Goal: Task Accomplishment & Management: Manage account settings

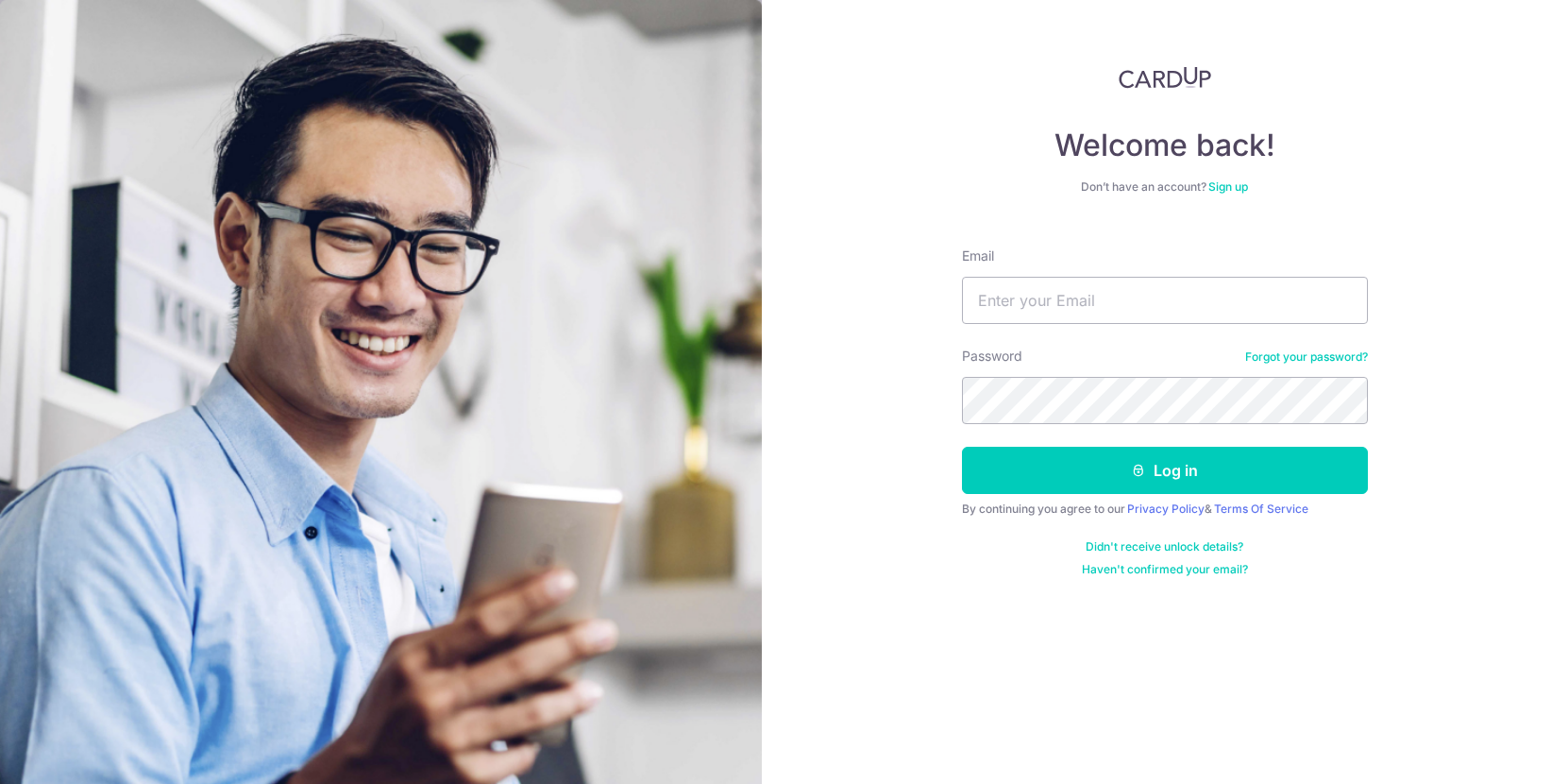
click at [1153, 365] on div "Password Forgot your password?" at bounding box center [1165, 385] width 406 height 77
click at [1134, 296] on input "Email" at bounding box center [1165, 301] width 406 height 48
type input "samuelsoh7@gmail.com"
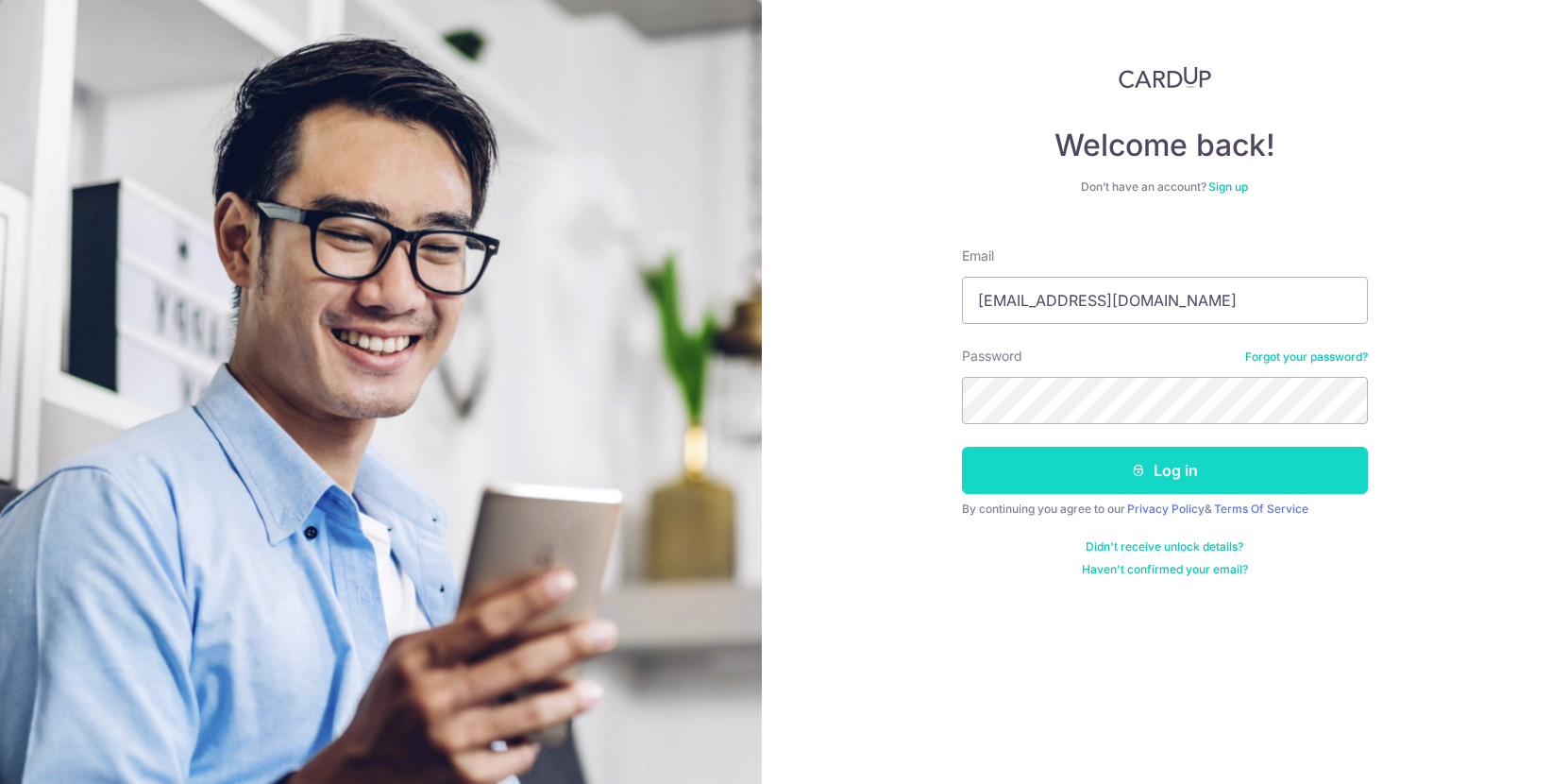
click at [1191, 477] on button "Log in" at bounding box center [1165, 470] width 406 height 48
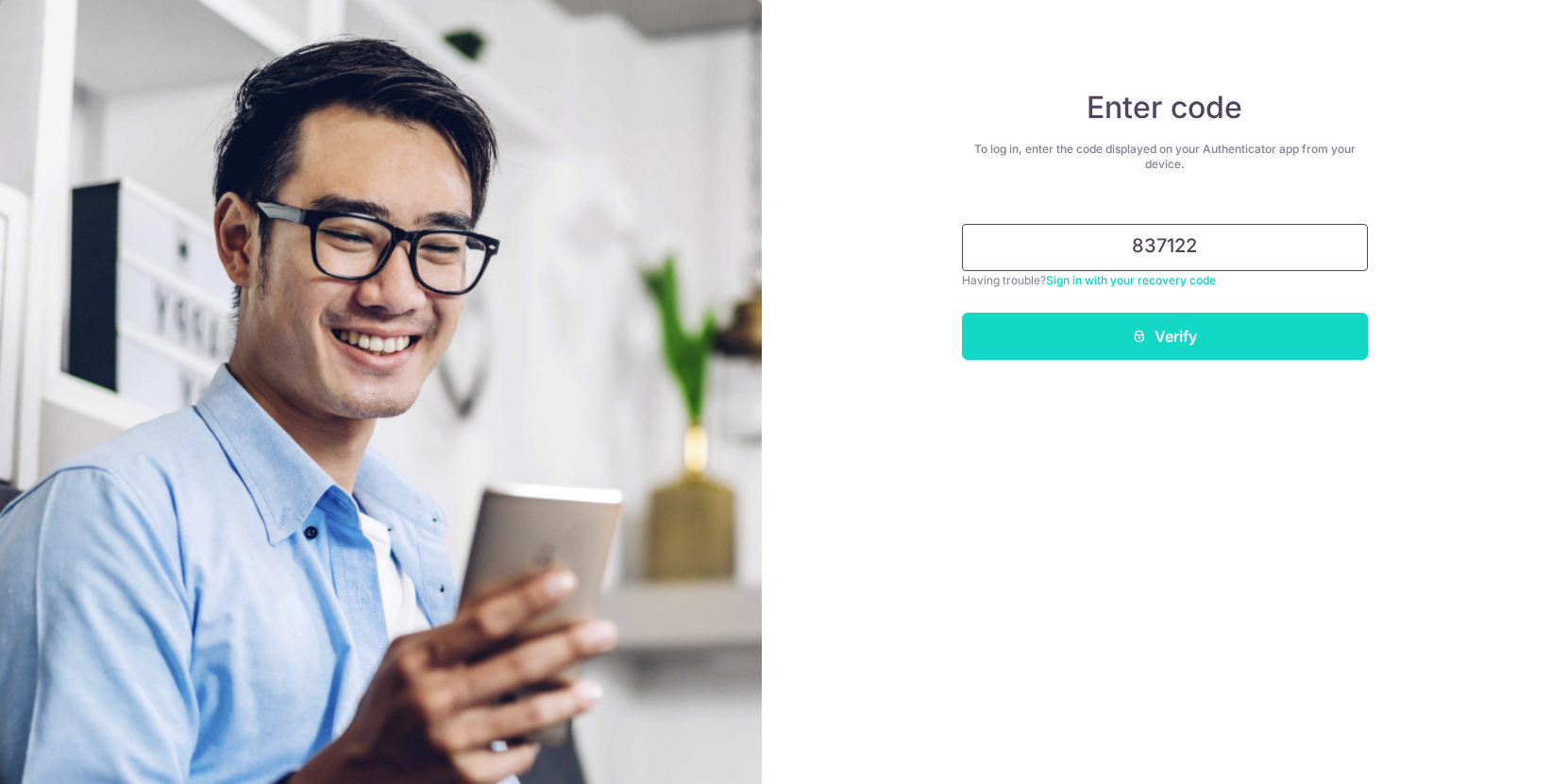
type input "837122"
click at [1113, 323] on button "Verify" at bounding box center [1165, 337] width 406 height 48
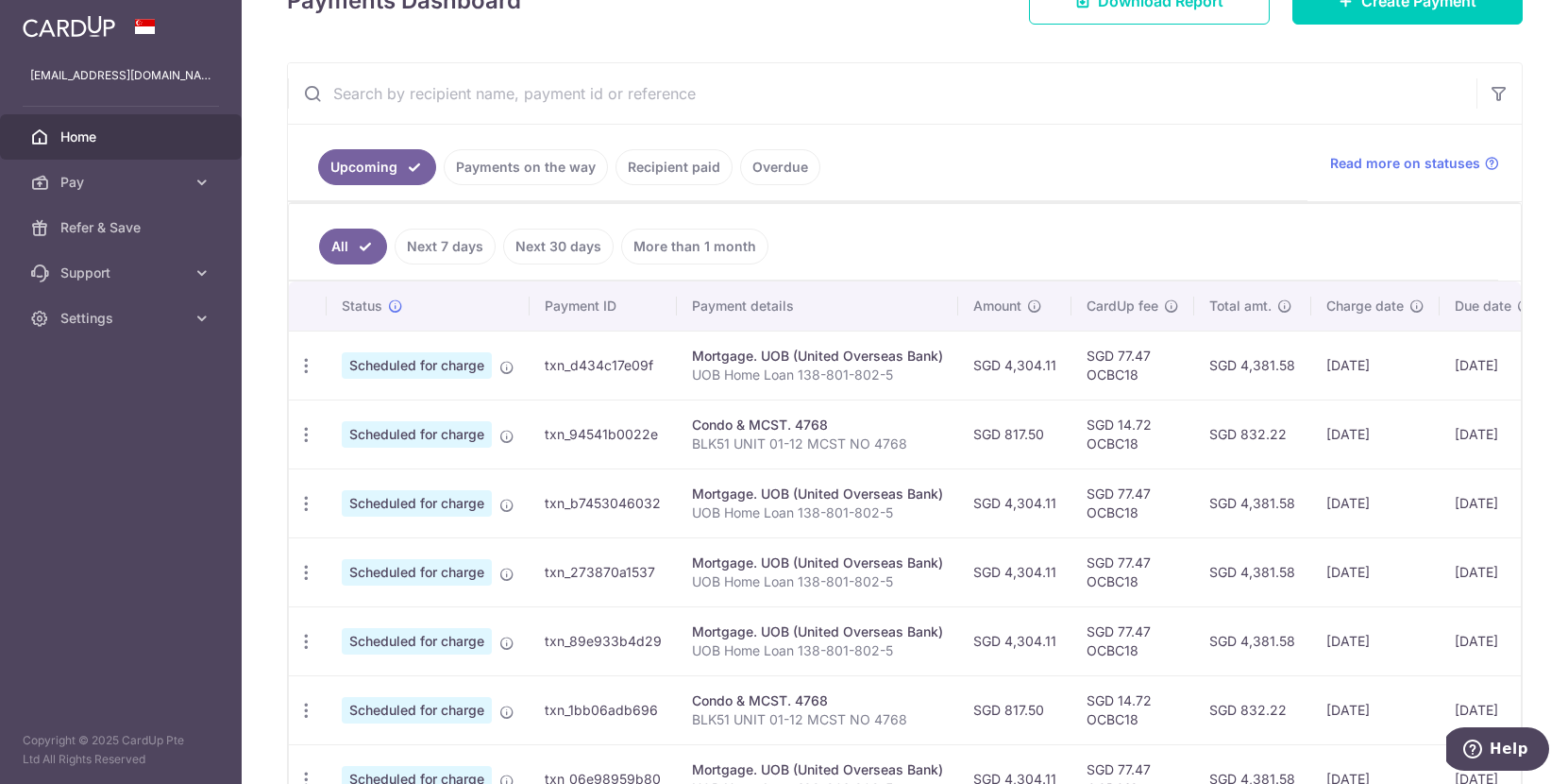
scroll to position [245, 0]
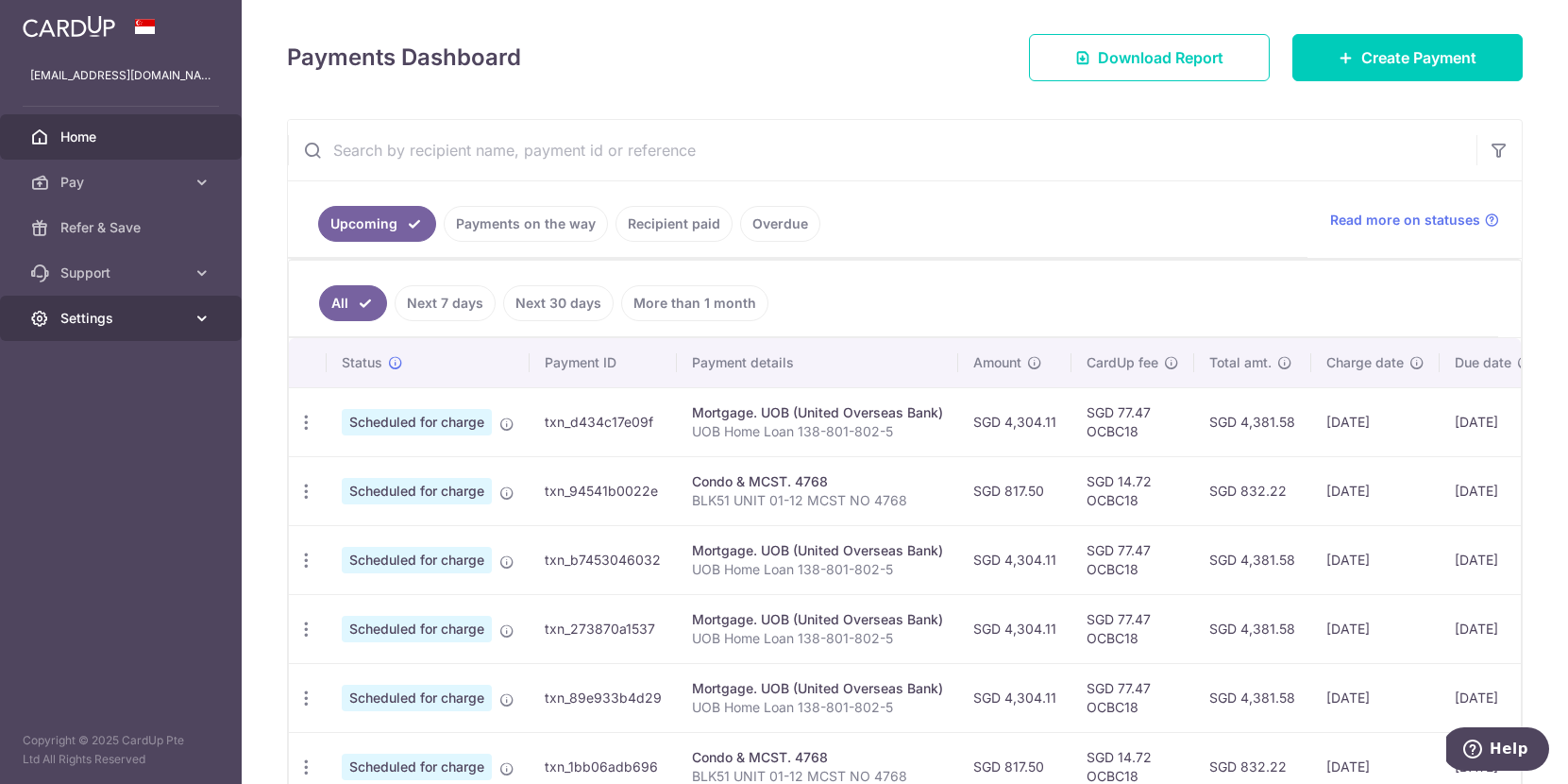
click at [99, 328] on link "Settings" at bounding box center [121, 319] width 241 height 46
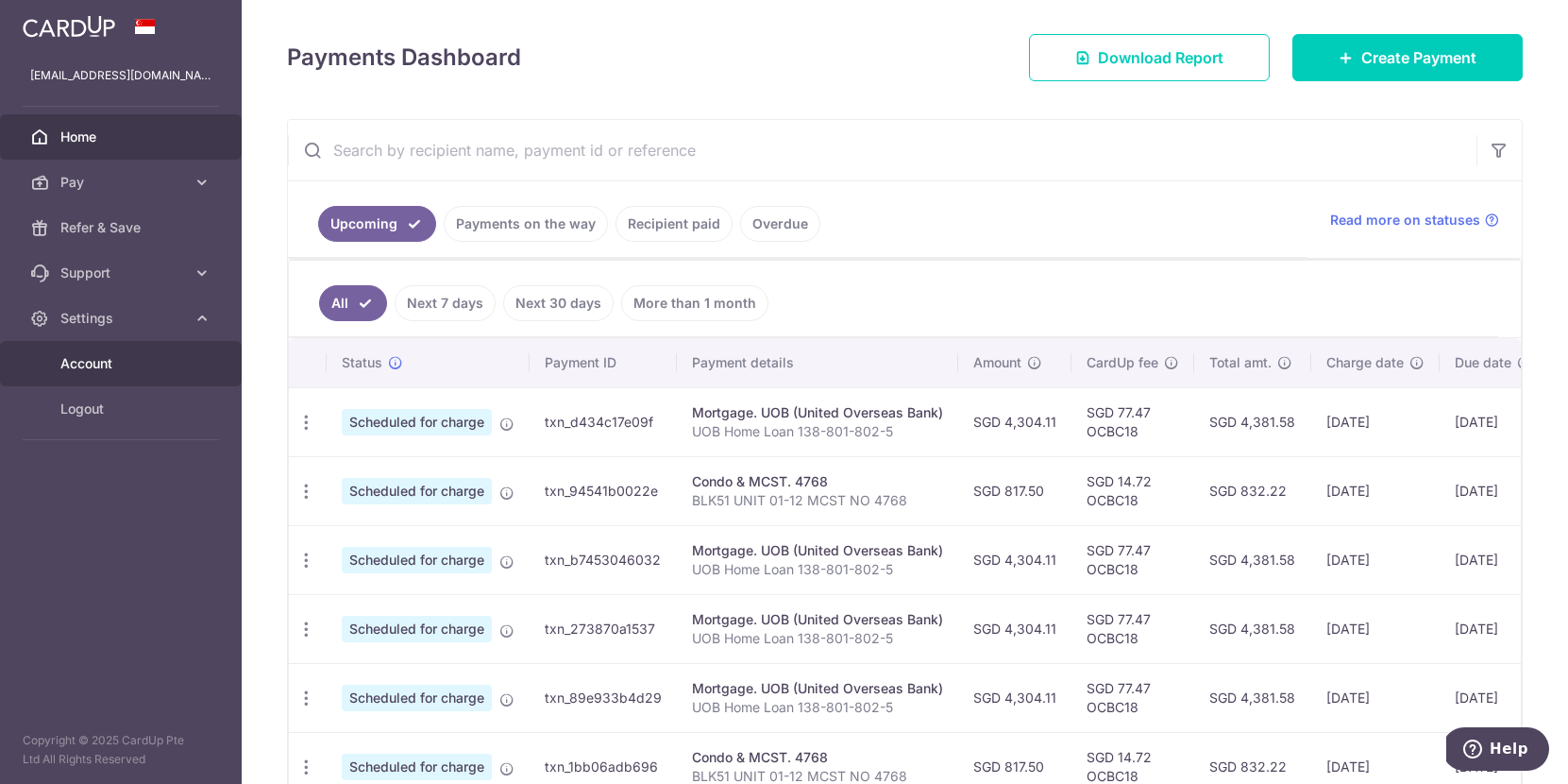
click at [100, 371] on span "Account" at bounding box center [123, 363] width 125 height 19
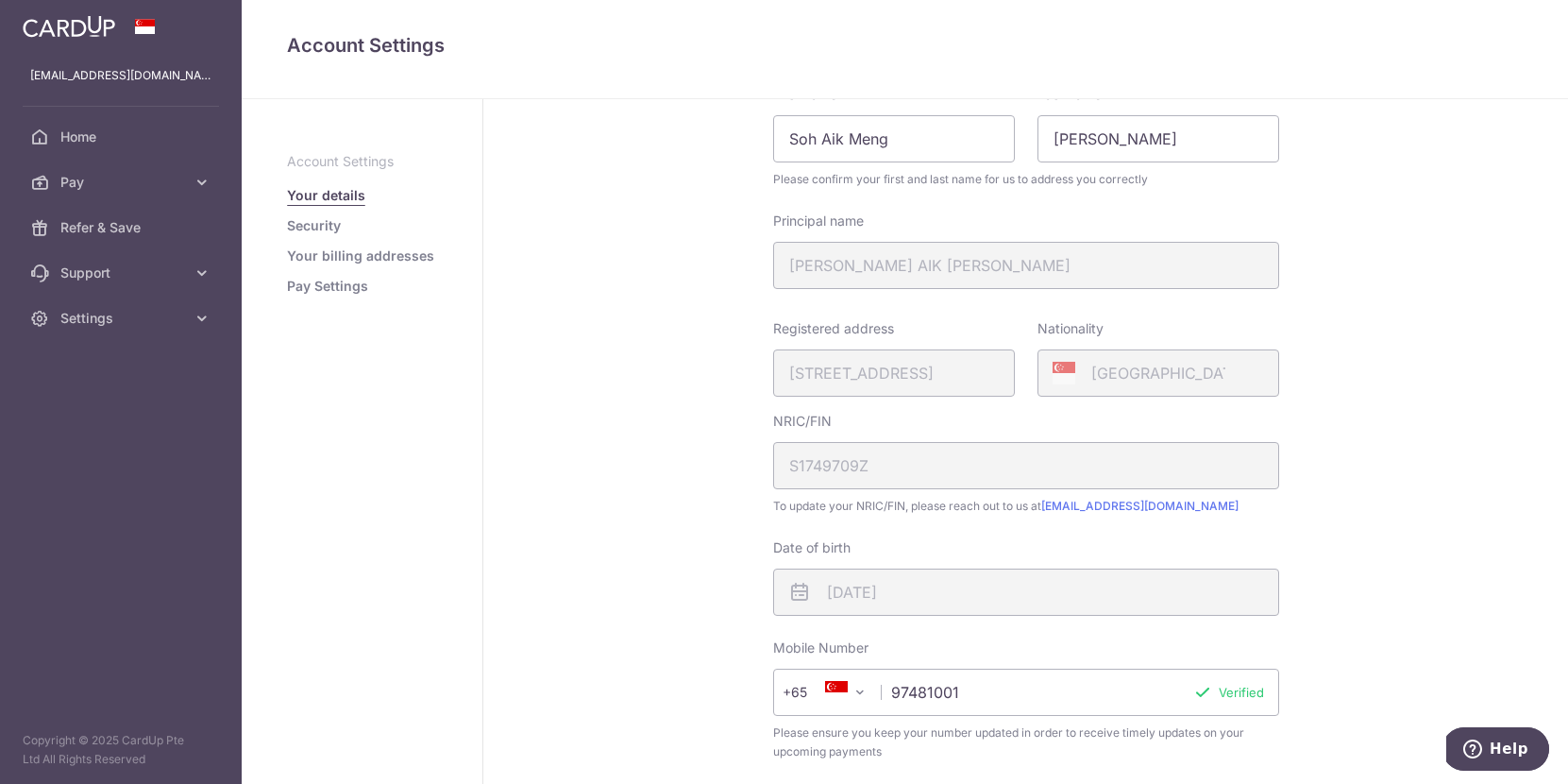
scroll to position [112, 0]
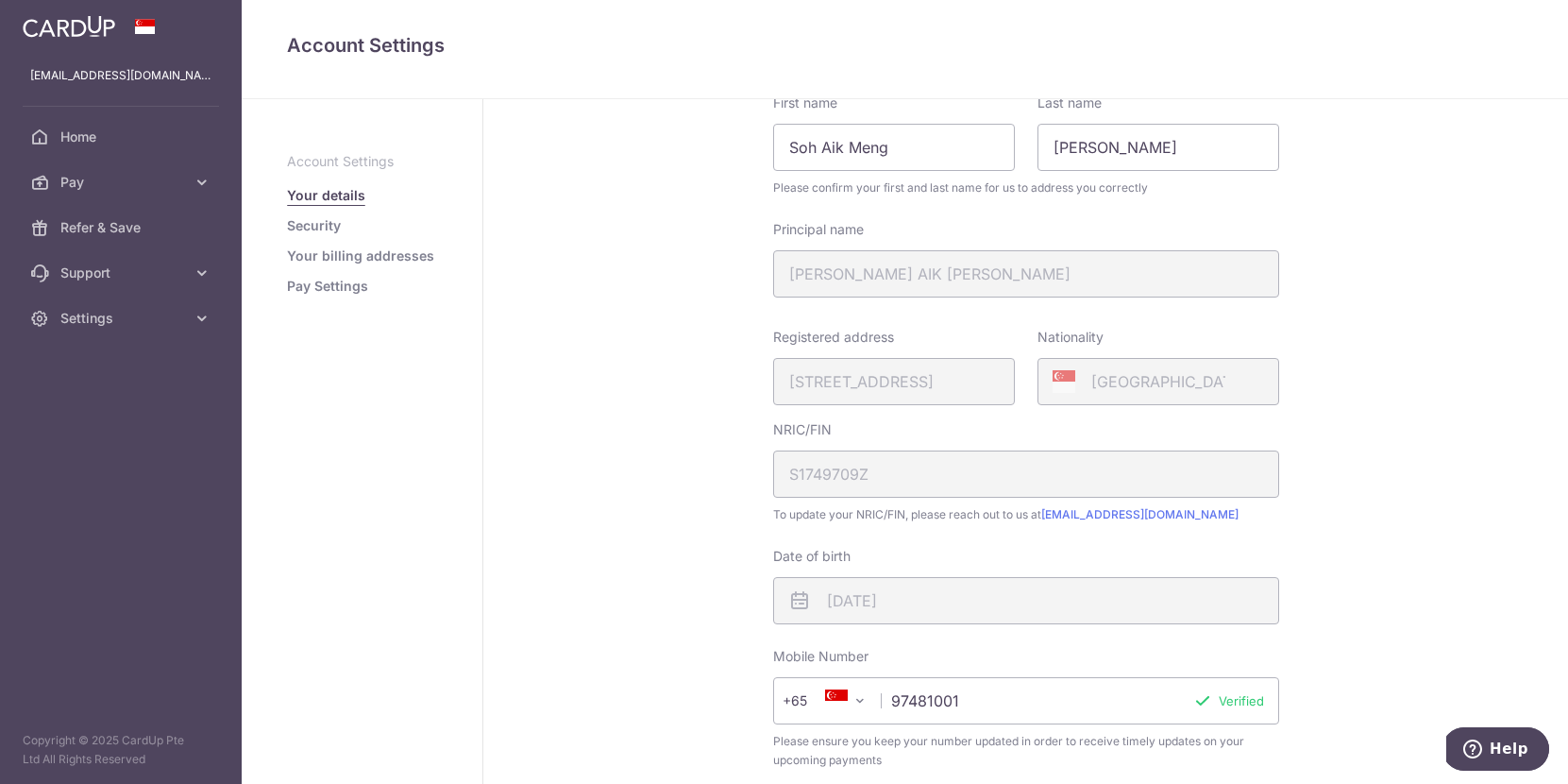
click at [337, 282] on link "Pay Settings" at bounding box center [327, 286] width 81 height 19
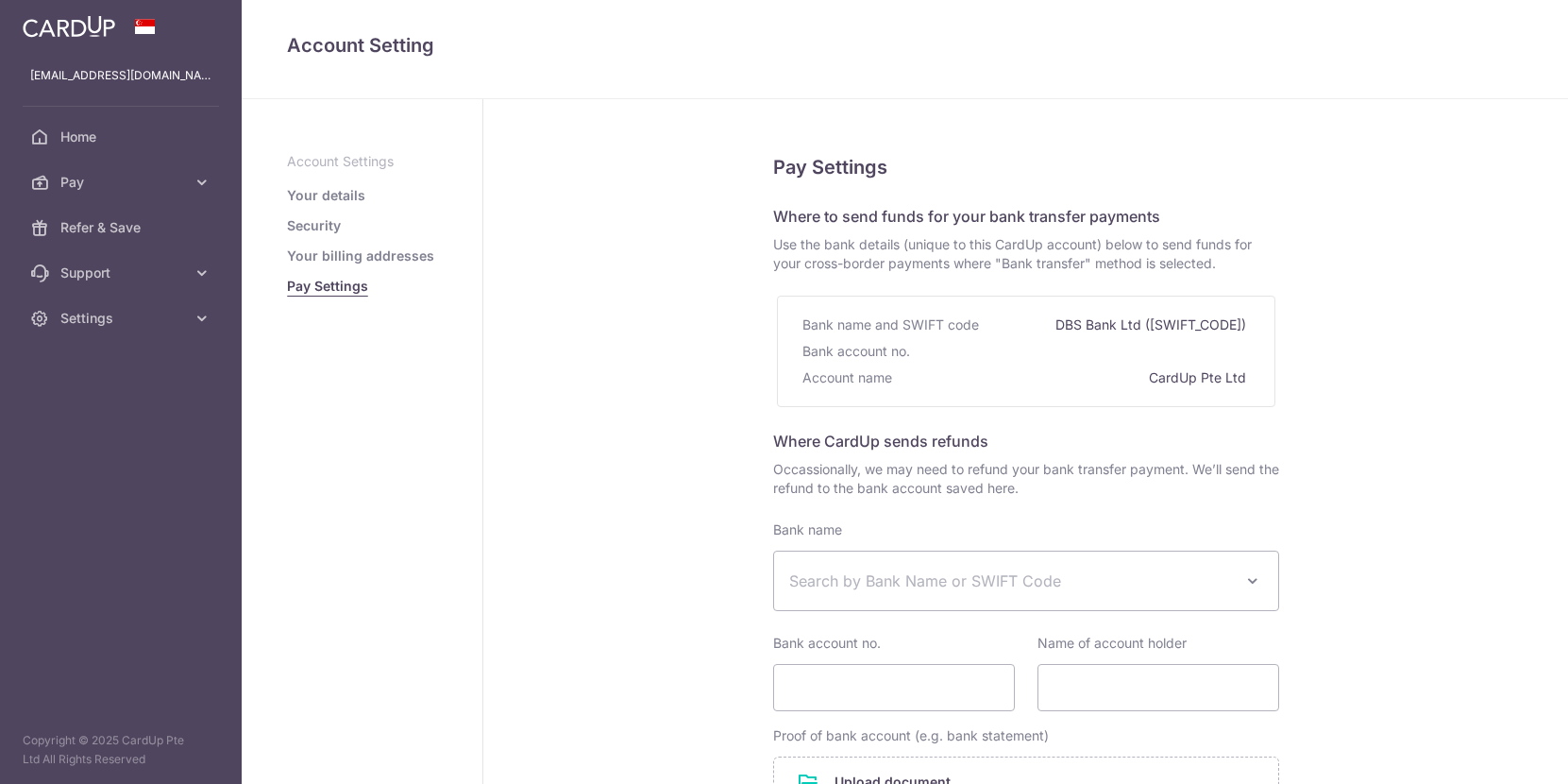
select select
click at [323, 252] on link "Your billing addresses" at bounding box center [360, 255] width 147 height 19
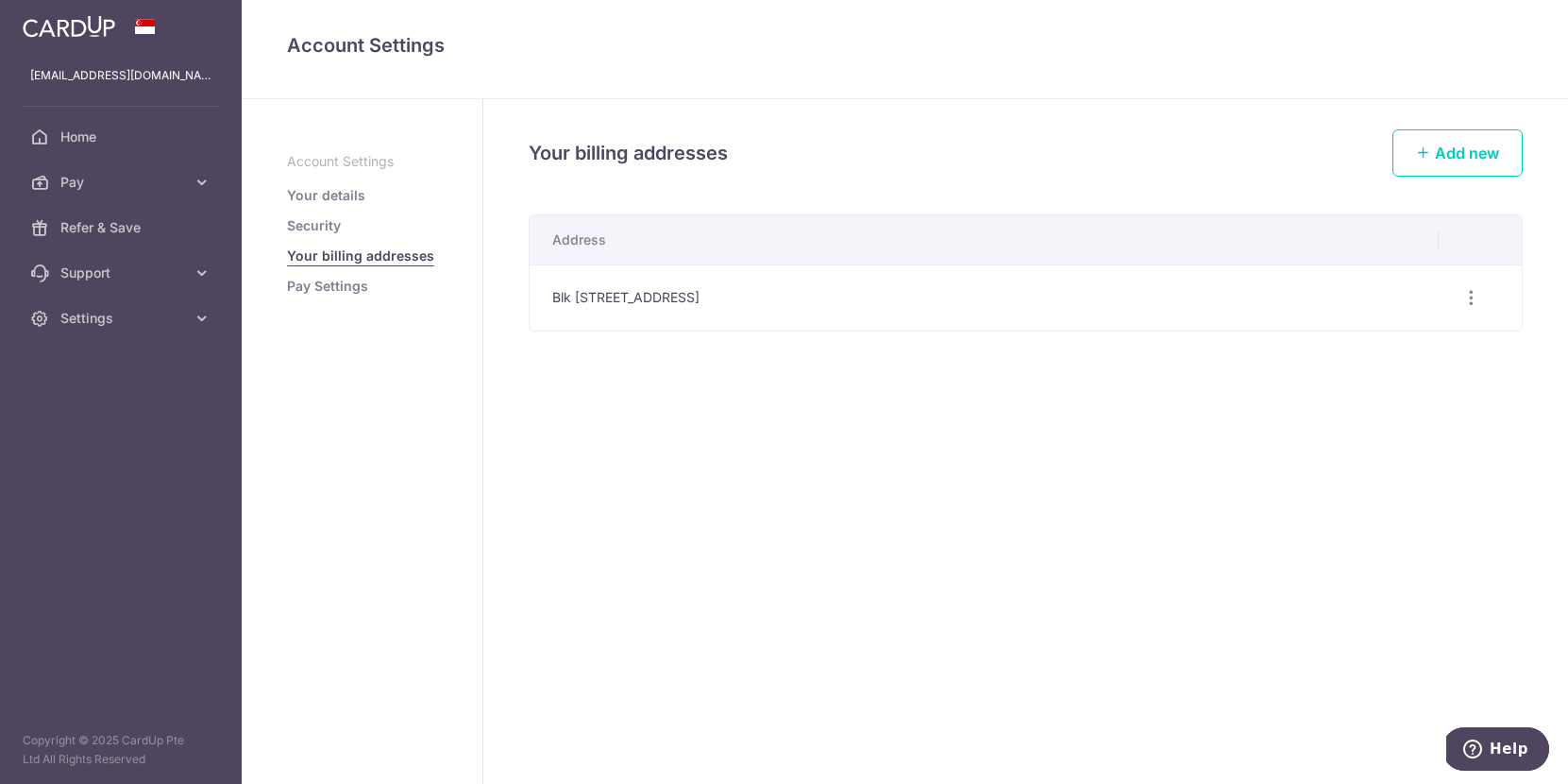
click at [322, 224] on link "Security" at bounding box center [314, 226] width 53 height 19
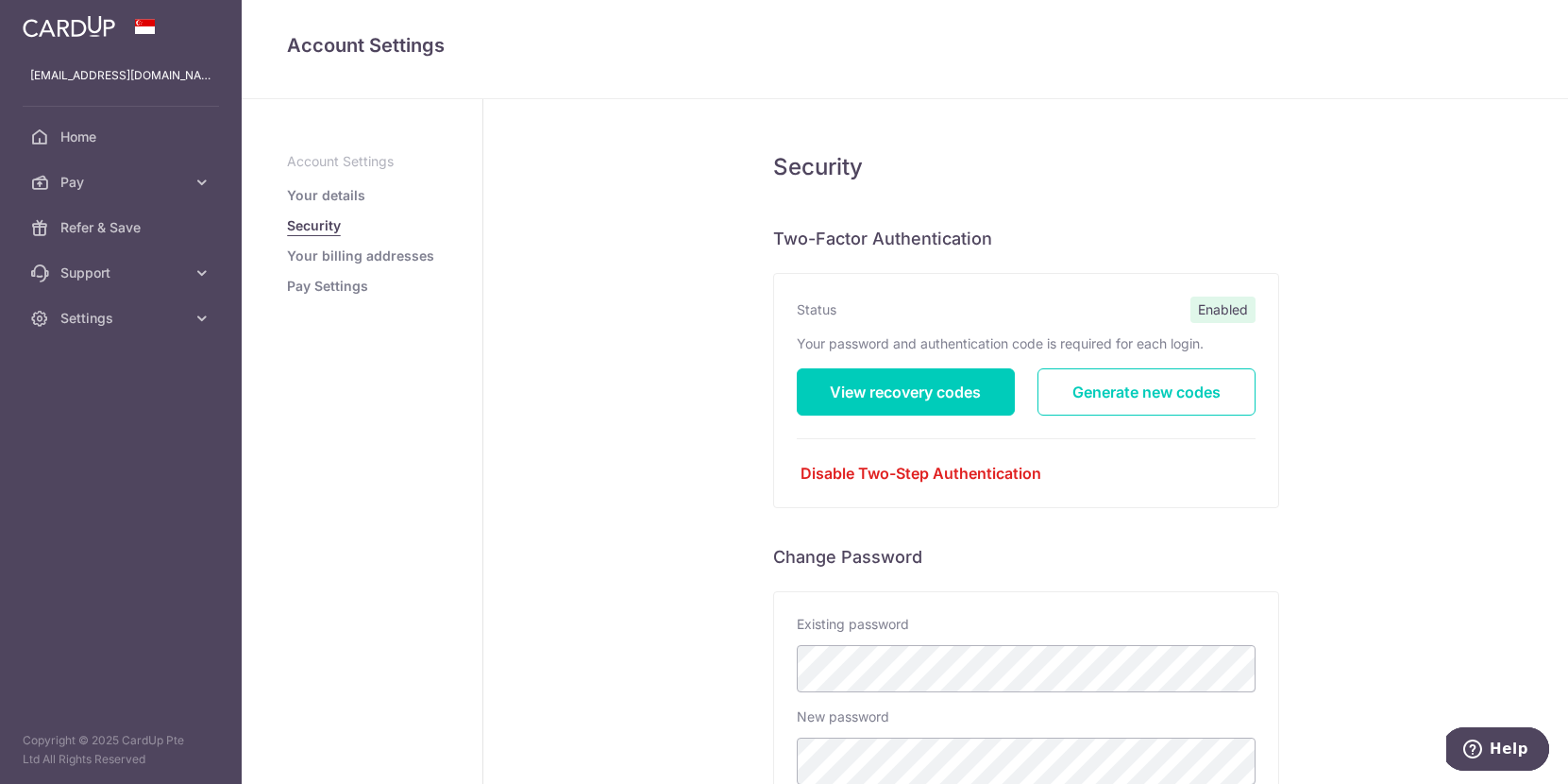
click at [314, 195] on link "Your details" at bounding box center [325, 195] width 78 height 19
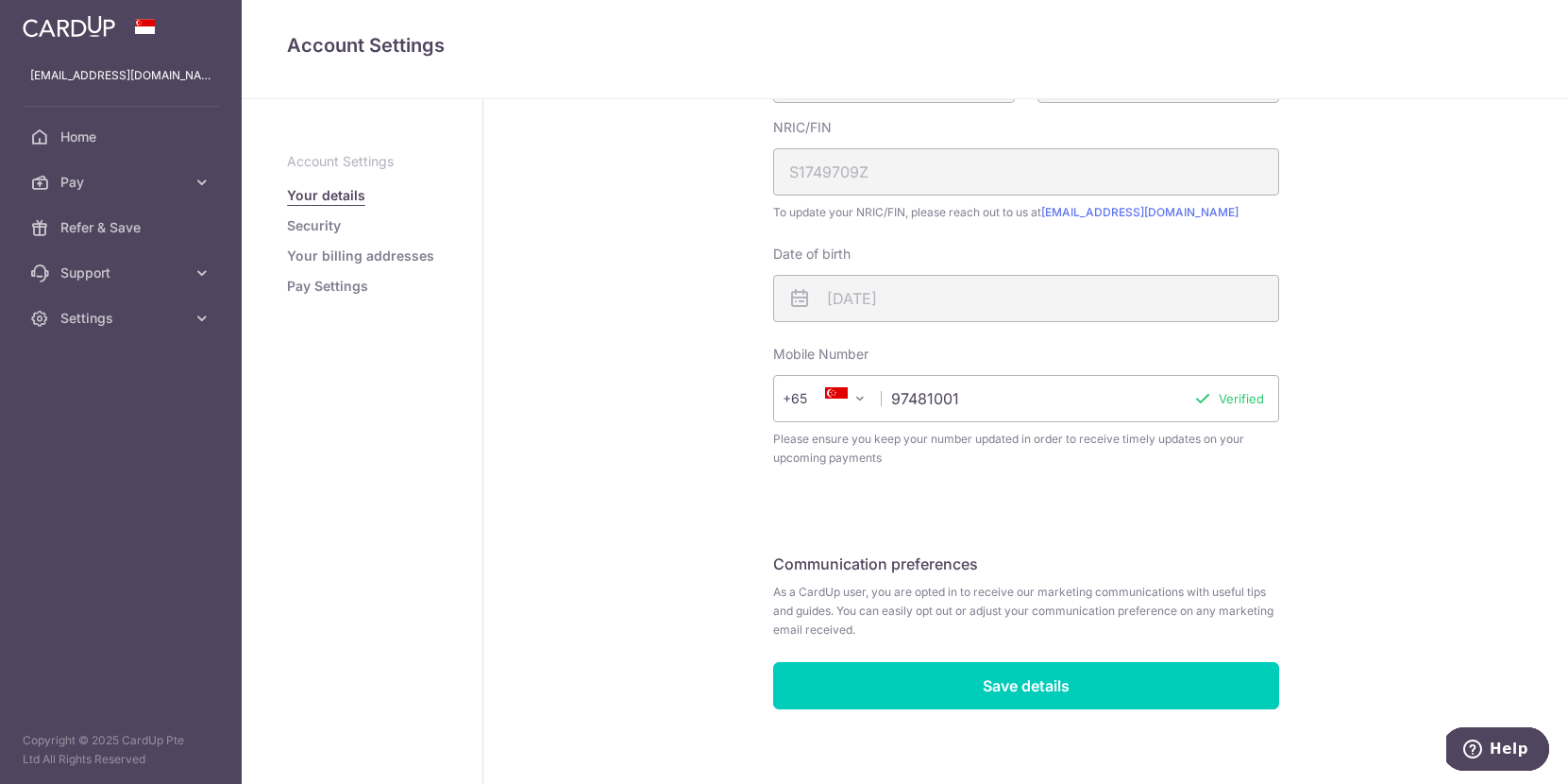
scroll to position [413, 0]
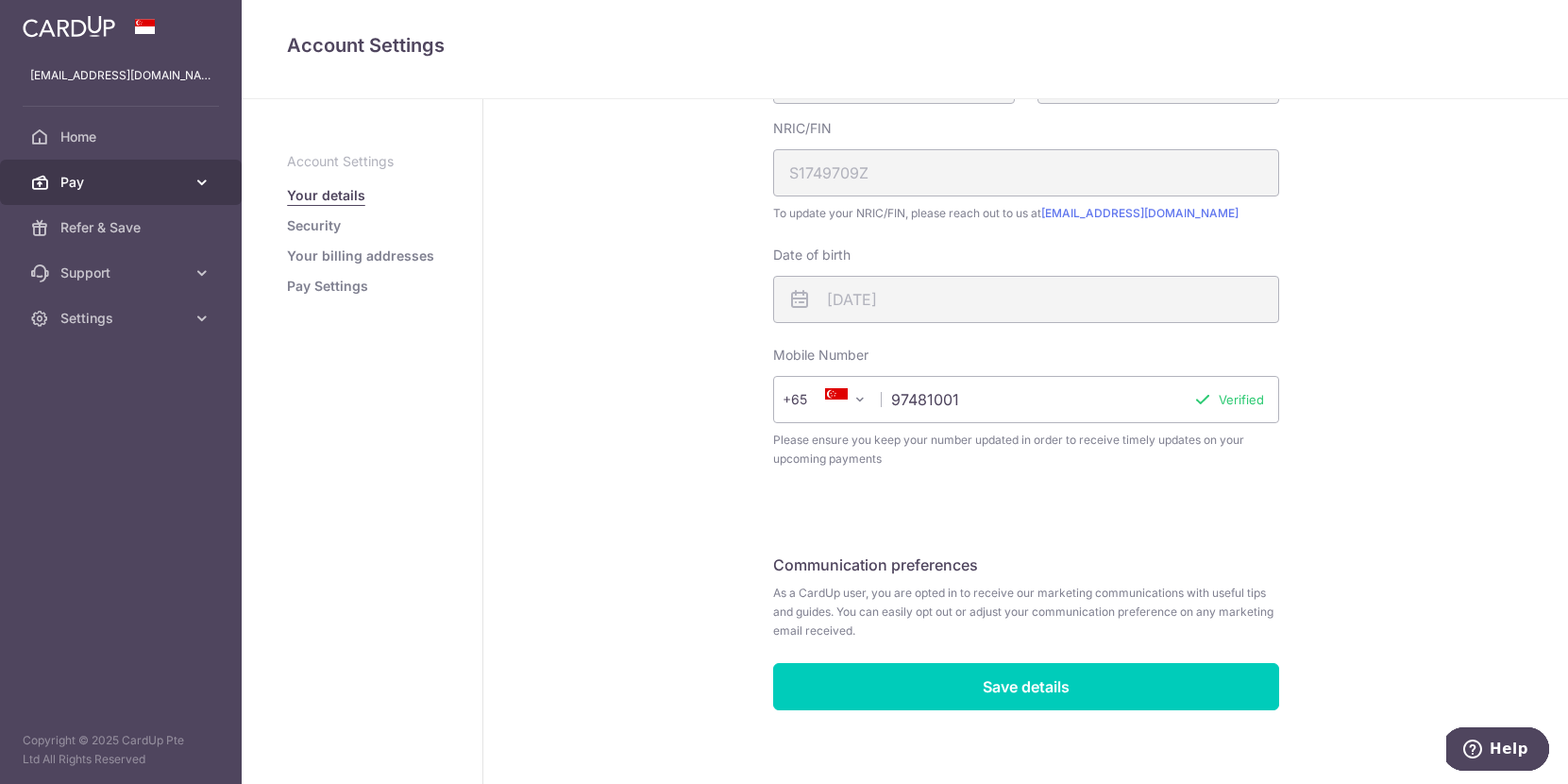
click at [73, 181] on span "Pay" at bounding box center [123, 182] width 125 height 19
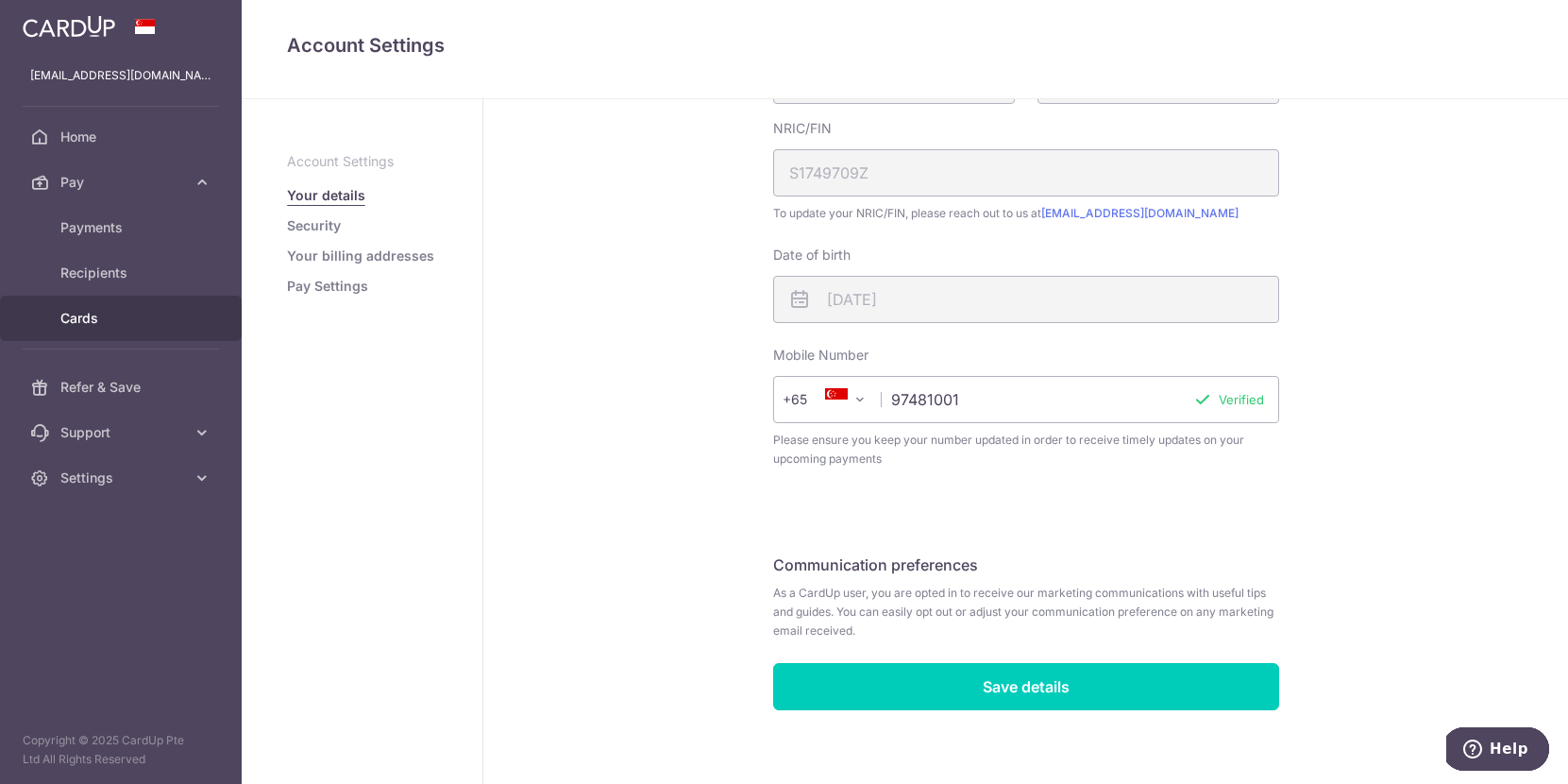
click at [93, 319] on span "Cards" at bounding box center [123, 318] width 125 height 19
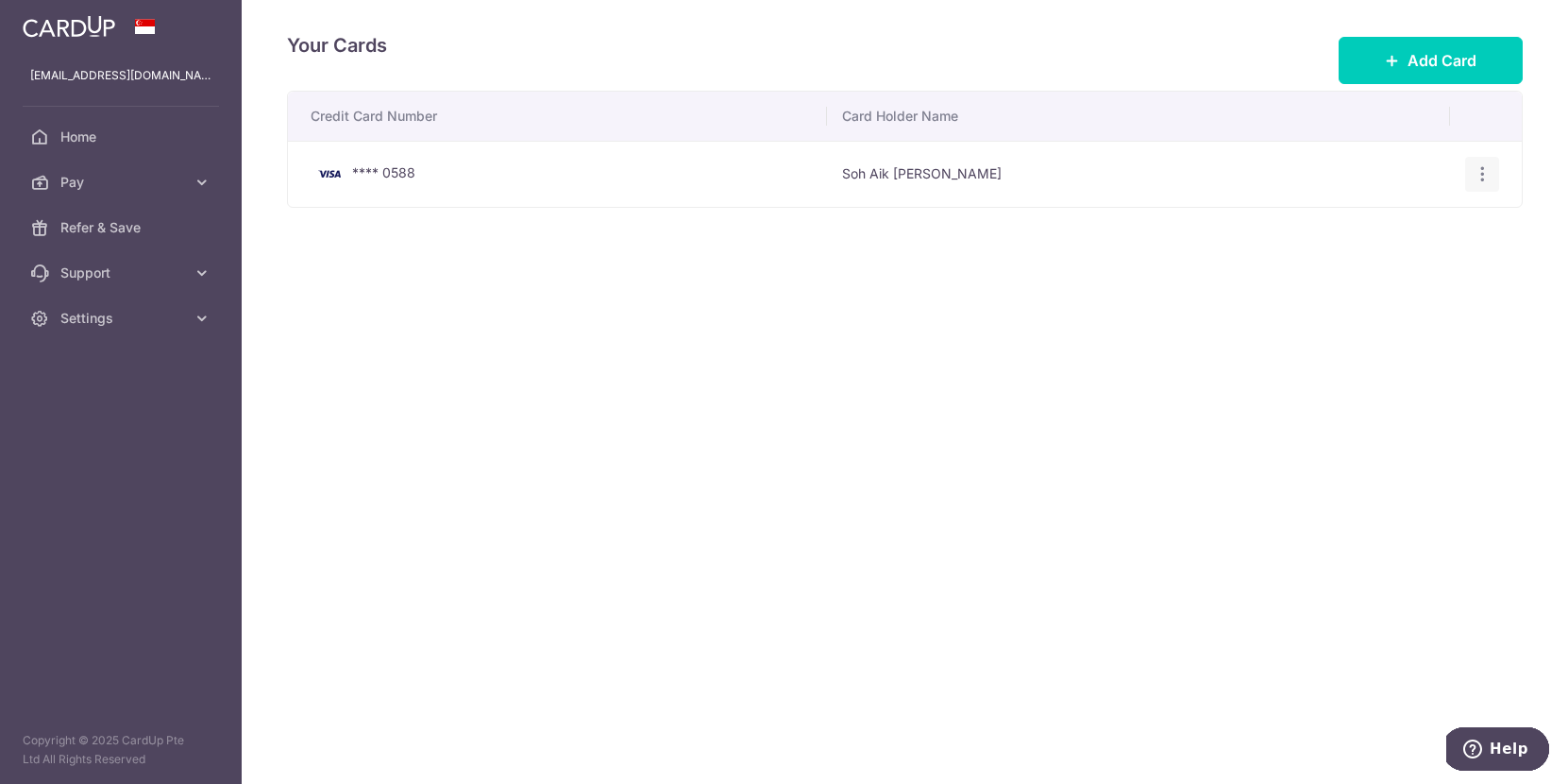
click at [1482, 174] on icon "button" at bounding box center [1483, 174] width 20 height 20
click at [1379, 226] on span "View/Edit" at bounding box center [1420, 227] width 129 height 23
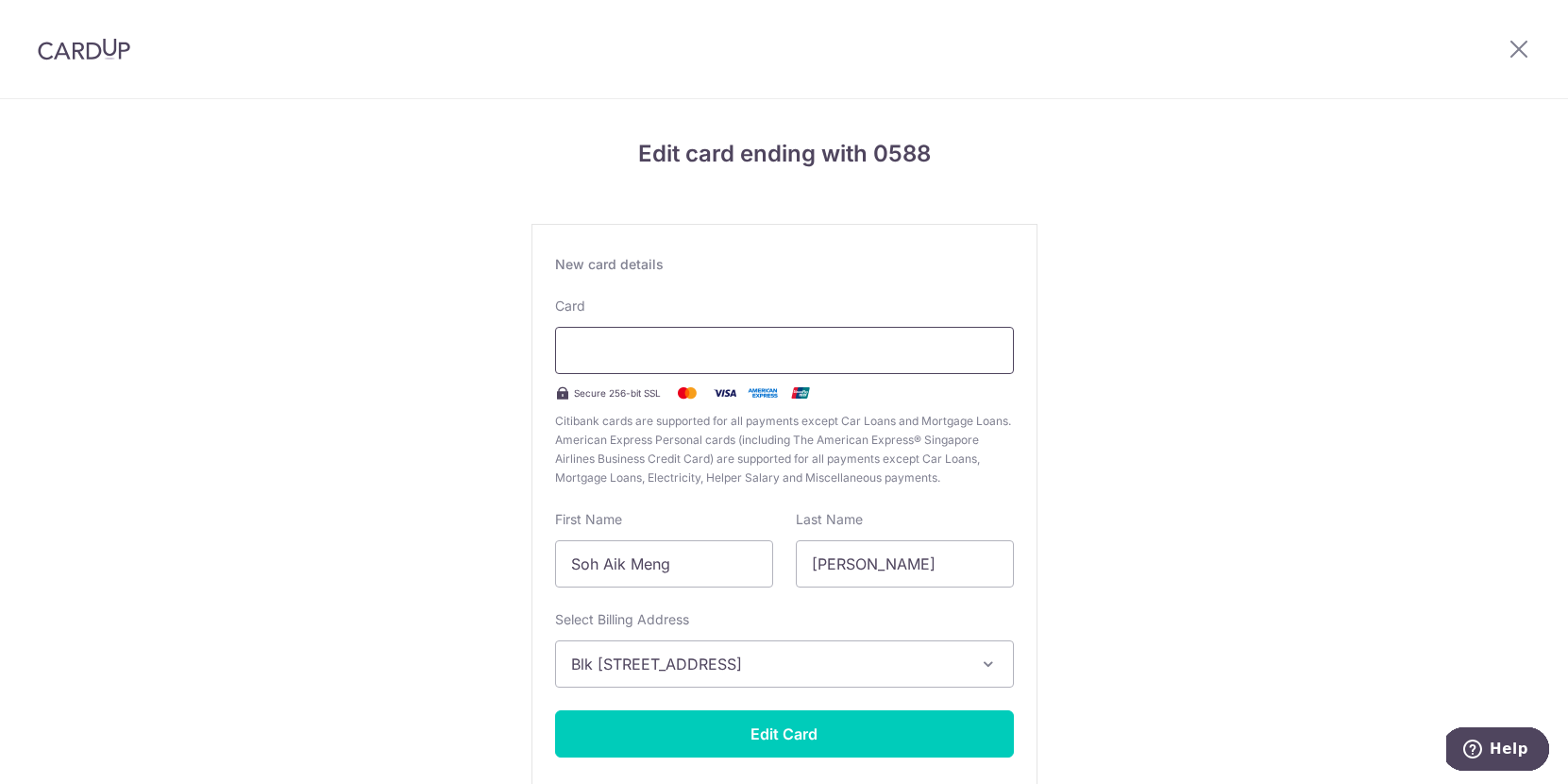
click at [737, 362] on div at bounding box center [784, 350] width 459 height 48
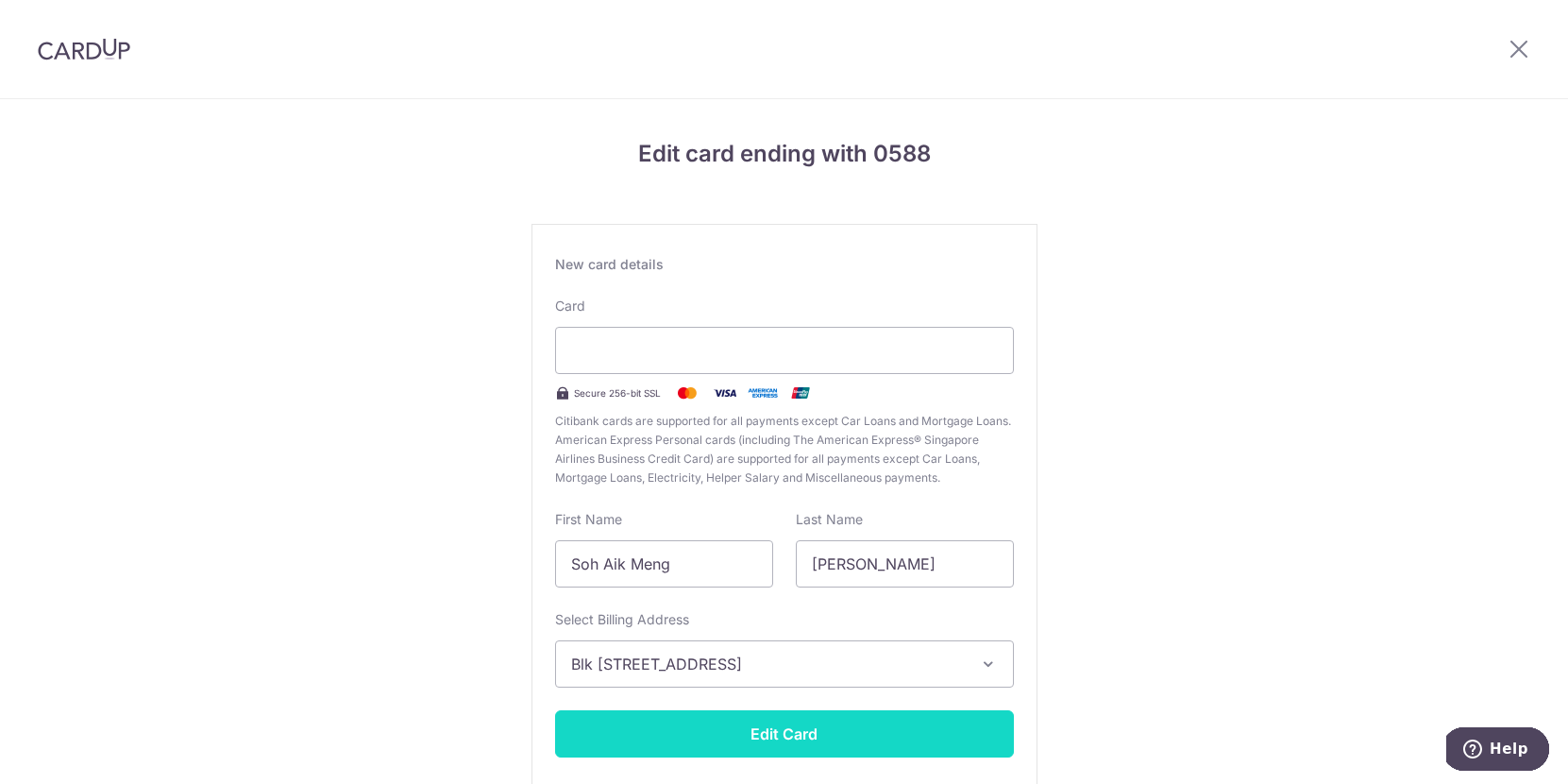
click at [799, 733] on button "Edit Card" at bounding box center [784, 735] width 459 height 48
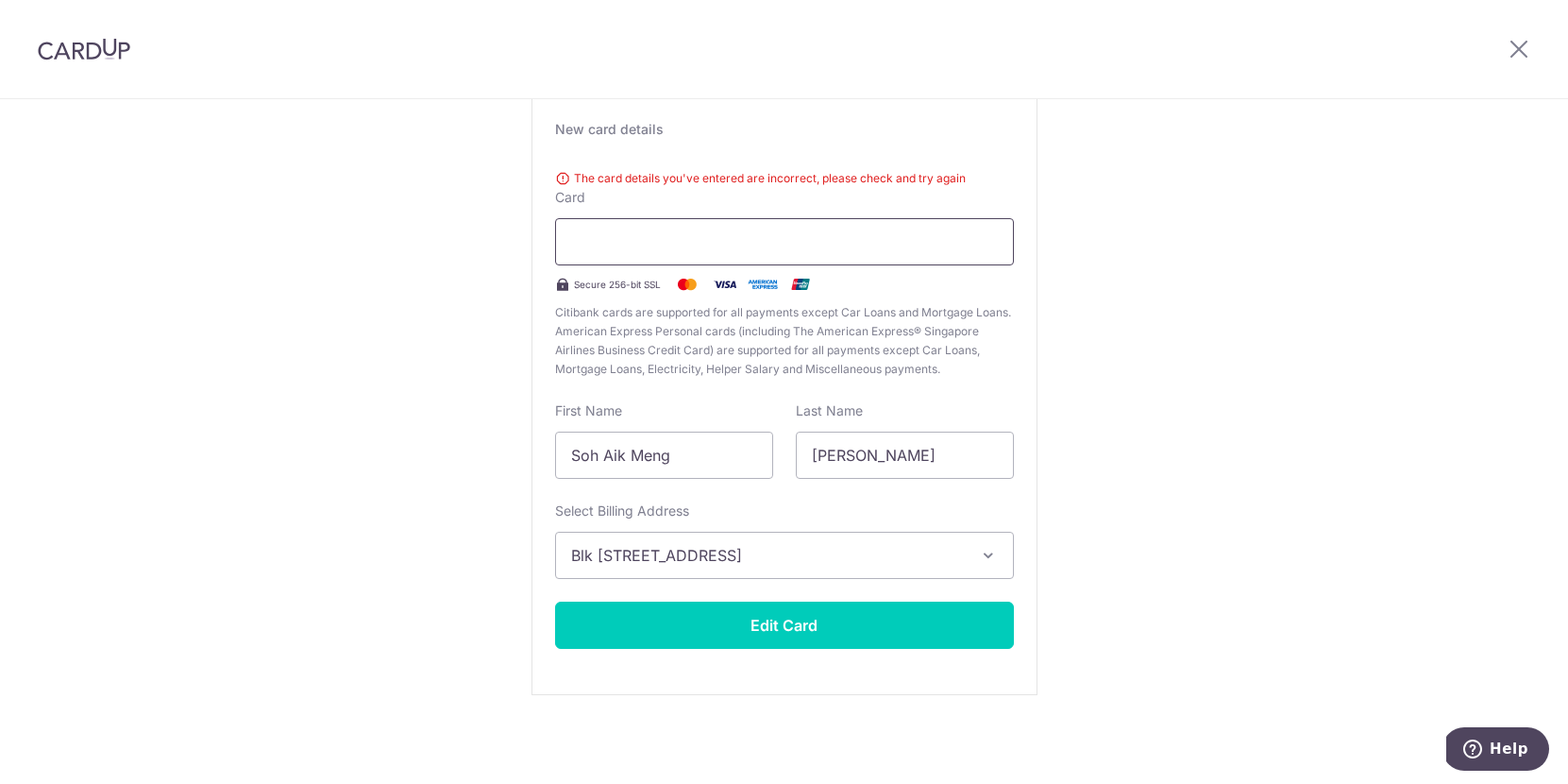
click at [636, 257] on div at bounding box center [784, 242] width 459 height 48
drag, startPoint x: 689, startPoint y: 455, endPoint x: 530, endPoint y: 464, distance: 159.3
click at [531, 464] on div "New card details The card details you've entered are incorrect, please check an…" at bounding box center [784, 392] width 507 height 607
type input "[PERSON_NAME]"
drag, startPoint x: 866, startPoint y: 452, endPoint x: 736, endPoint y: 452, distance: 130.0
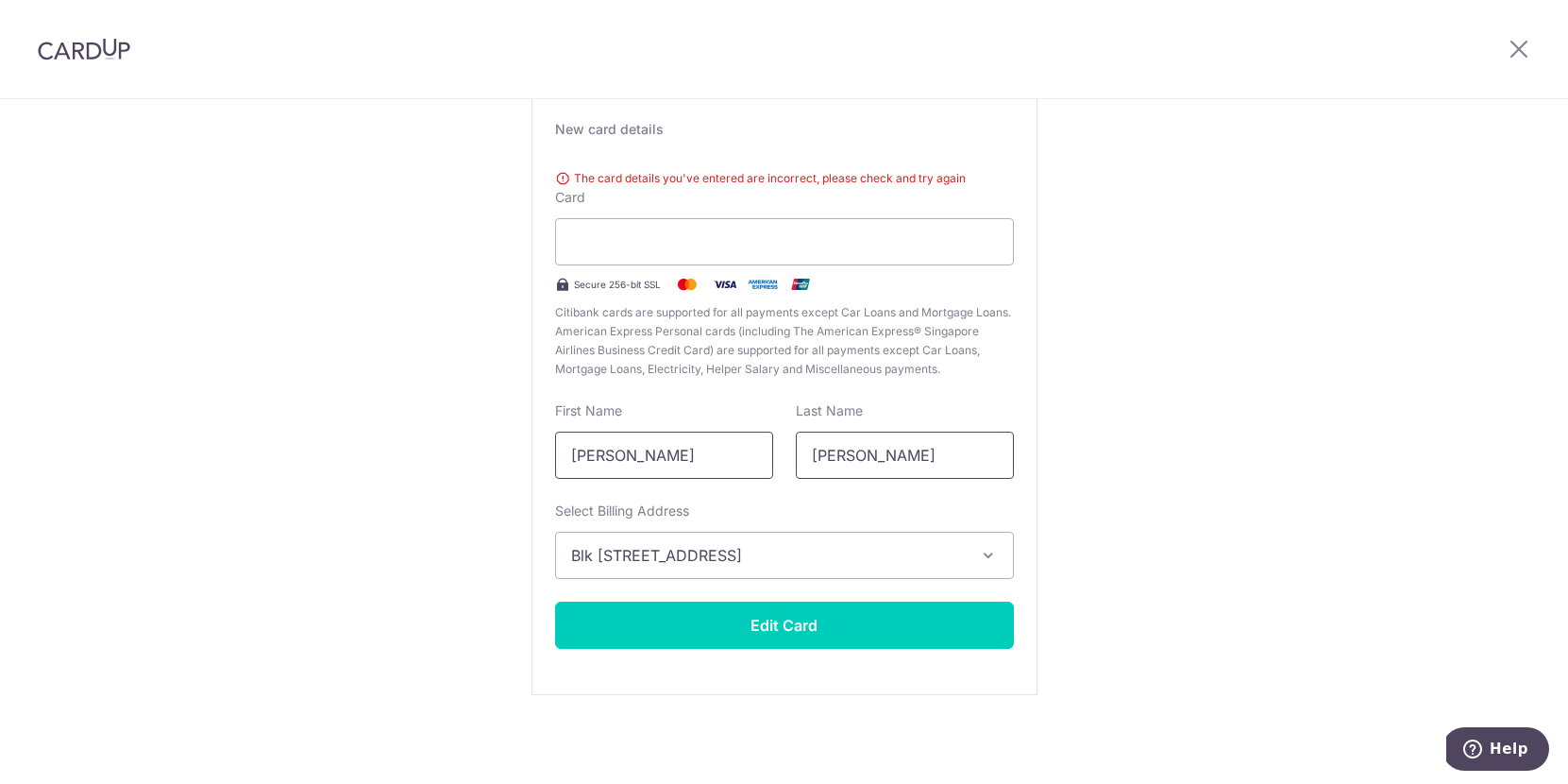
click at [736, 452] on div "First Name [PERSON_NAME] Last Name [PERSON_NAME]" at bounding box center [784, 441] width 482 height 77
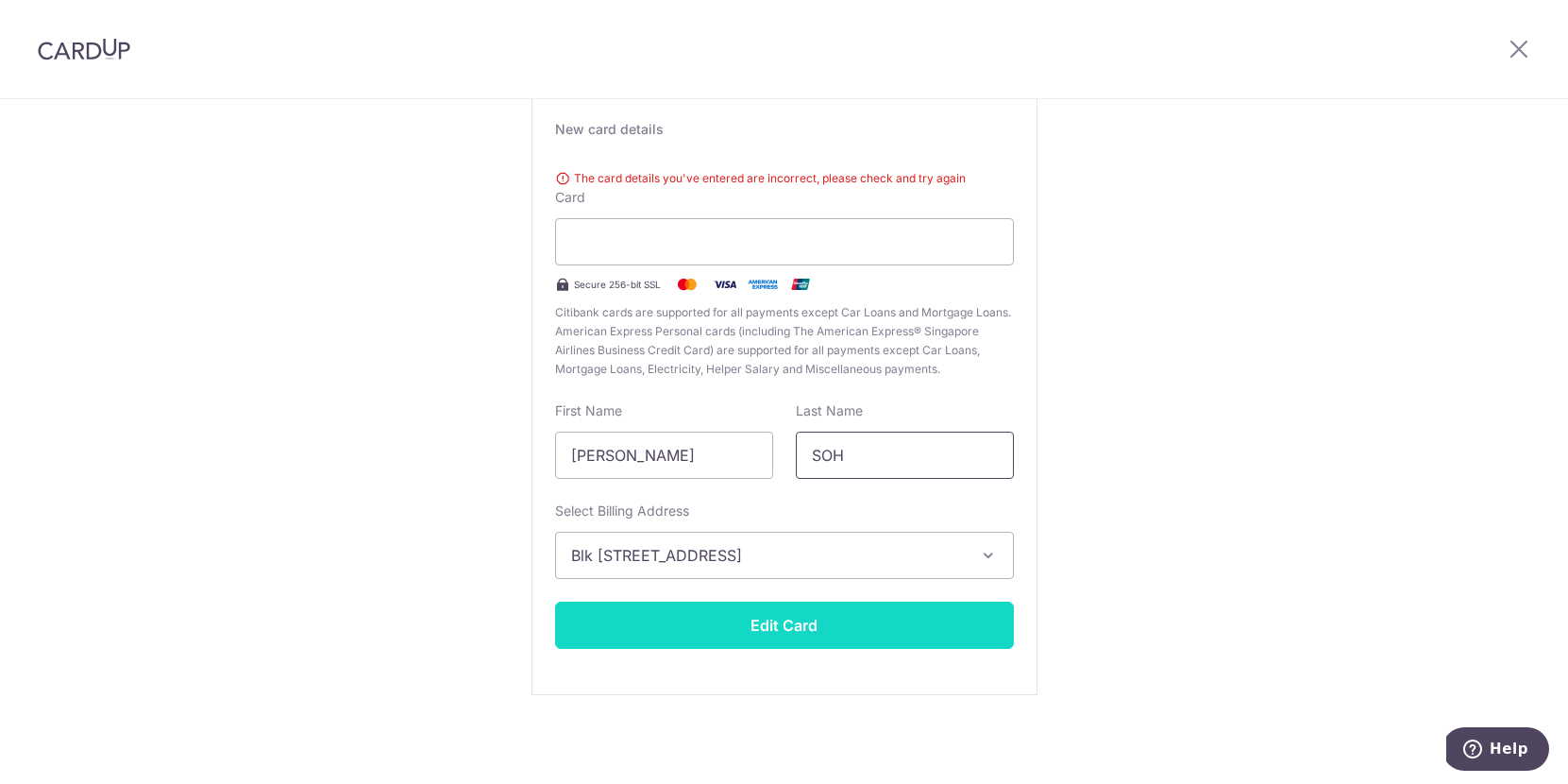
type input "SOH"
click at [833, 632] on button "Edit Card" at bounding box center [784, 626] width 459 height 48
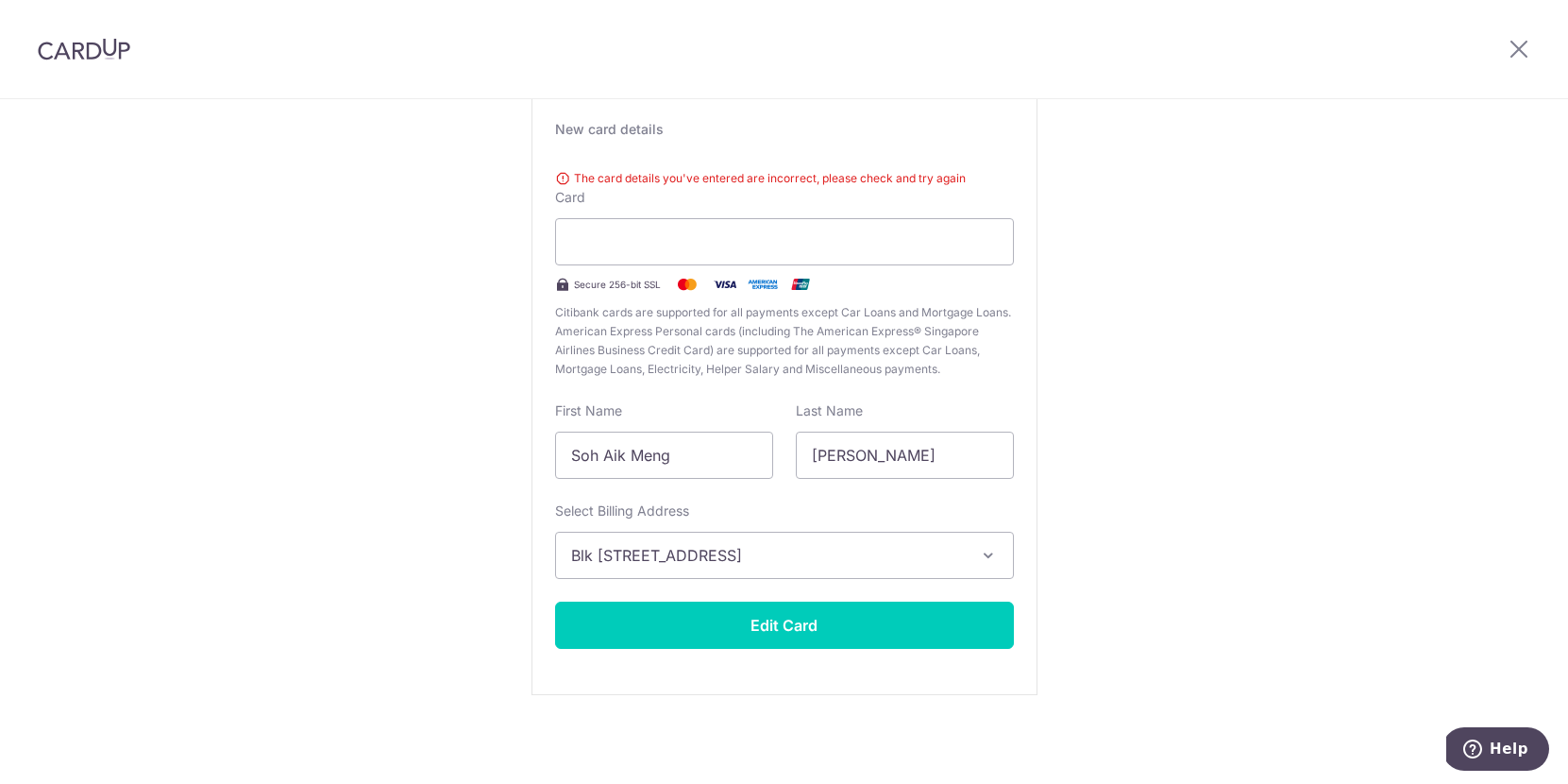
click at [343, 60] on header at bounding box center [784, 49] width 1568 height 99
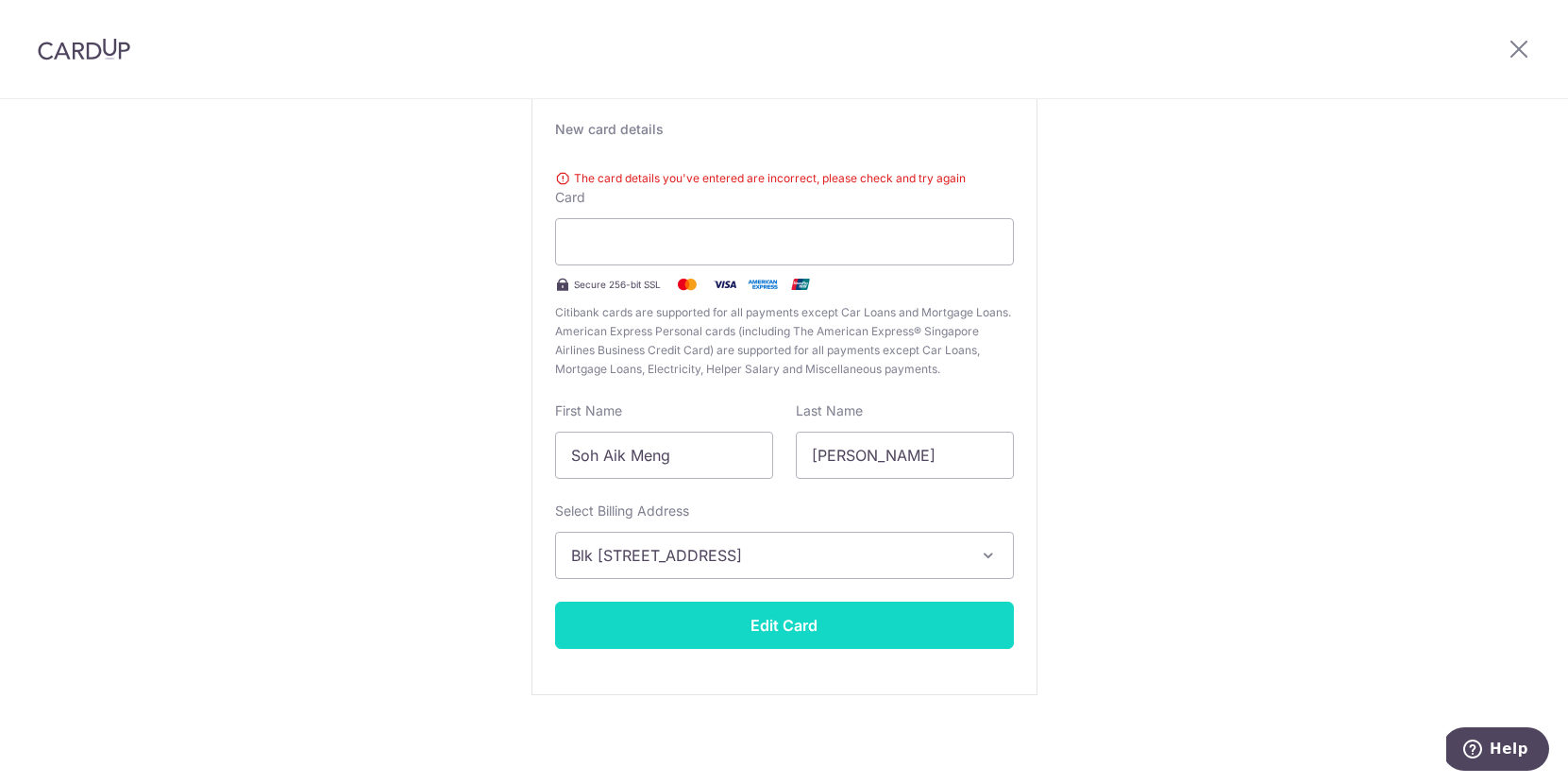
click at [778, 619] on button "Edit Card" at bounding box center [784, 626] width 459 height 48
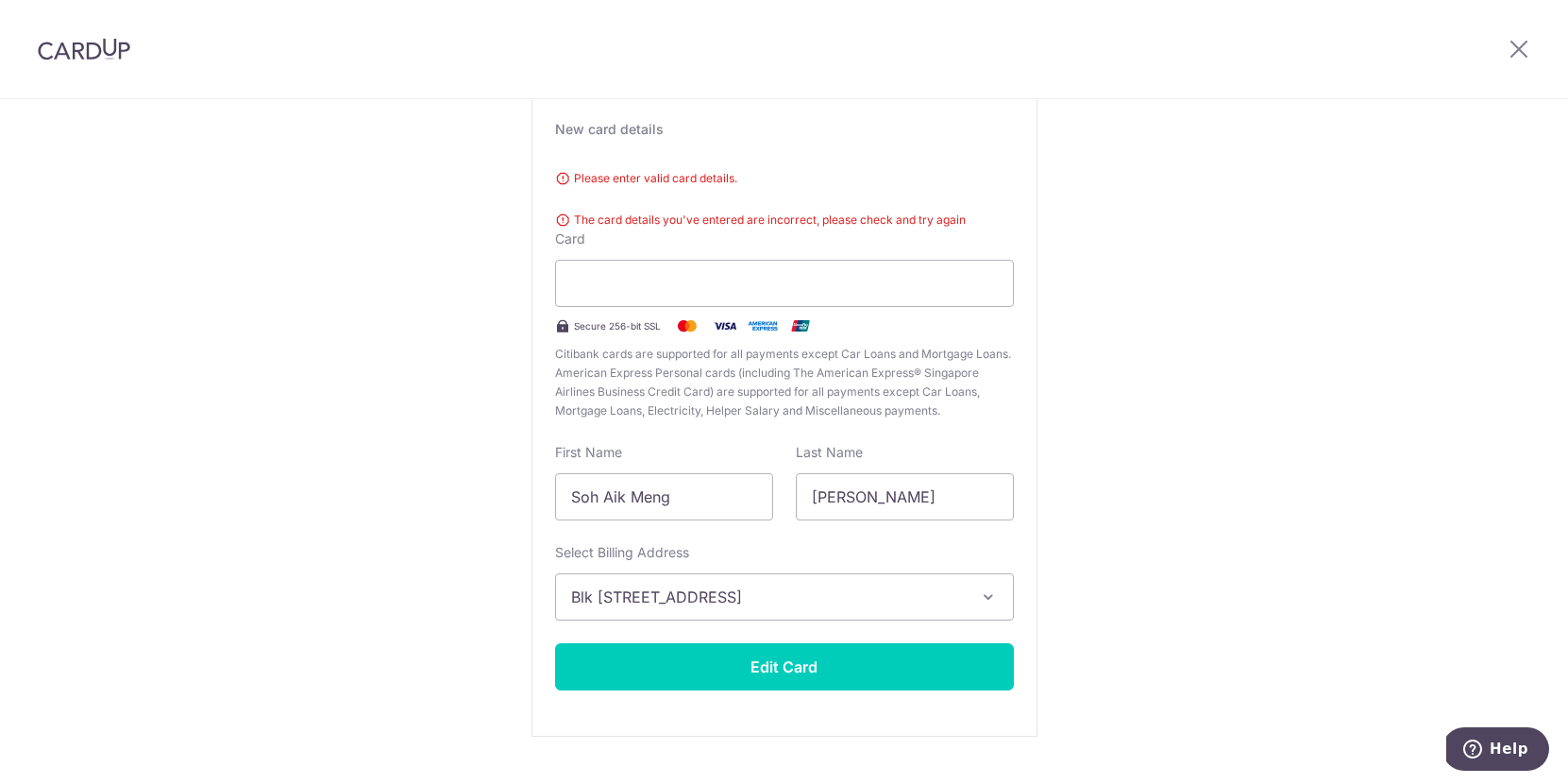
click at [668, 150] on div "New card details Please enter valid card details. The card details you've enter…" at bounding box center [784, 413] width 507 height 648
click at [666, 304] on div at bounding box center [784, 283] width 459 height 48
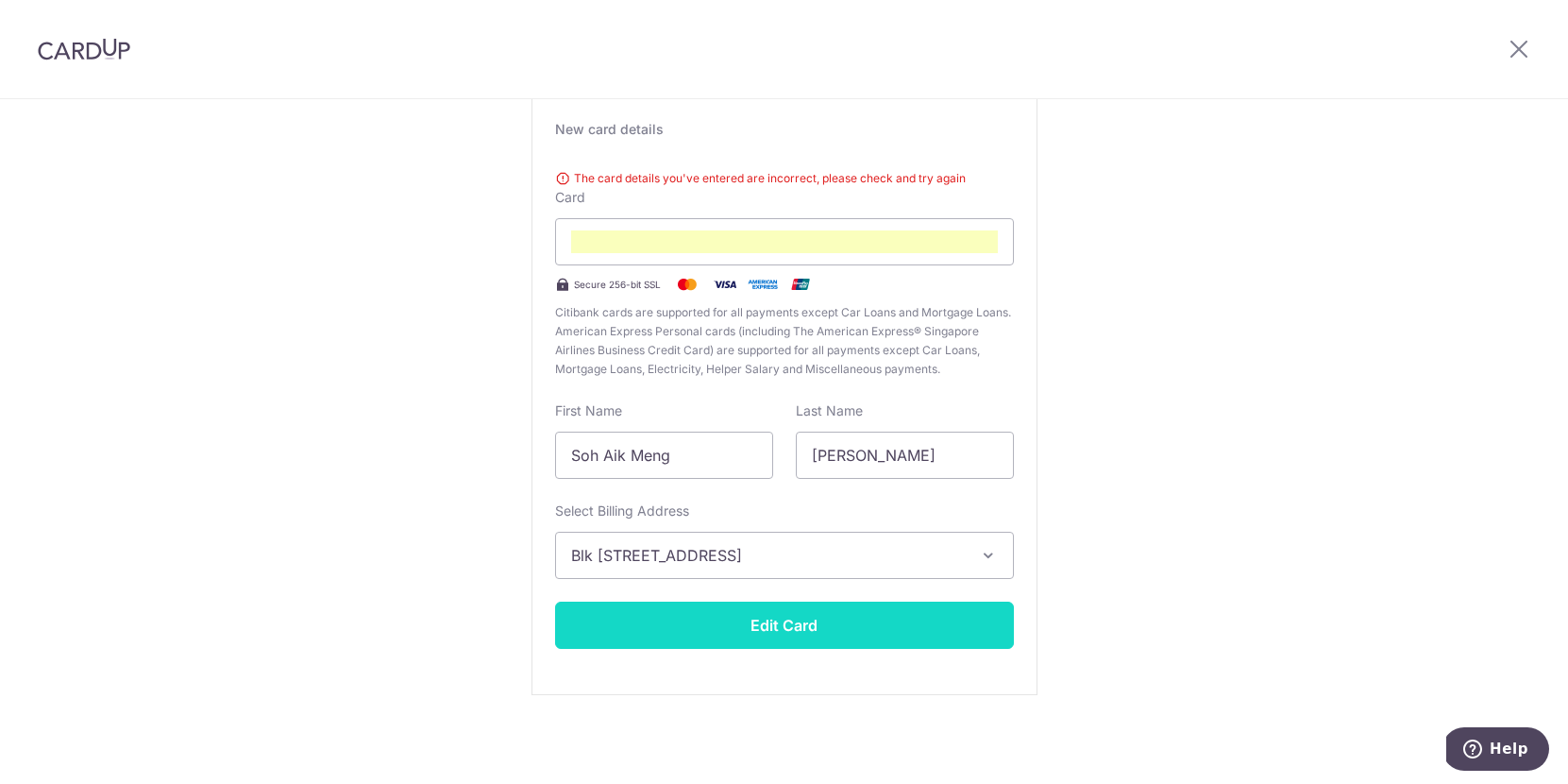
click at [792, 612] on button "Edit Card" at bounding box center [784, 626] width 459 height 48
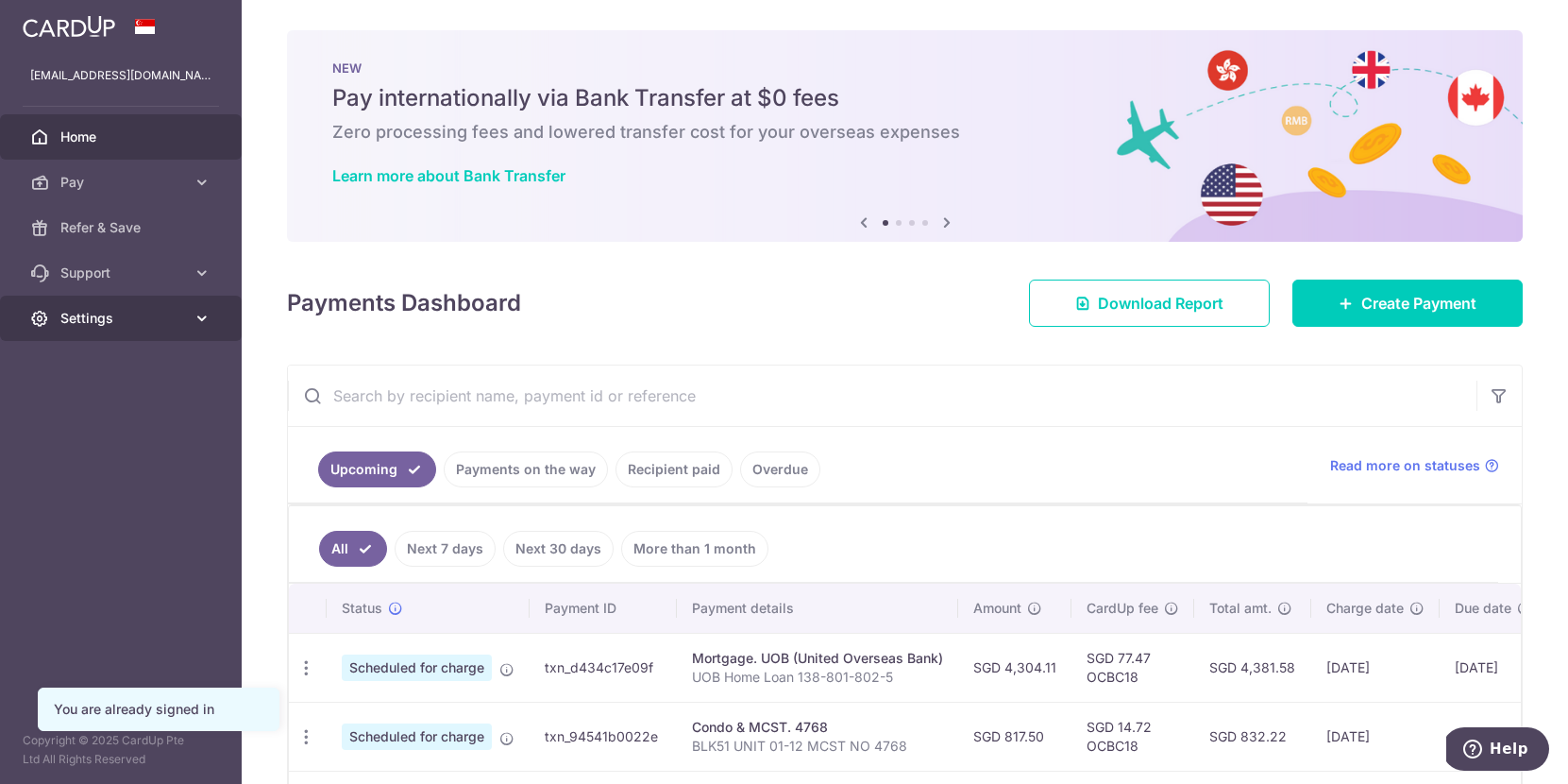
click at [84, 319] on span "Settings" at bounding box center [123, 318] width 125 height 19
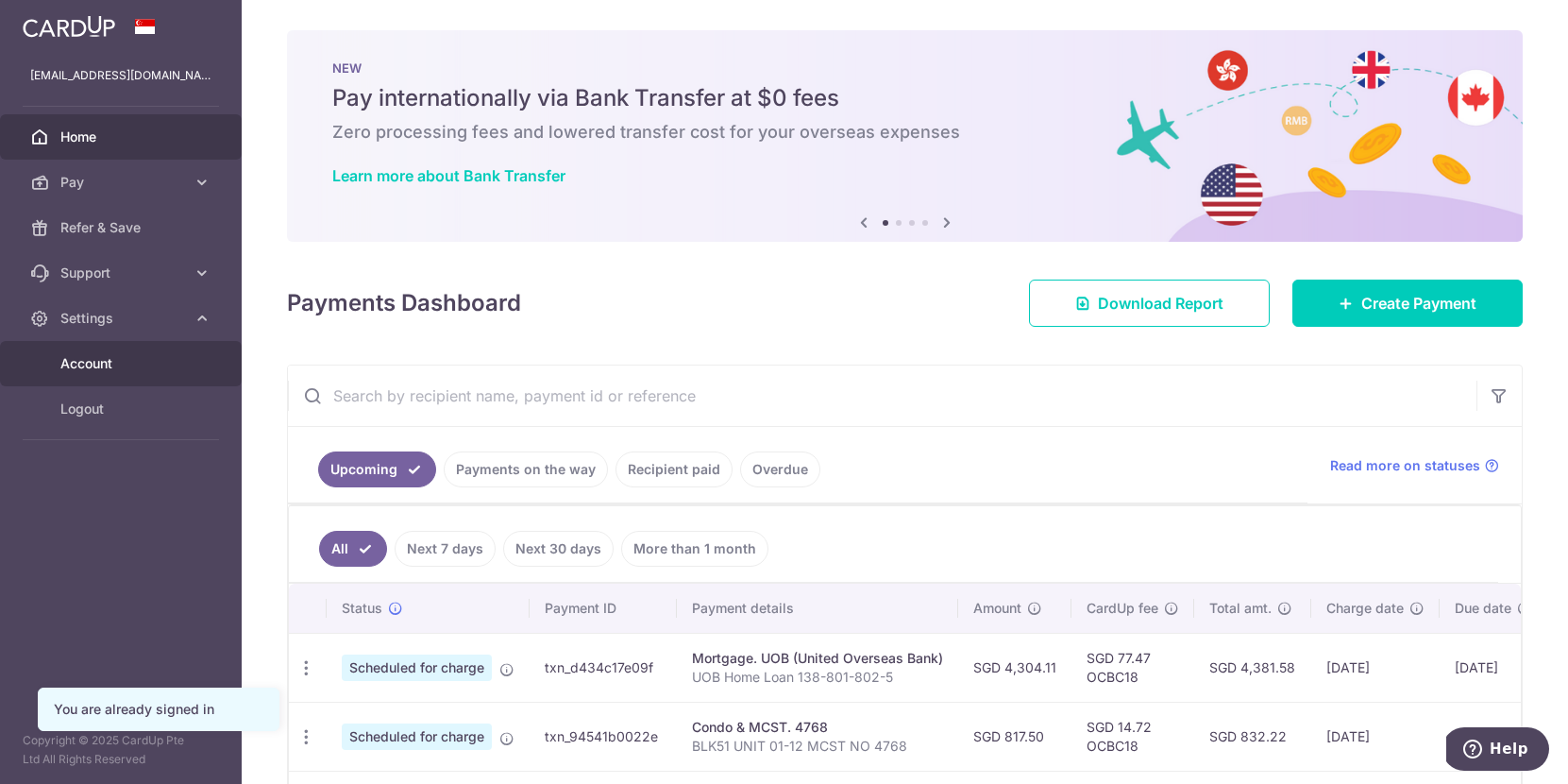
click at [88, 355] on span "Account" at bounding box center [123, 363] width 125 height 19
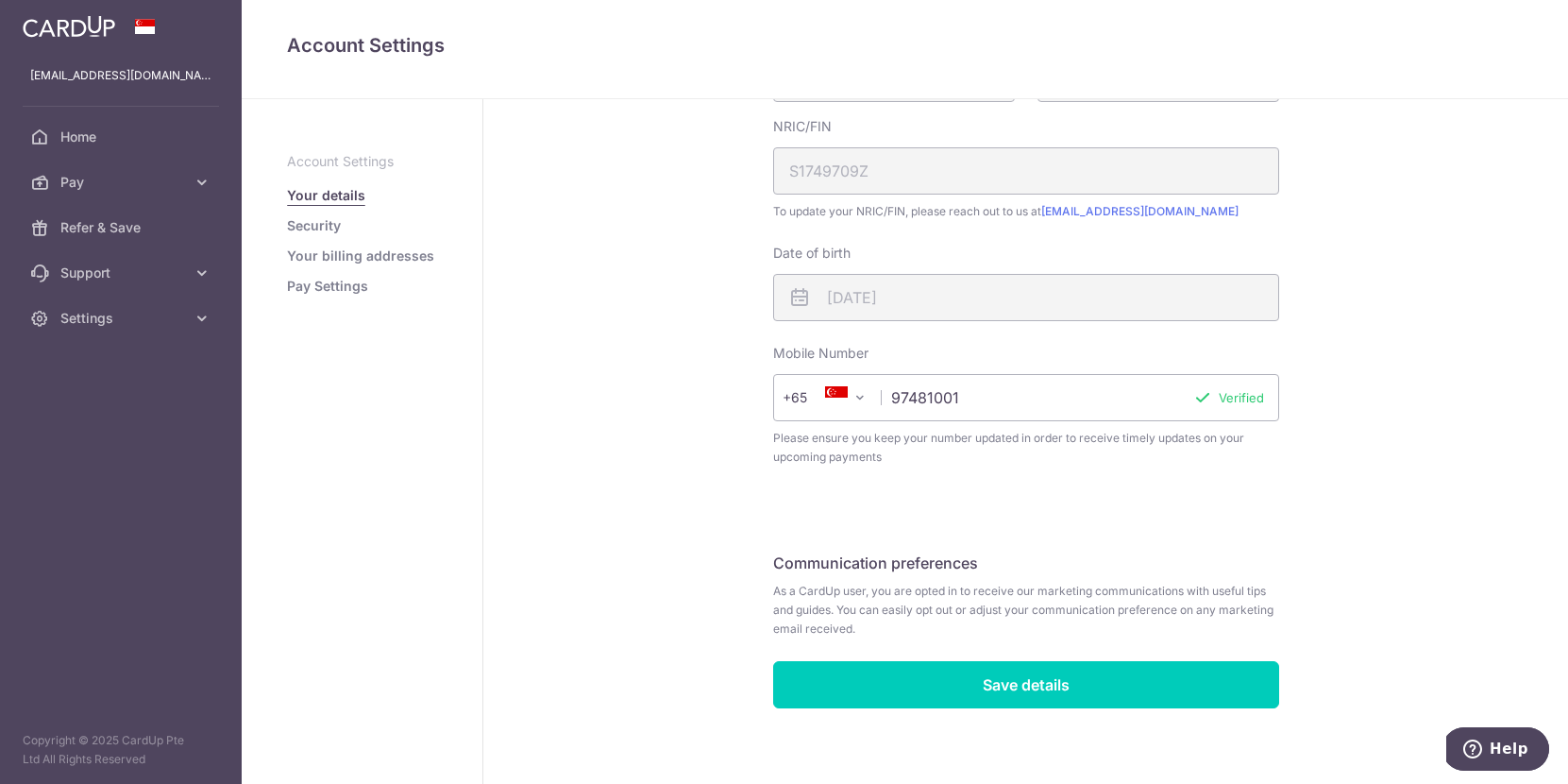
scroll to position [413, 0]
click at [324, 228] on link "Security" at bounding box center [314, 226] width 53 height 19
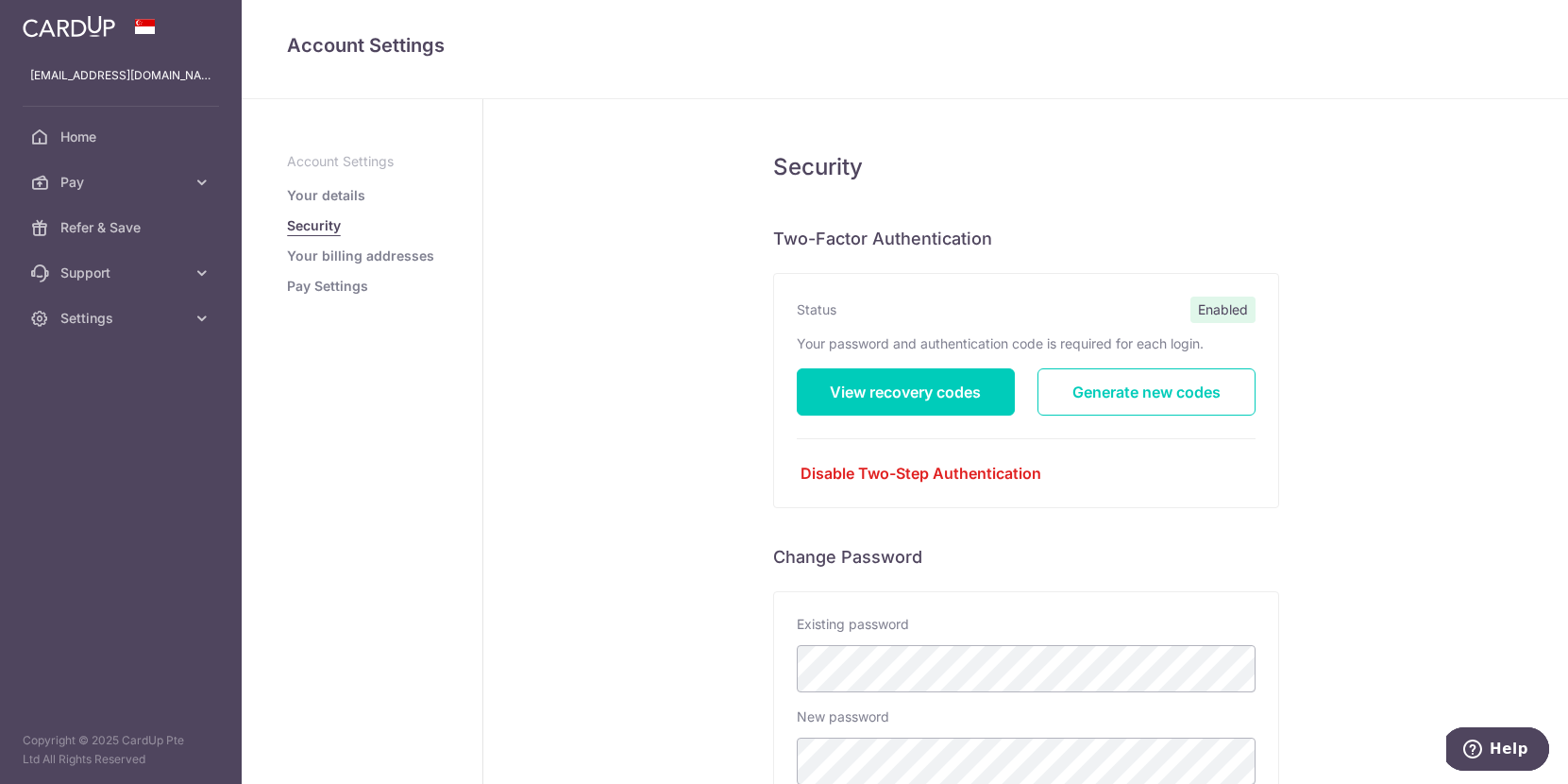
click at [342, 261] on link "Your billing addresses" at bounding box center [360, 255] width 147 height 19
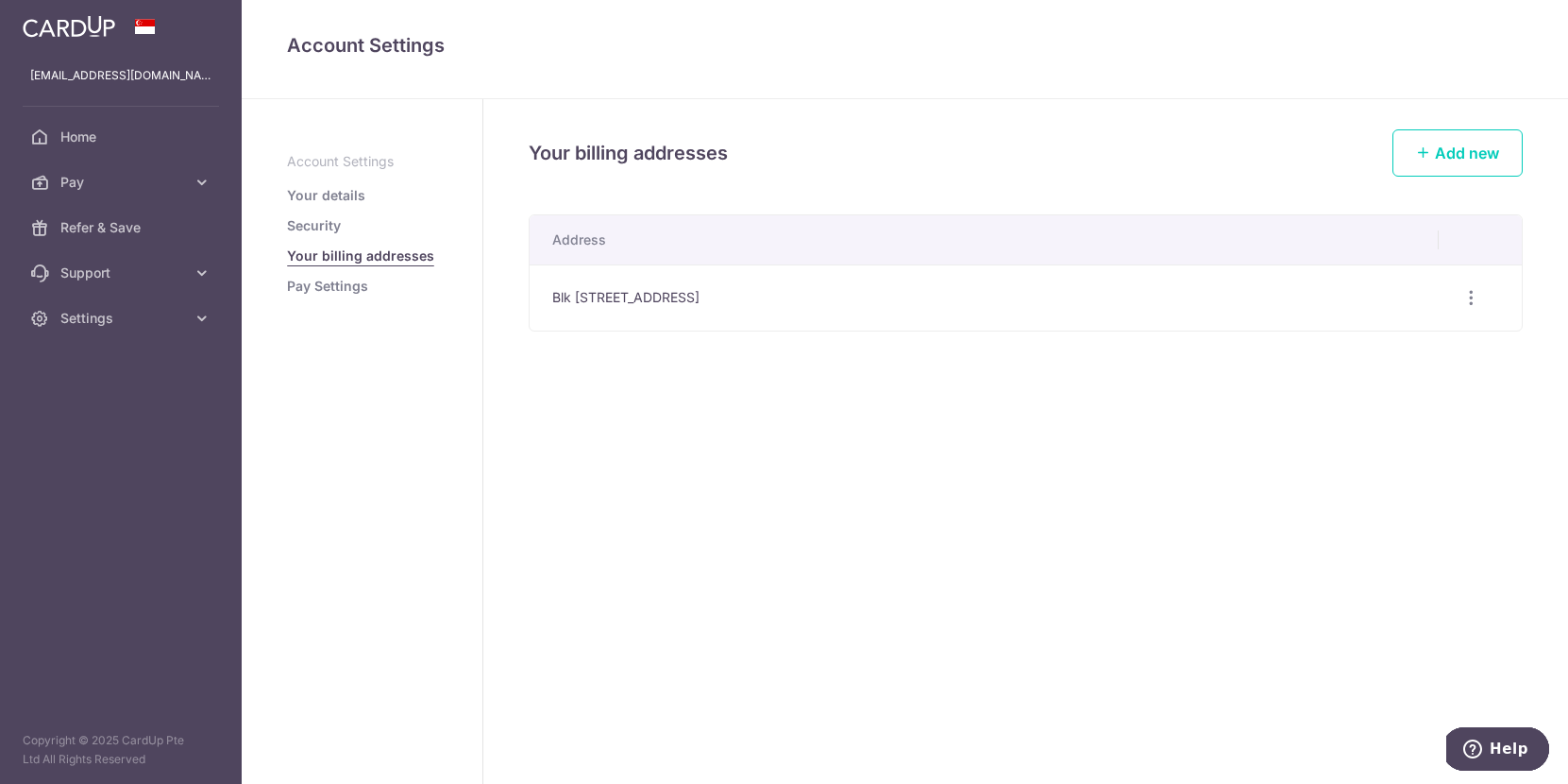
click at [332, 285] on link "Pay Settings" at bounding box center [327, 286] width 81 height 19
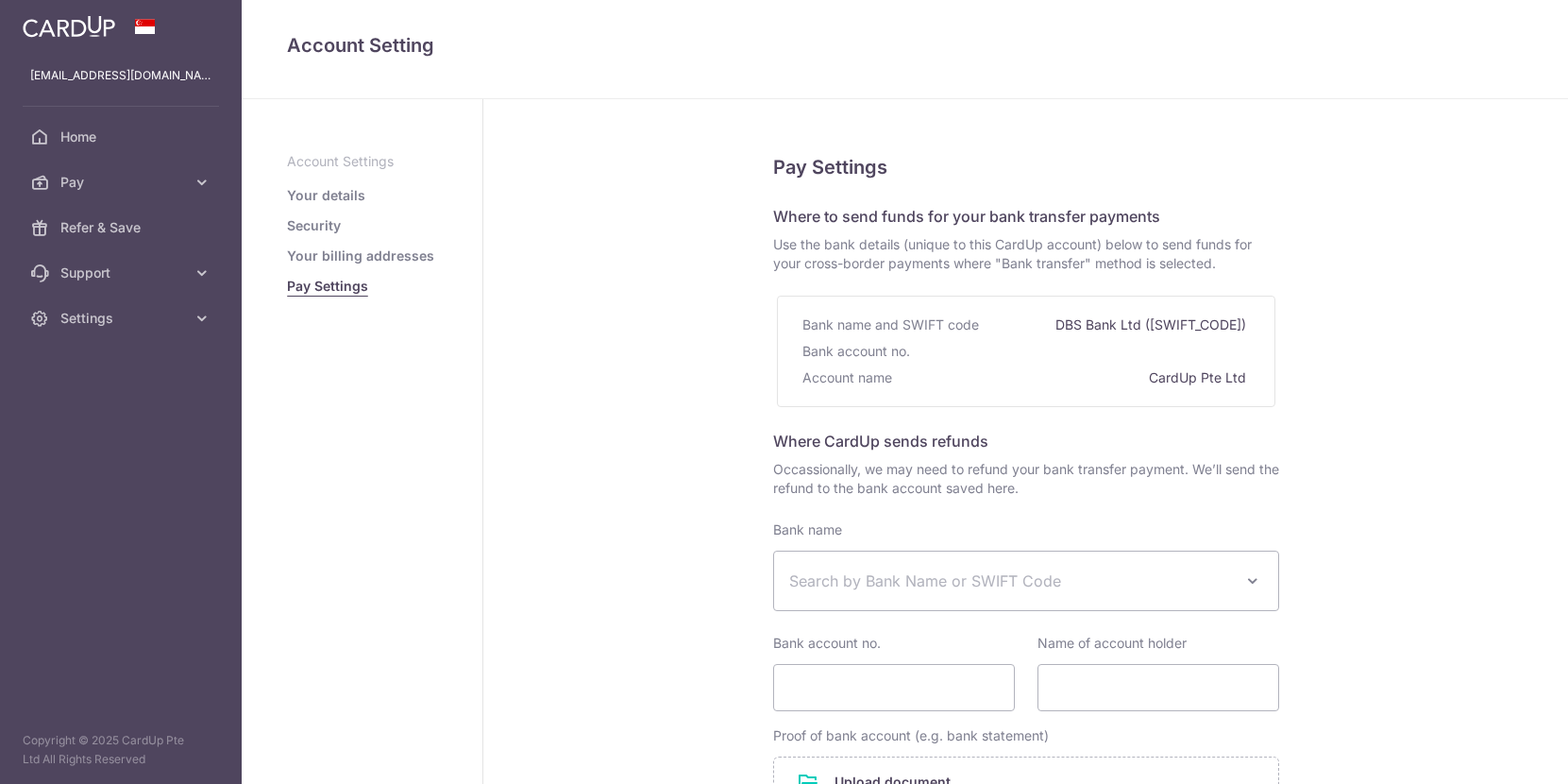
select select
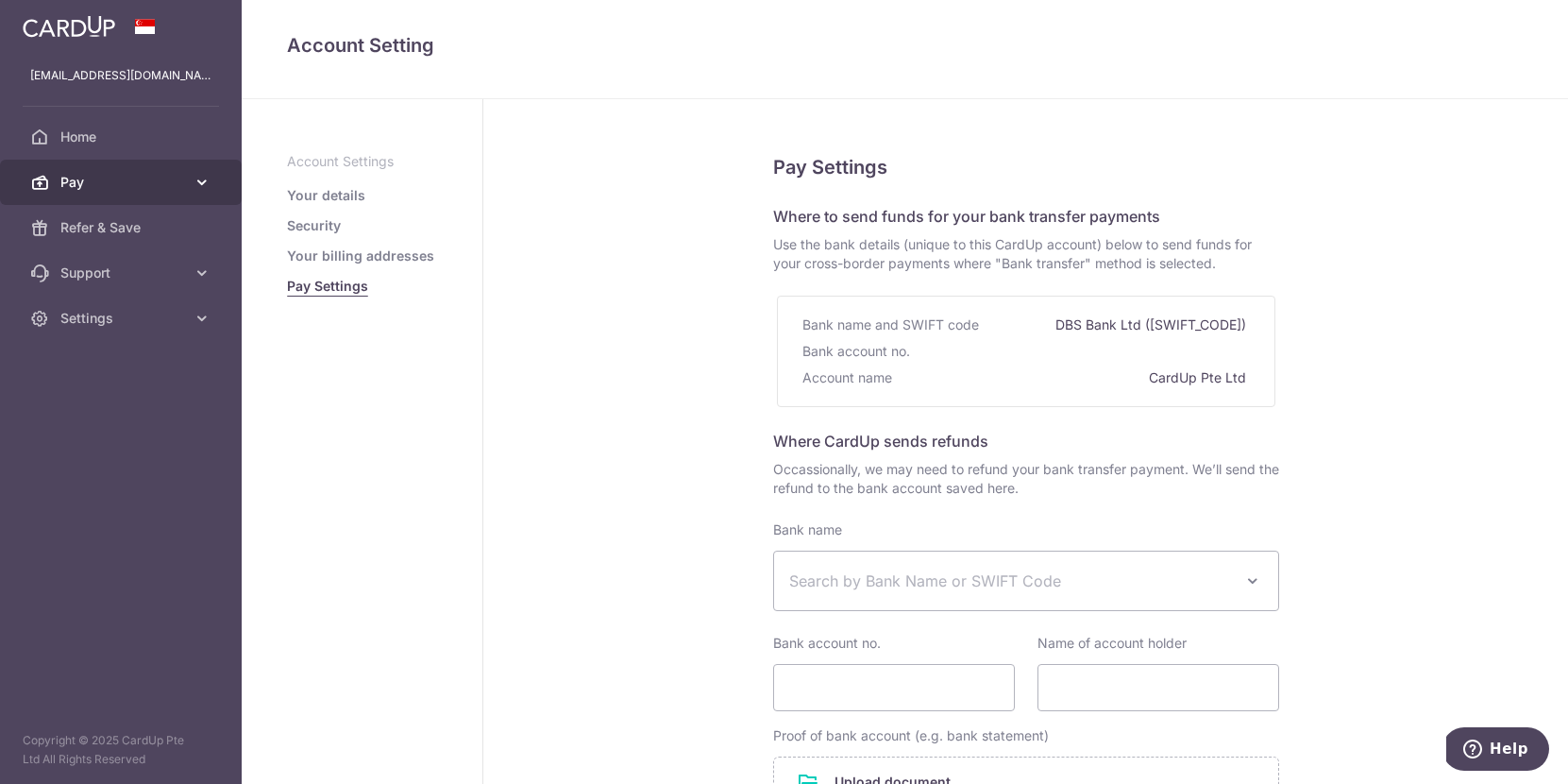
click at [108, 184] on span "Pay" at bounding box center [123, 182] width 125 height 19
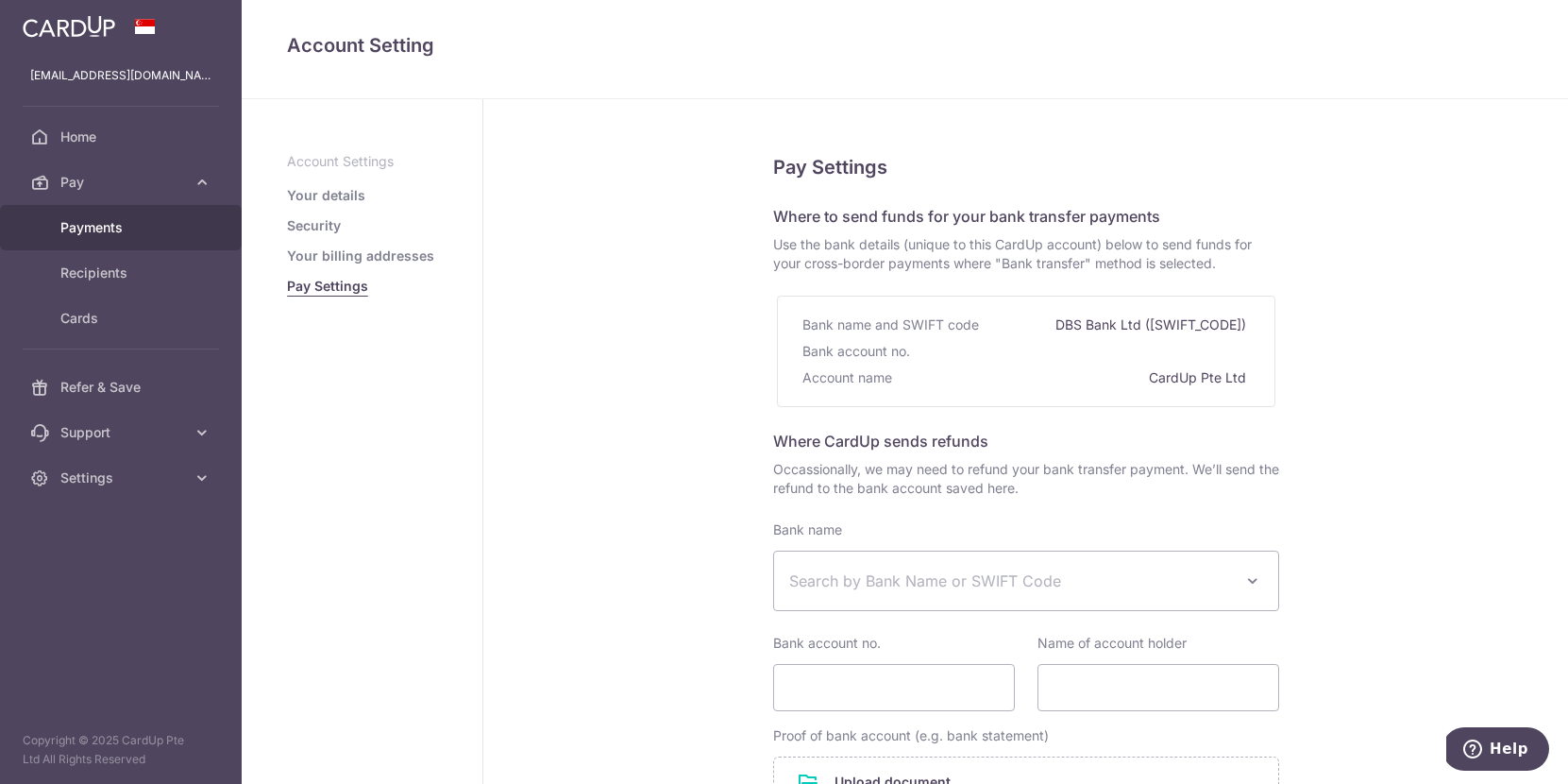
click at [101, 233] on span "Payments" at bounding box center [123, 227] width 125 height 19
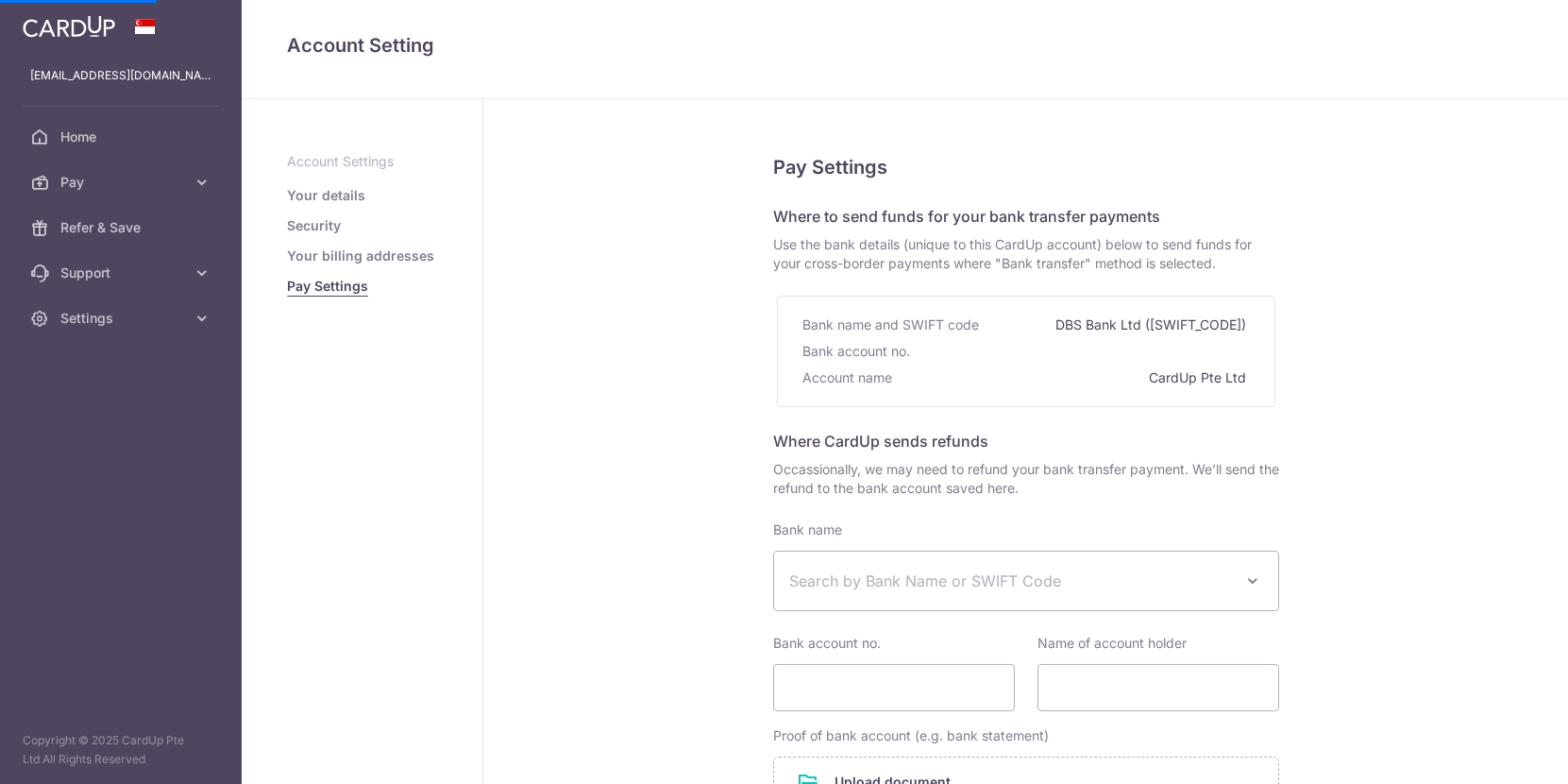
select select
click at [82, 180] on span "Pay" at bounding box center [123, 182] width 125 height 19
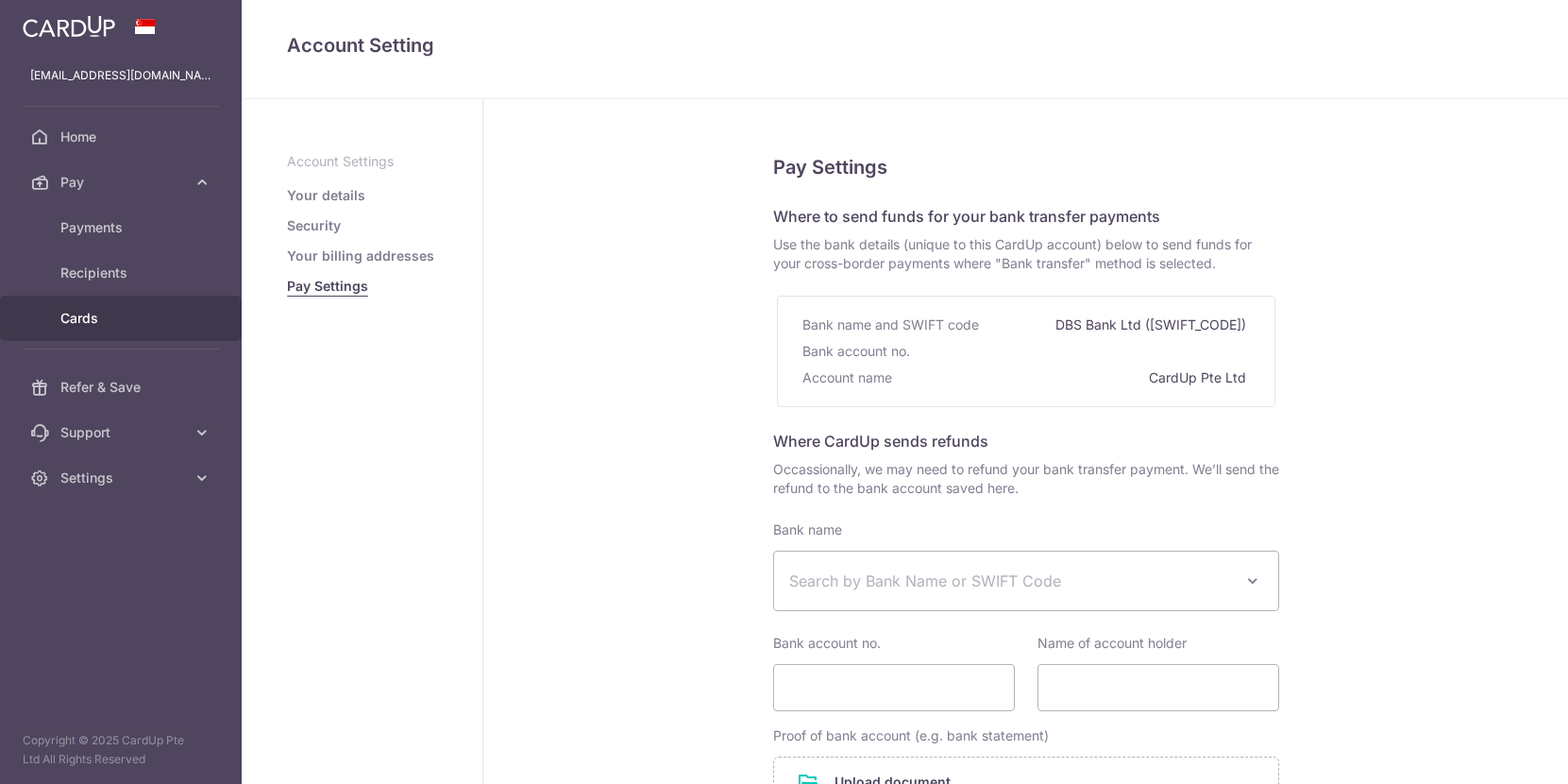
click at [100, 314] on span "Cards" at bounding box center [123, 318] width 125 height 19
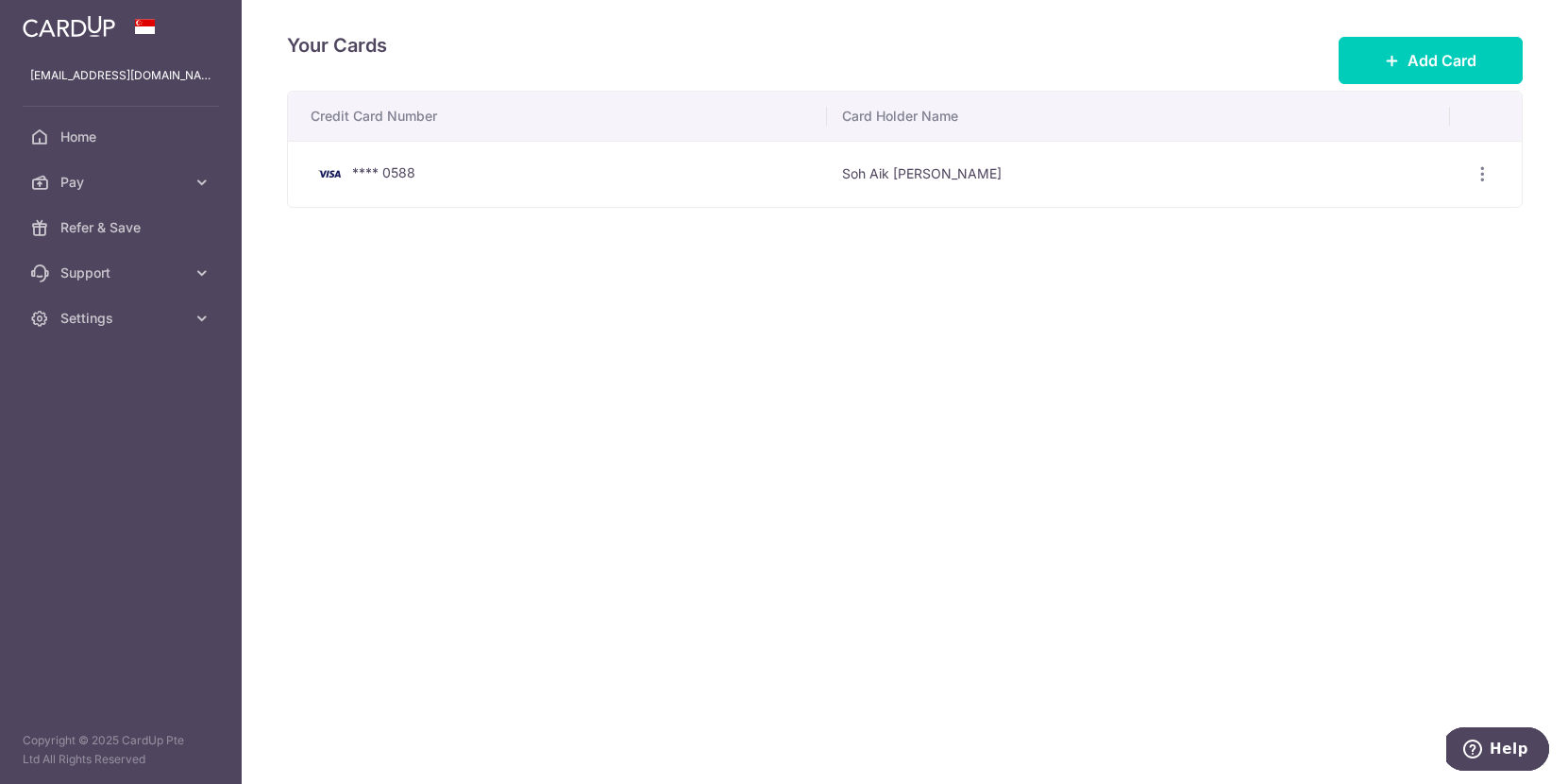
click at [451, 184] on div "**** 0588" at bounding box center [561, 173] width 502 height 23
click at [1426, 57] on span "Add Card" at bounding box center [1442, 60] width 69 height 23
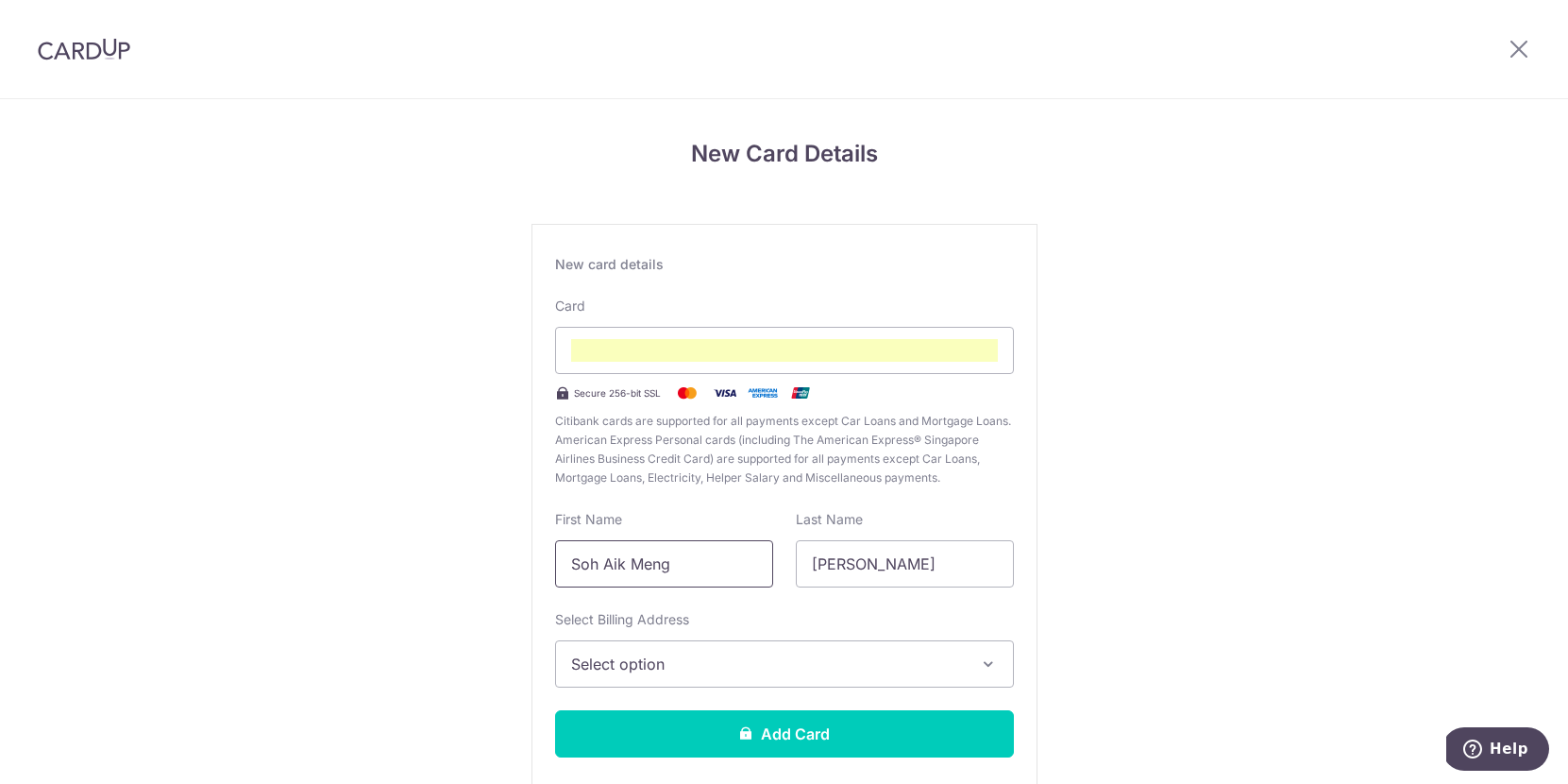
drag, startPoint x: 708, startPoint y: 562, endPoint x: 543, endPoint y: 562, distance: 165.0
click at [544, 562] on div "First Name Soh Aik Meng" at bounding box center [664, 548] width 240 height 77
type input "SAMUEL"
drag, startPoint x: 798, startPoint y: 562, endPoint x: 647, endPoint y: 562, distance: 151.0
click at [650, 562] on div "First Name SAMUEL Last Name Samuel" at bounding box center [784, 548] width 482 height 77
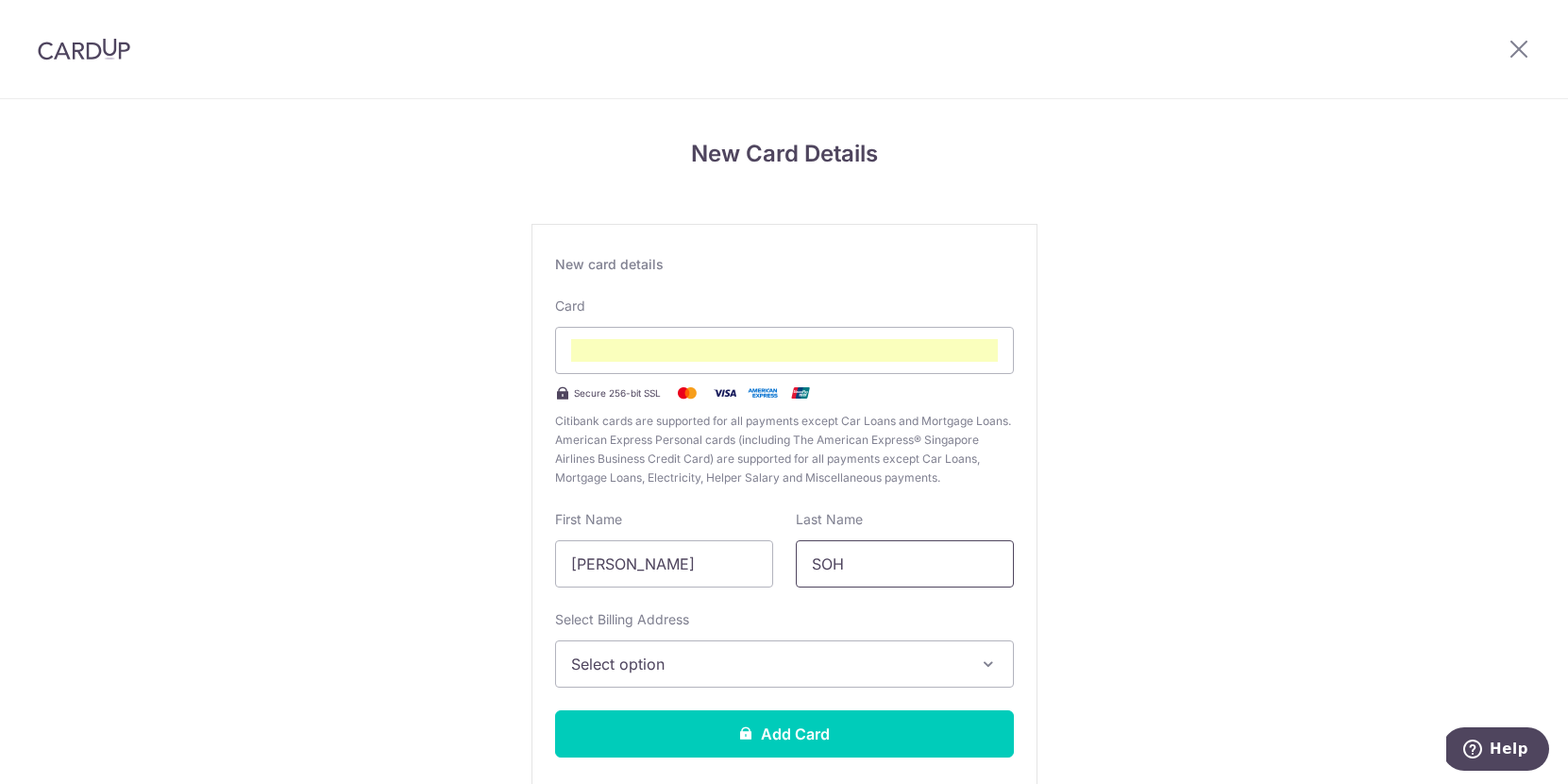
type input "SOH"
click at [659, 671] on span "Select option" at bounding box center [767, 664] width 393 height 23
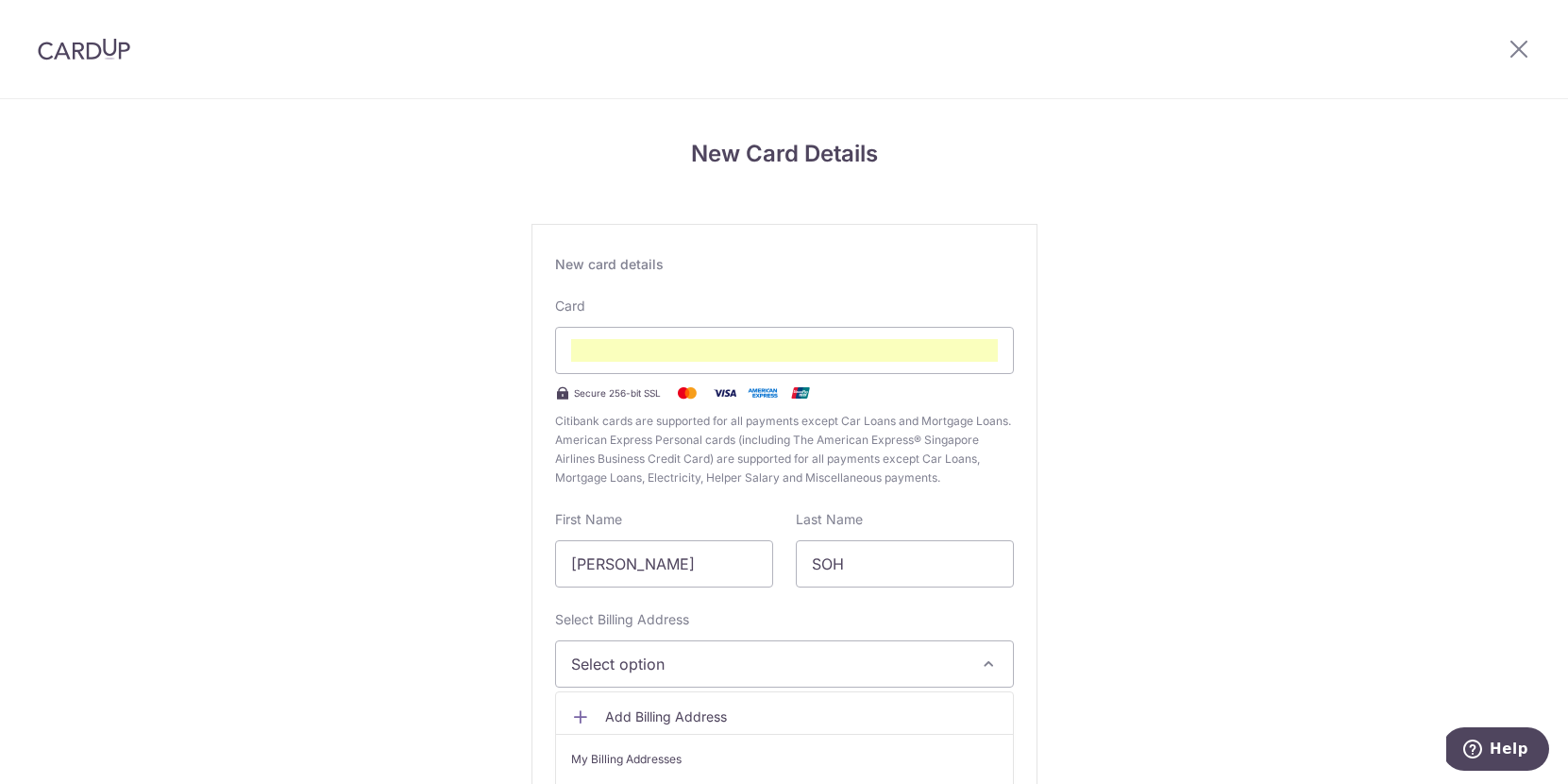
click at [623, 664] on span "Select option" at bounding box center [767, 664] width 393 height 23
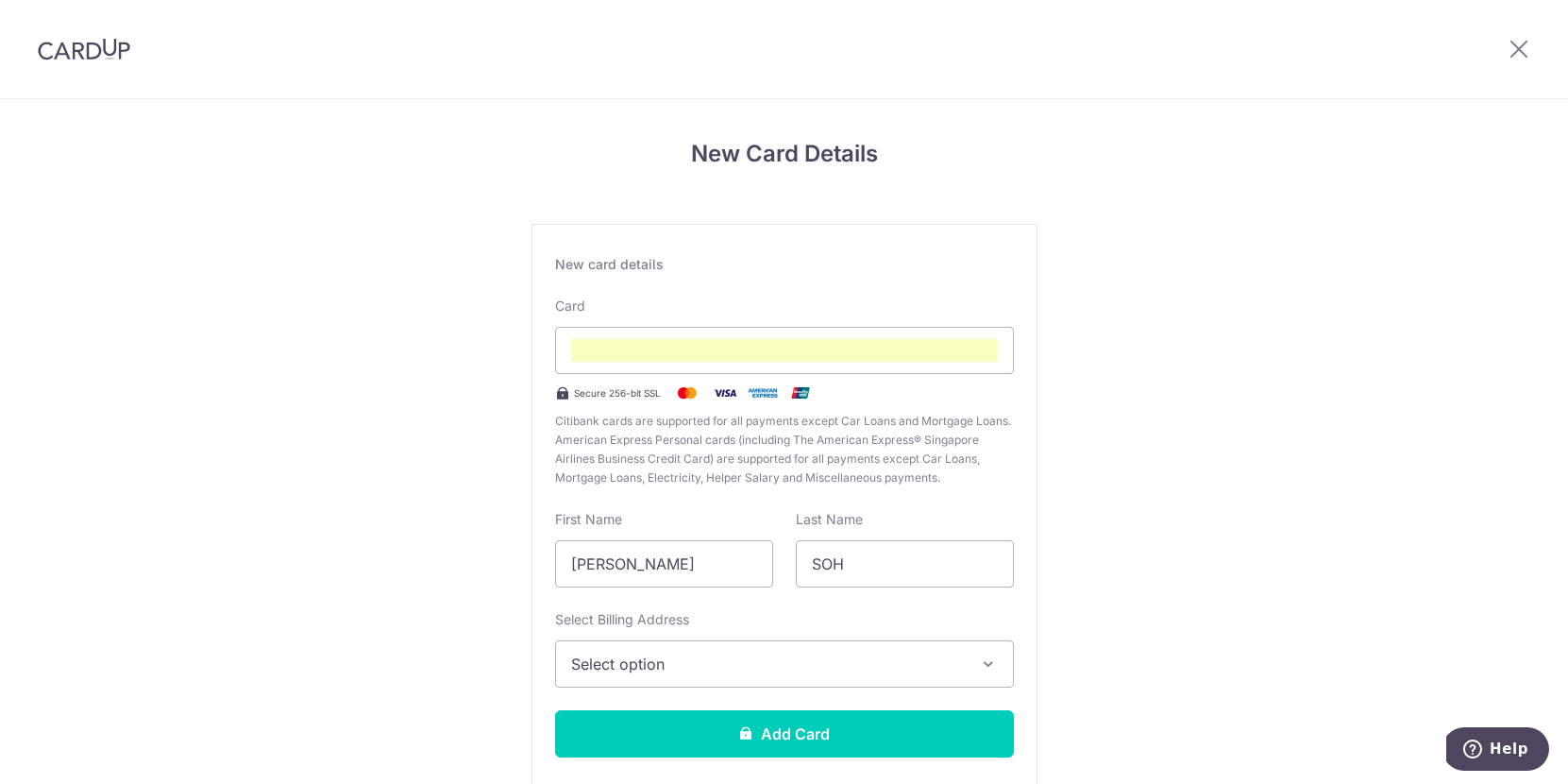
click at [665, 666] on span "Select option" at bounding box center [767, 664] width 393 height 23
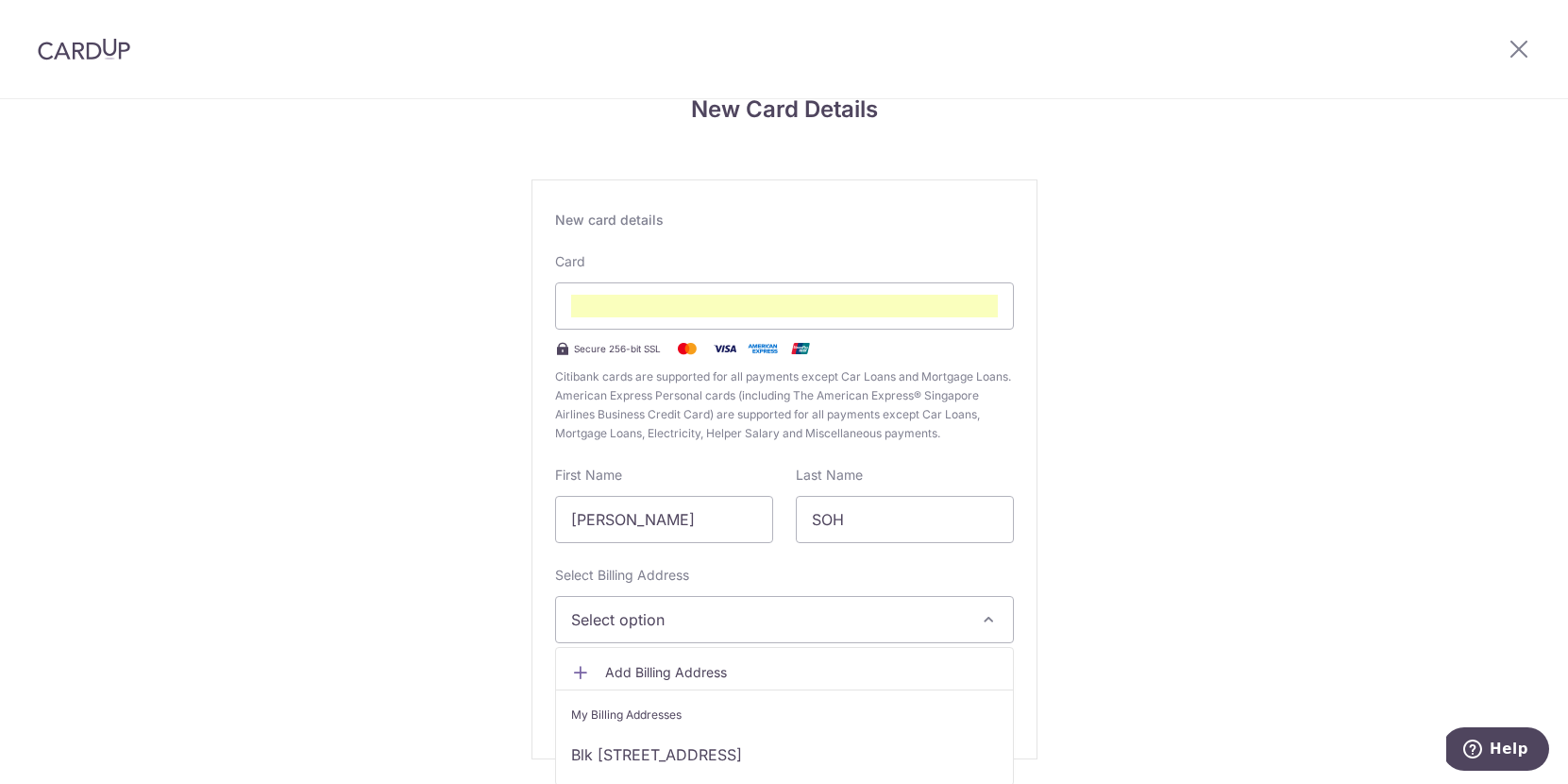
scroll to position [70, 0]
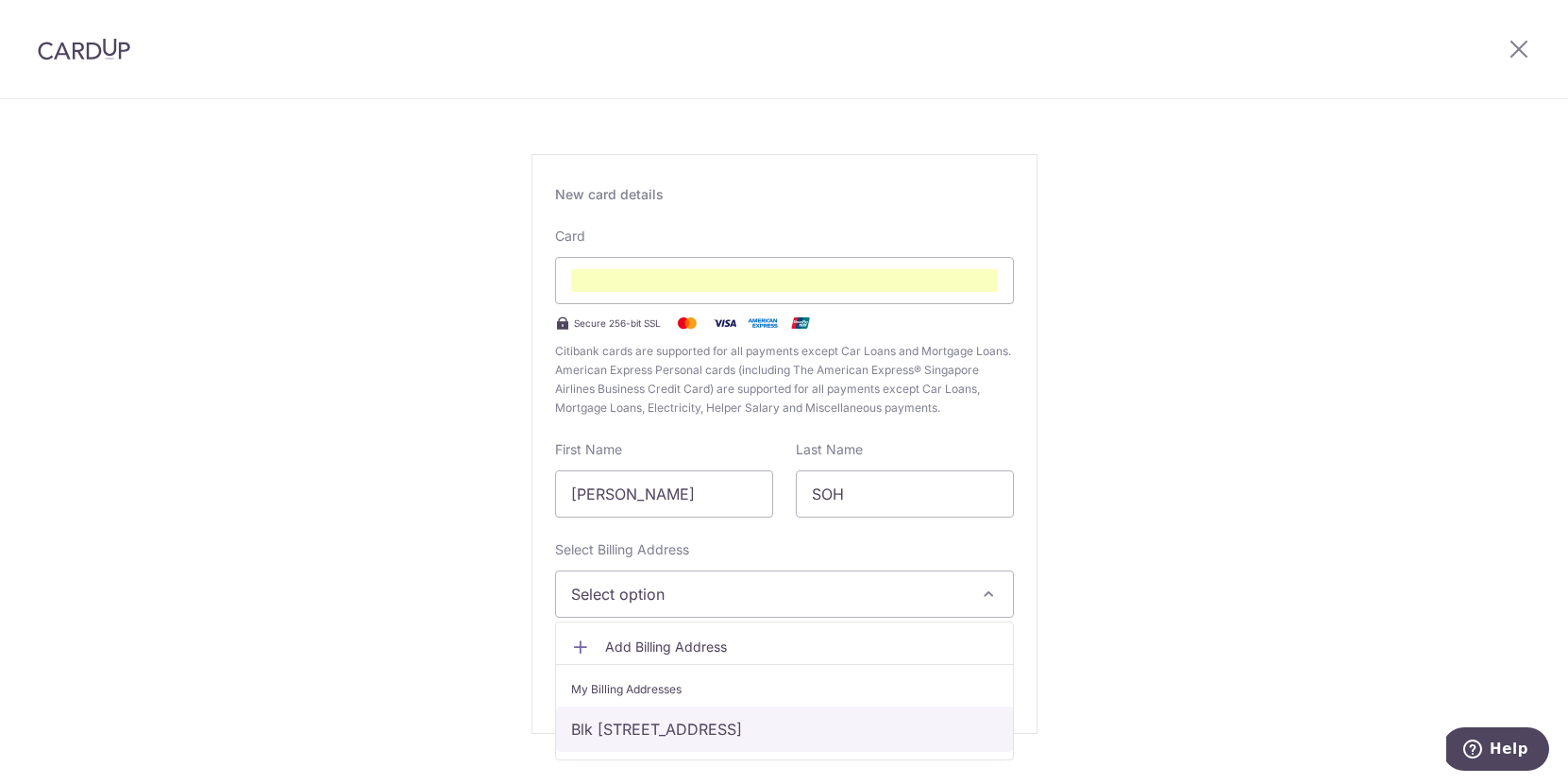
click at [617, 723] on link "Blk 497A Tampines Street 45 #04-02, Singapore, Singapore-520497" at bounding box center [784, 730] width 457 height 46
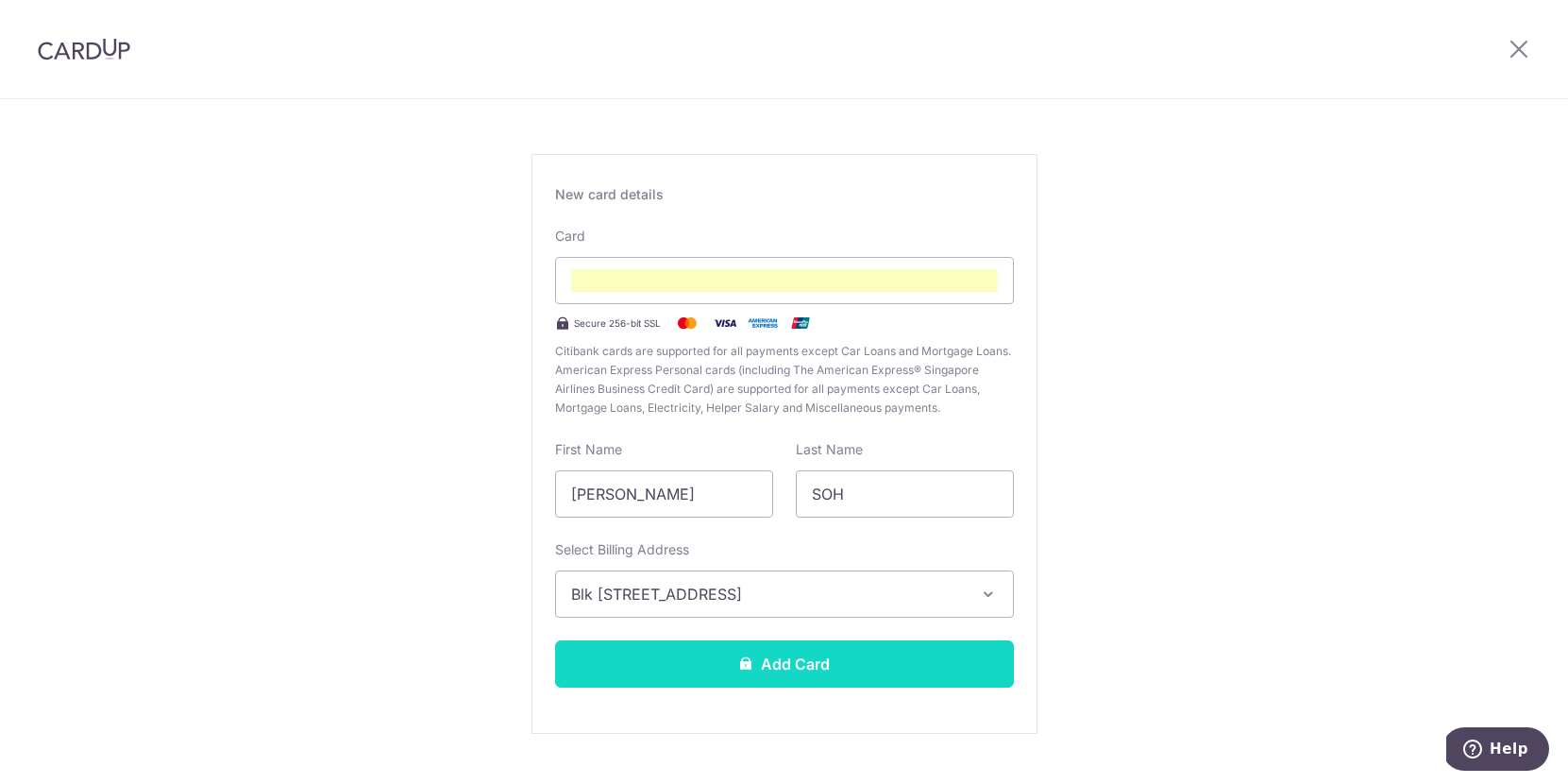
click at [719, 668] on button "Add Card" at bounding box center [784, 664] width 459 height 48
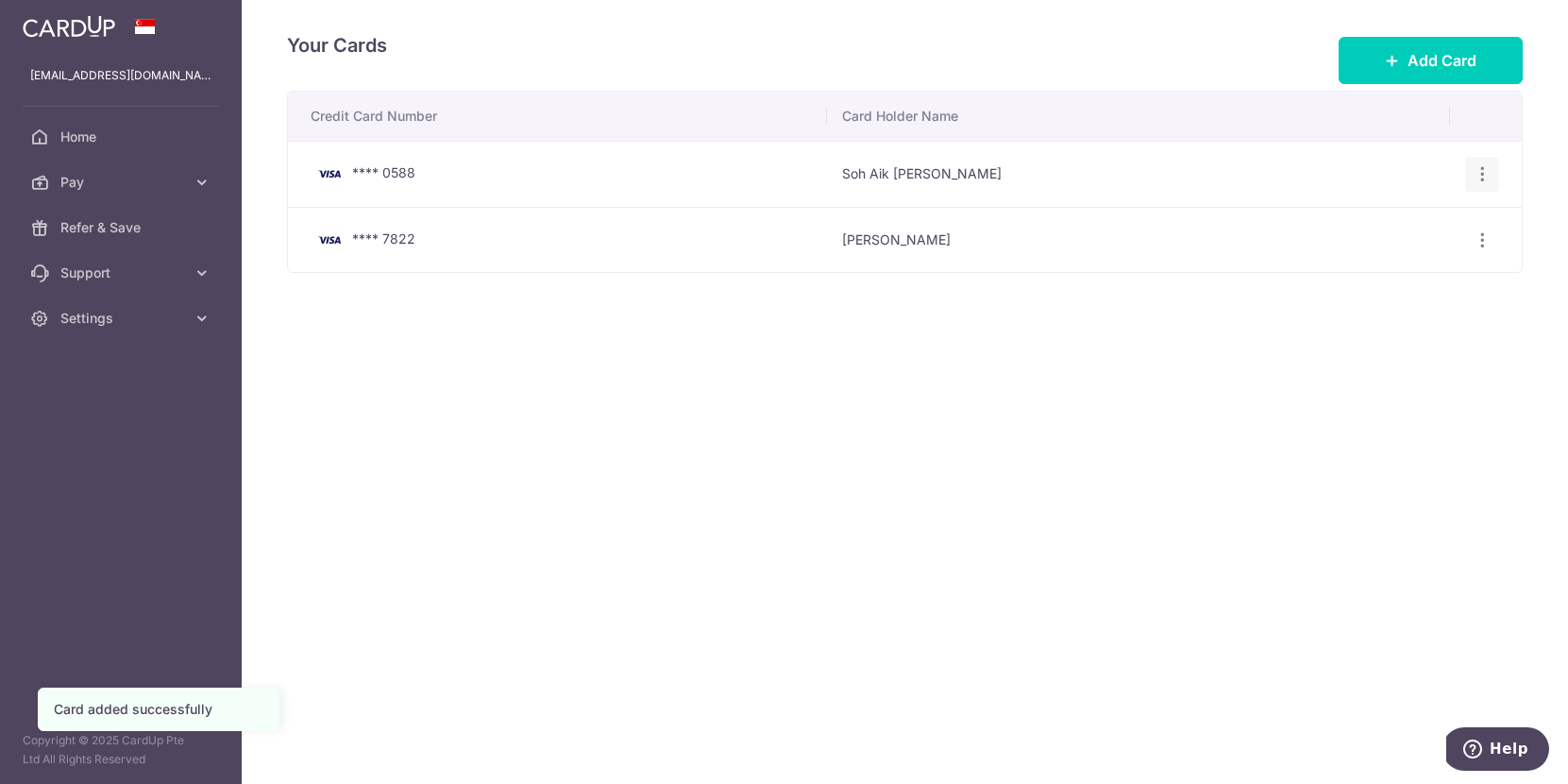
click at [1477, 176] on icon "button" at bounding box center [1483, 174] width 20 height 20
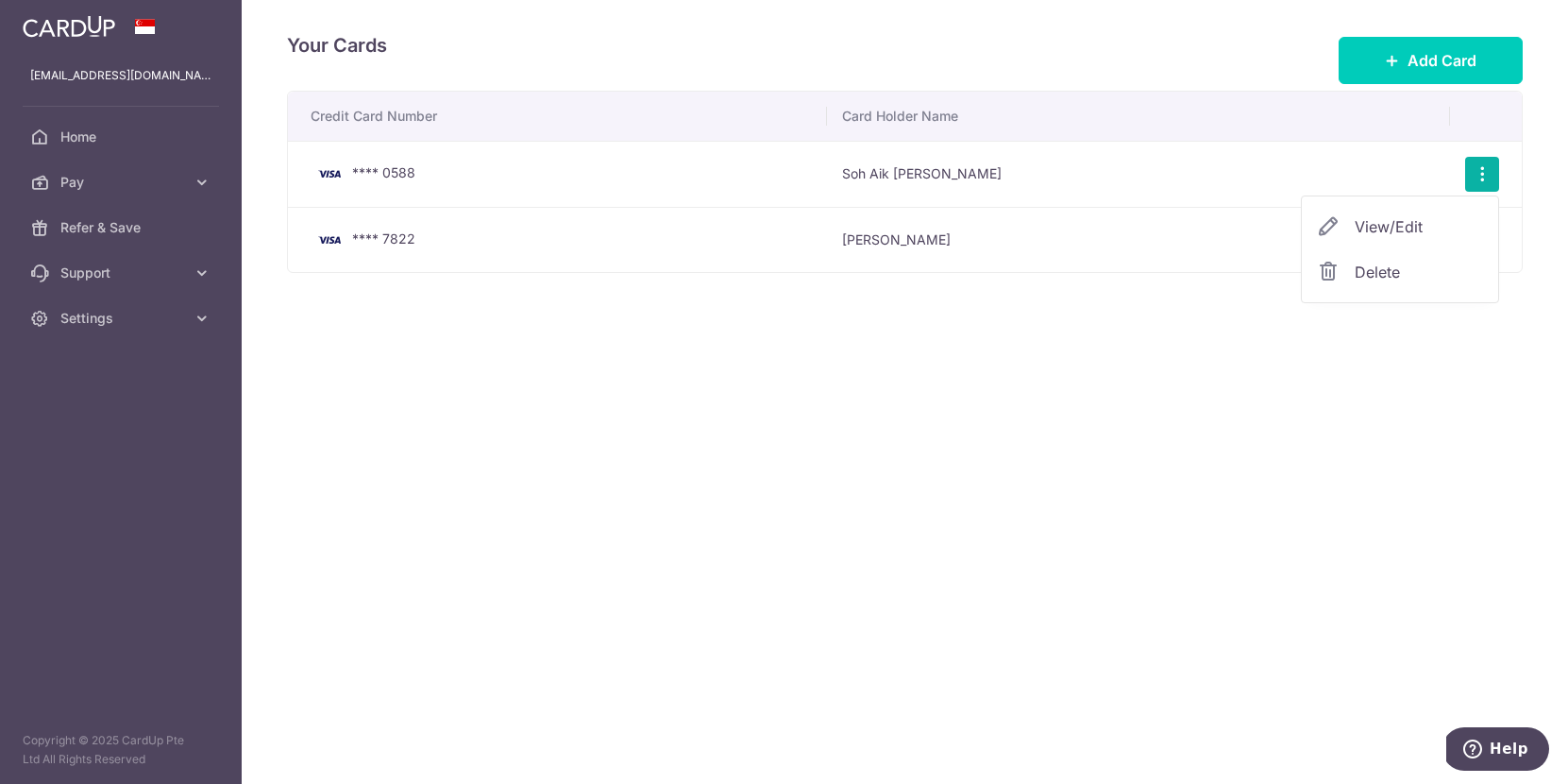
click at [1372, 263] on span "Delete" at bounding box center [1420, 271] width 129 height 23
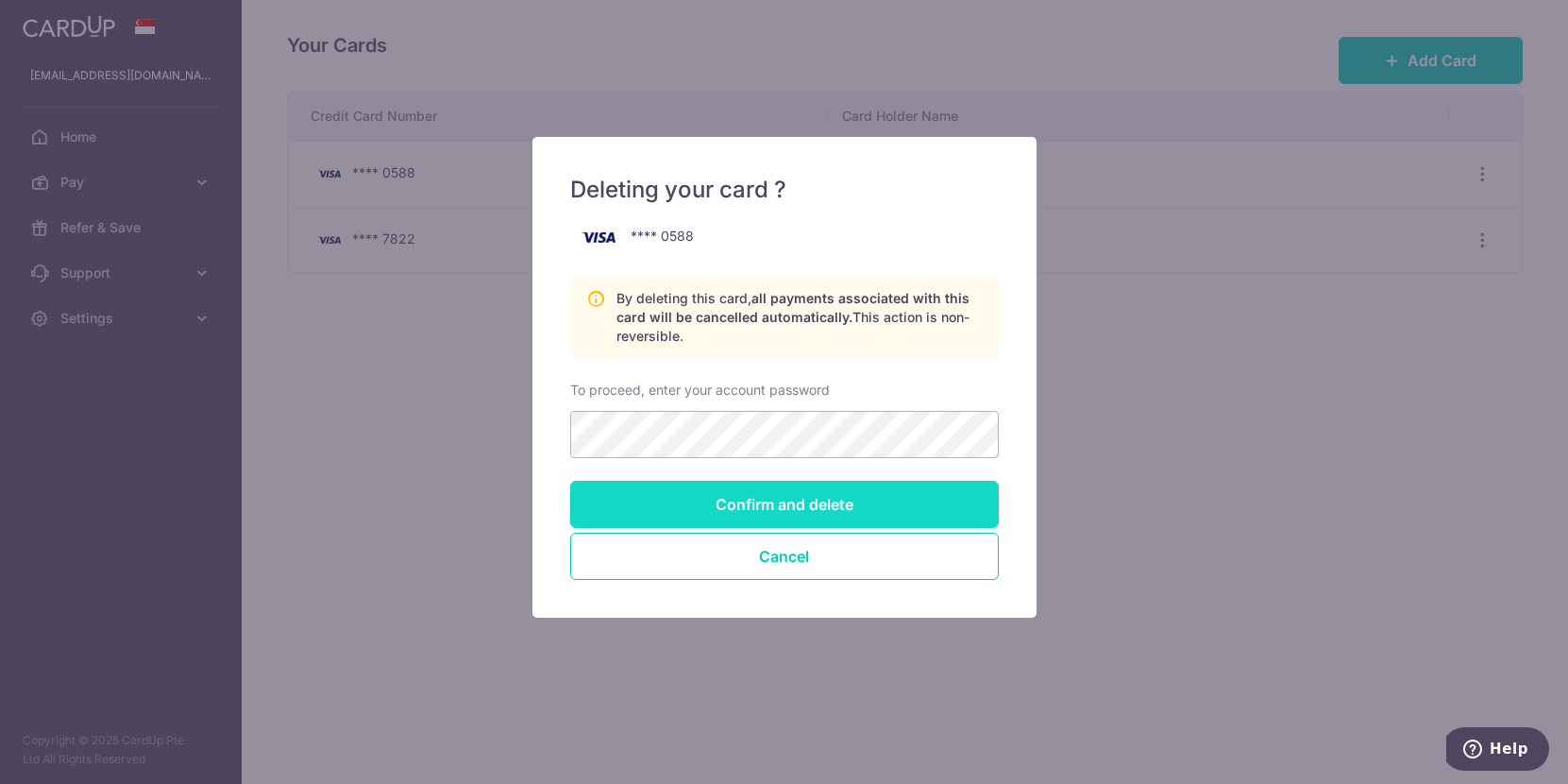
click at [767, 504] on input "Confirm and delete" at bounding box center [784, 505] width 428 height 48
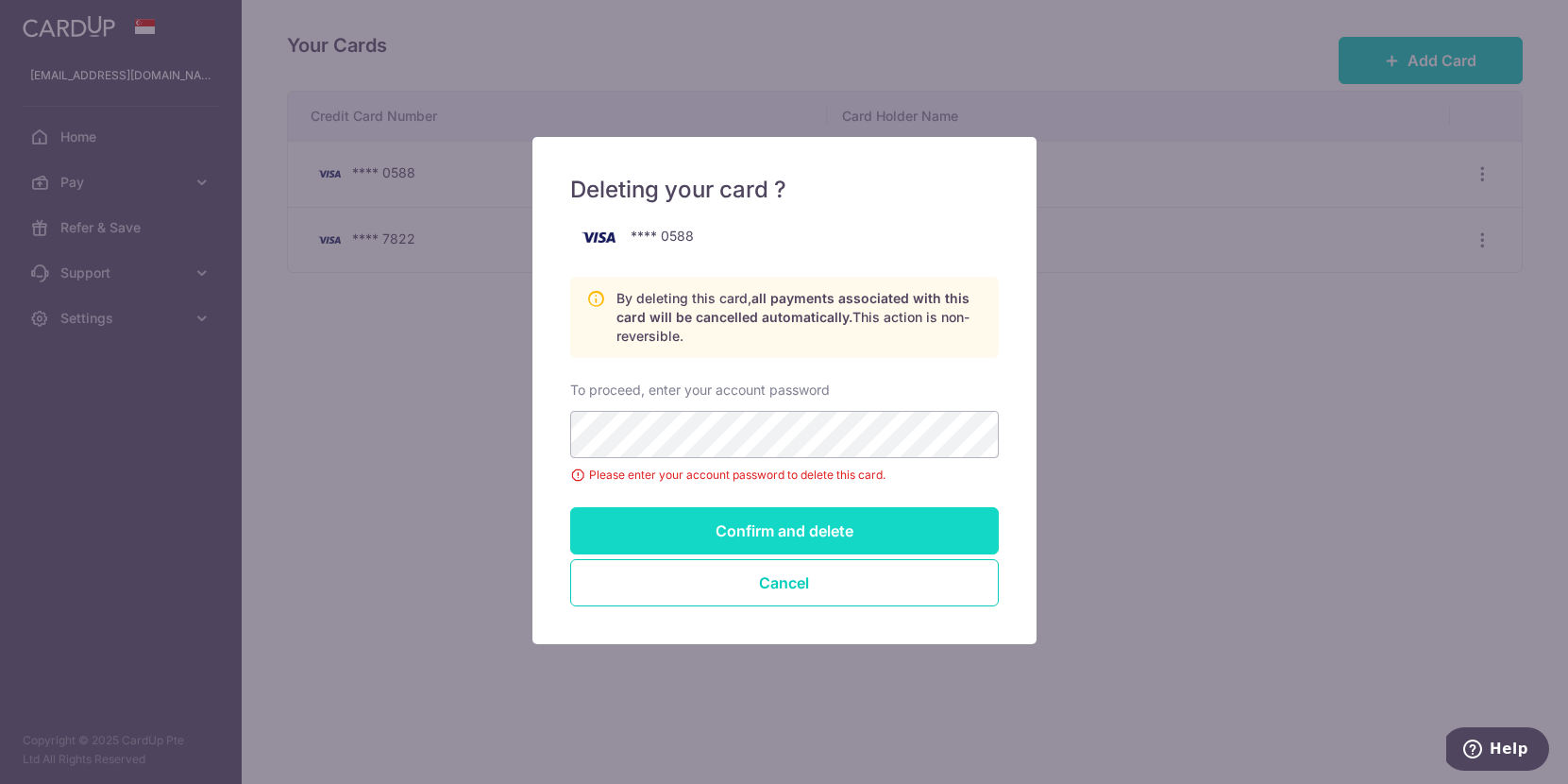
click at [800, 537] on input "Confirm and delete" at bounding box center [784, 532] width 428 height 48
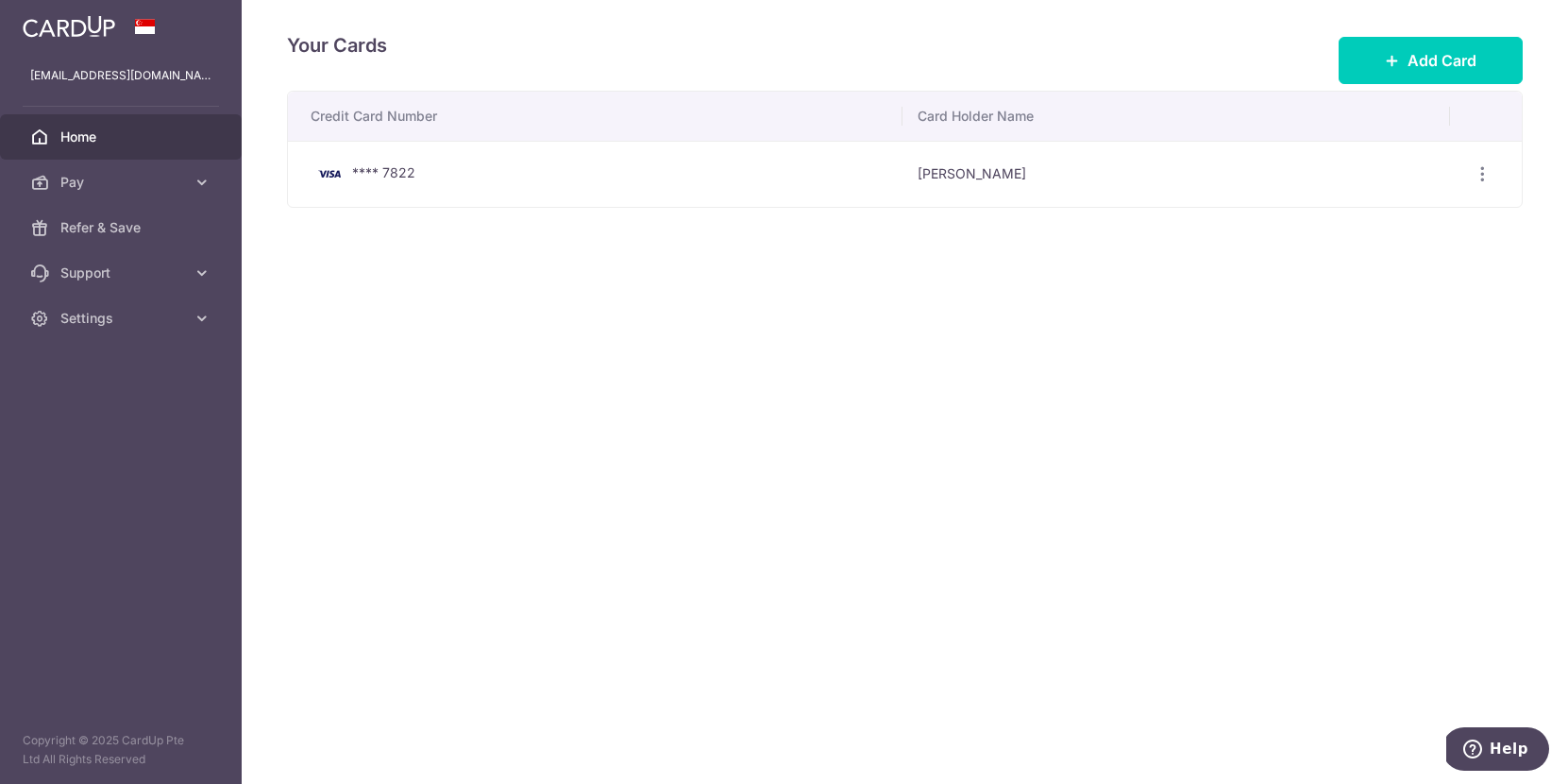
click at [83, 135] on span "Home" at bounding box center [123, 137] width 125 height 19
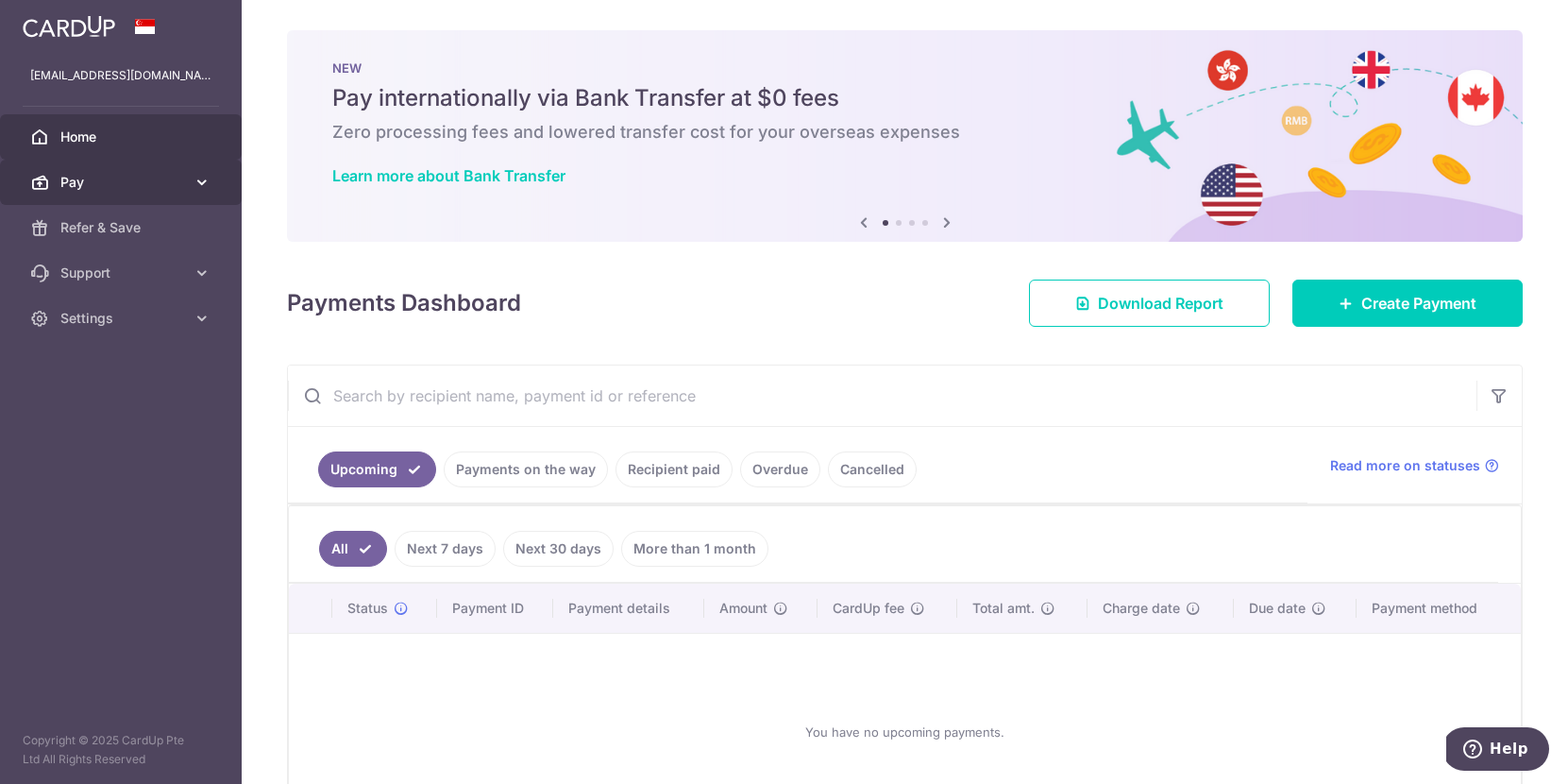
click at [92, 183] on span "Pay" at bounding box center [123, 182] width 125 height 19
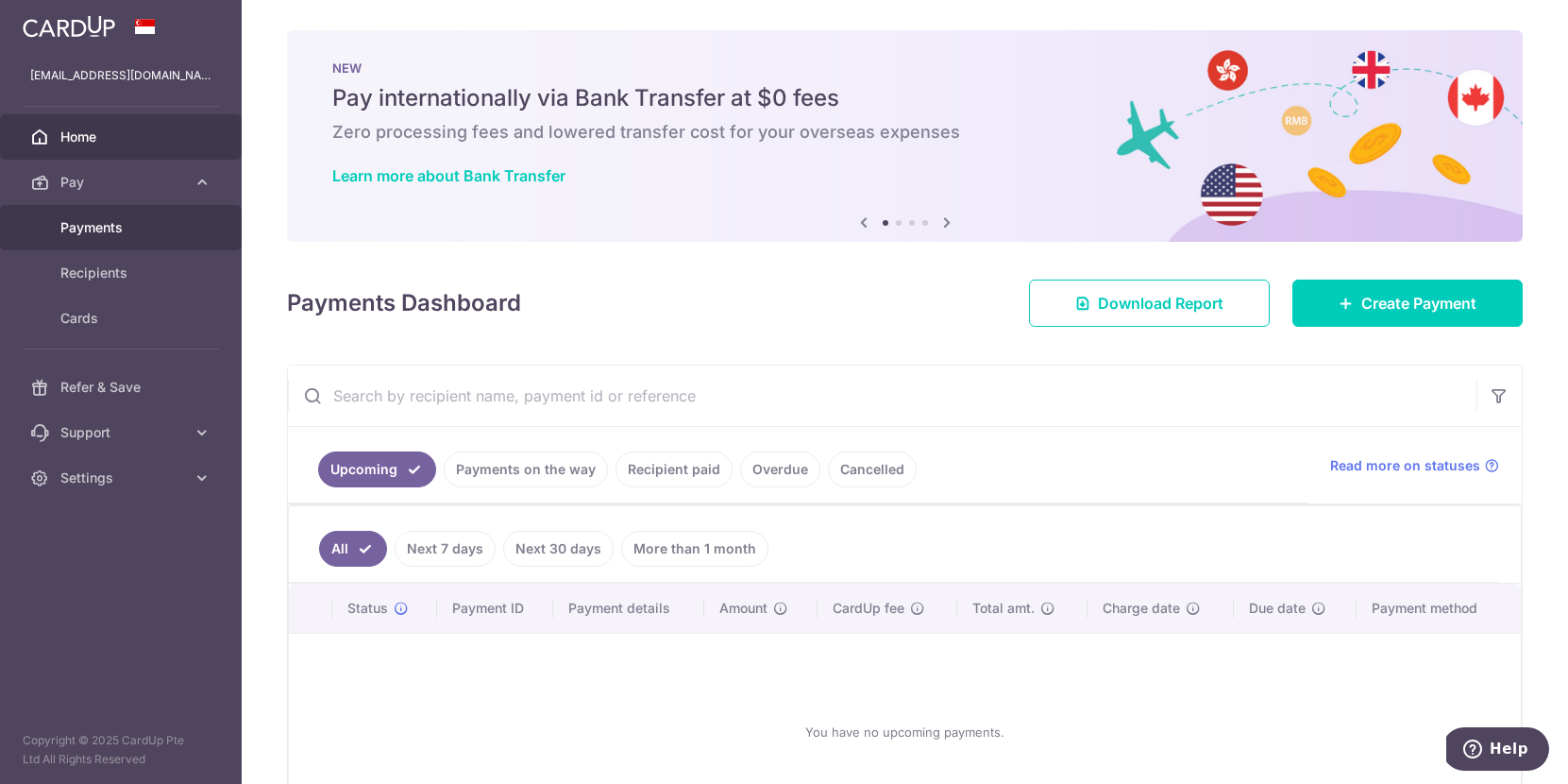
click at [113, 233] on span "Payments" at bounding box center [123, 227] width 125 height 19
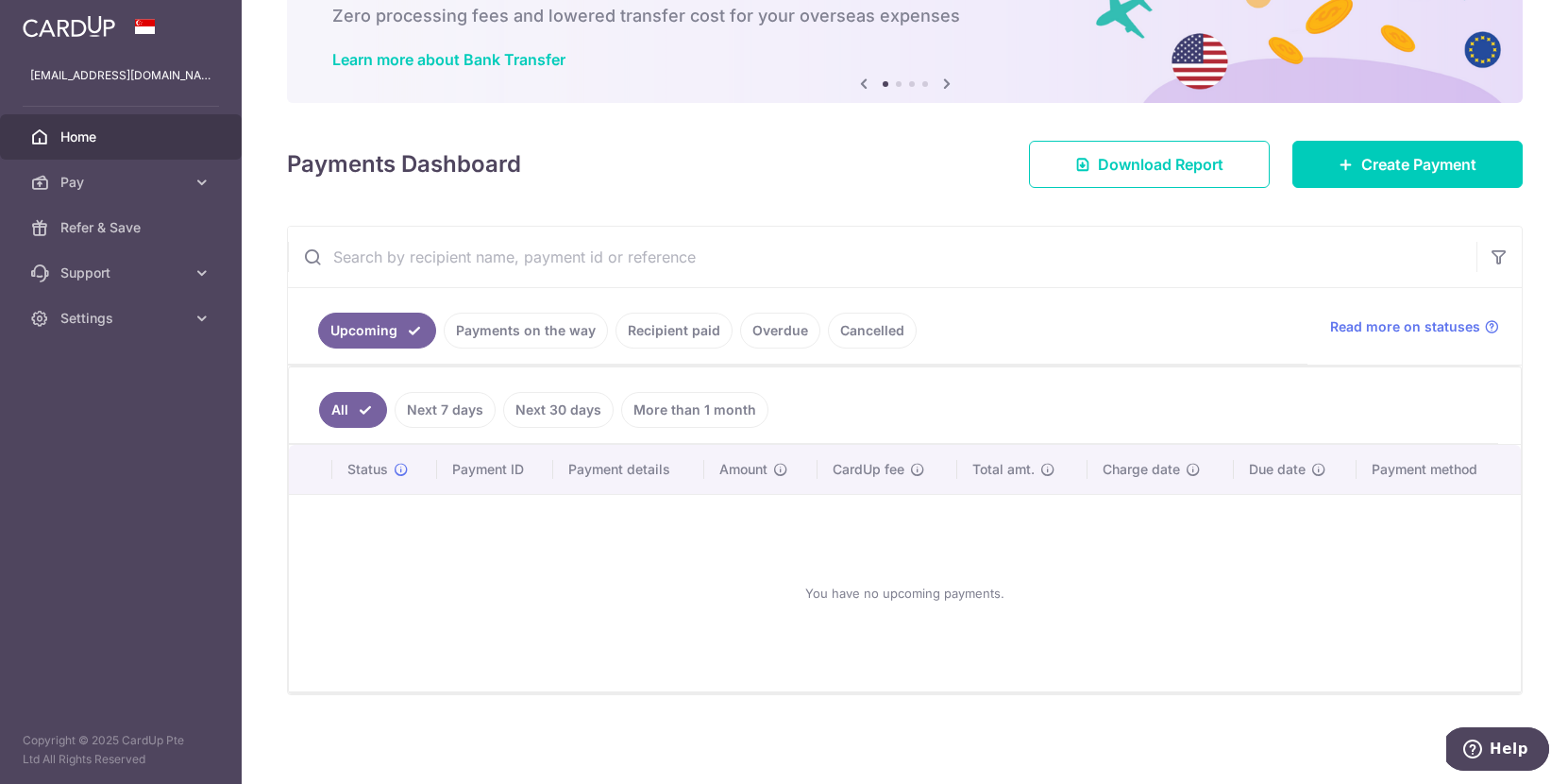
scroll to position [116, 0]
click at [554, 333] on link "Payments on the way" at bounding box center [526, 331] width 164 height 36
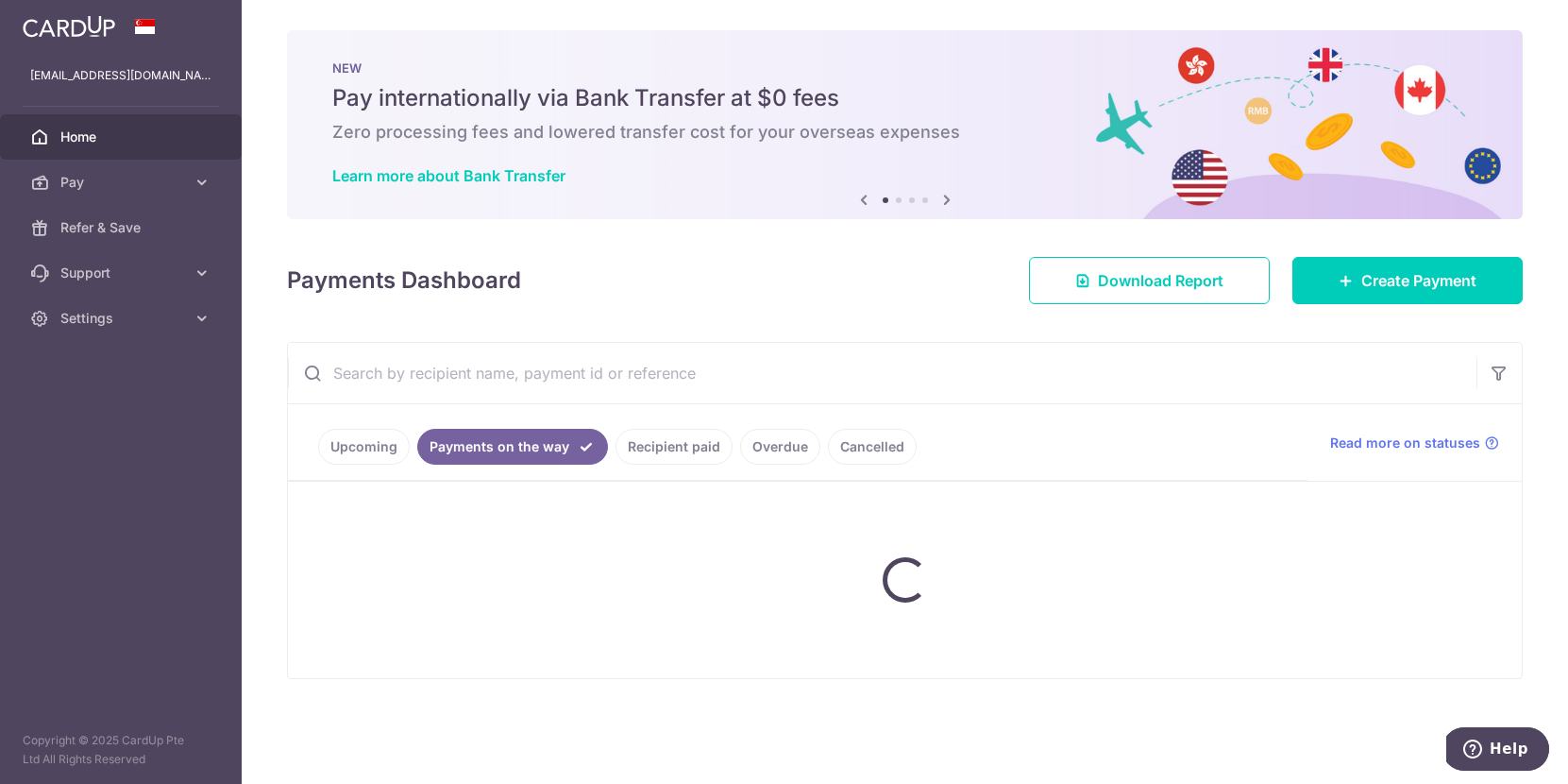
scroll to position [0, 0]
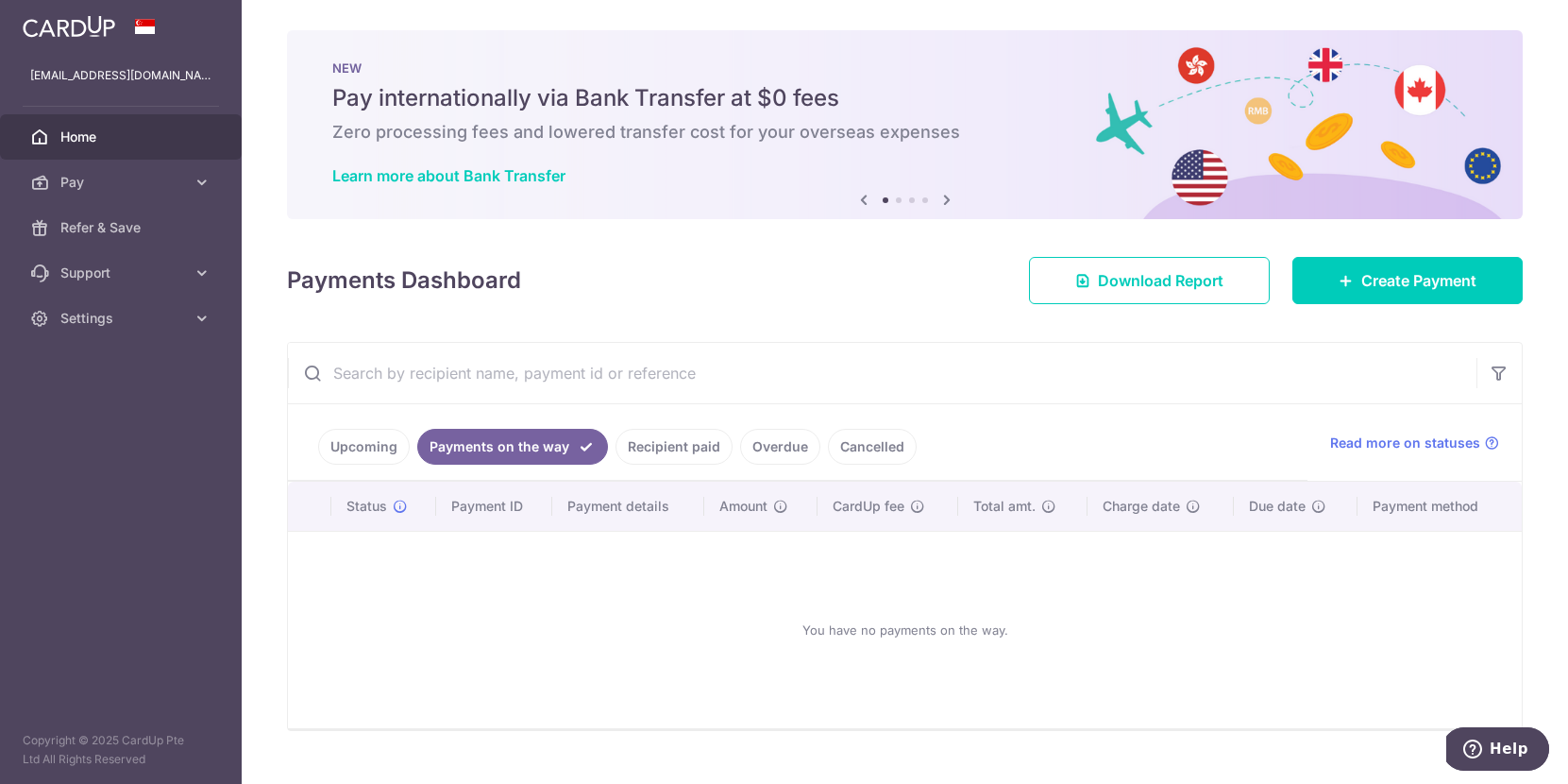
click at [361, 447] on link "Upcoming" at bounding box center [364, 446] width 92 height 36
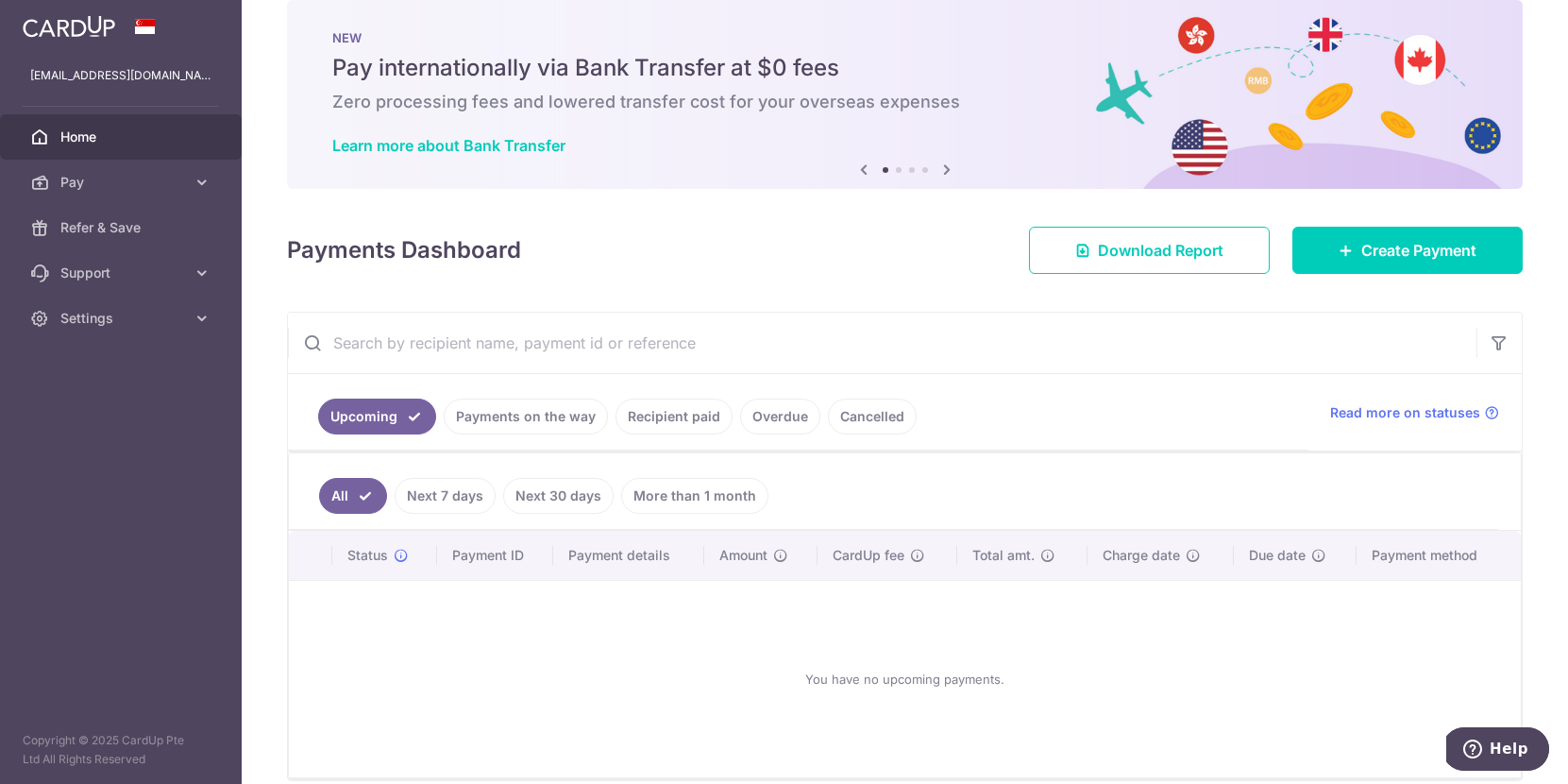
scroll to position [29, 0]
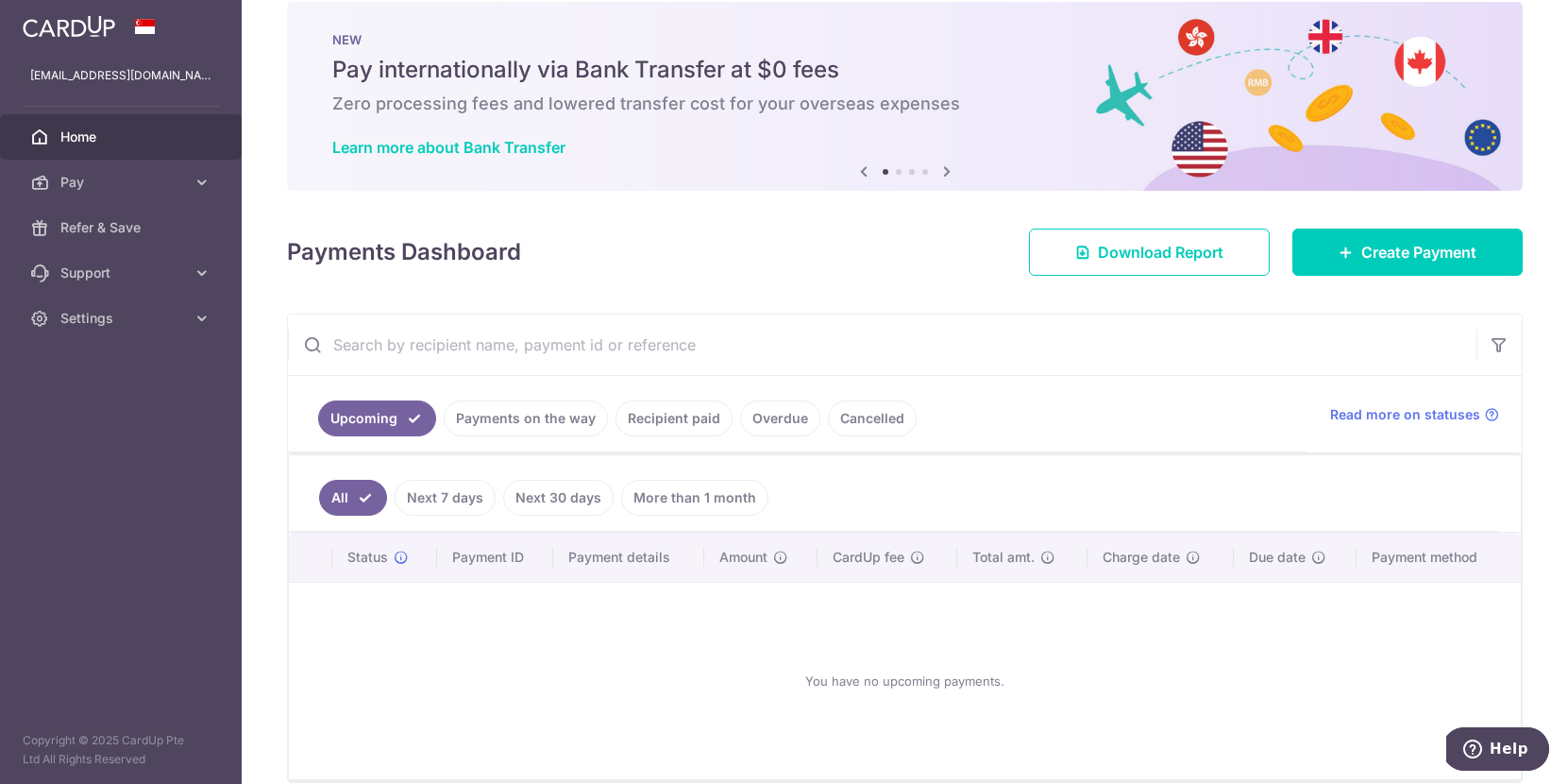
click at [680, 422] on link "Recipient paid" at bounding box center [674, 419] width 117 height 36
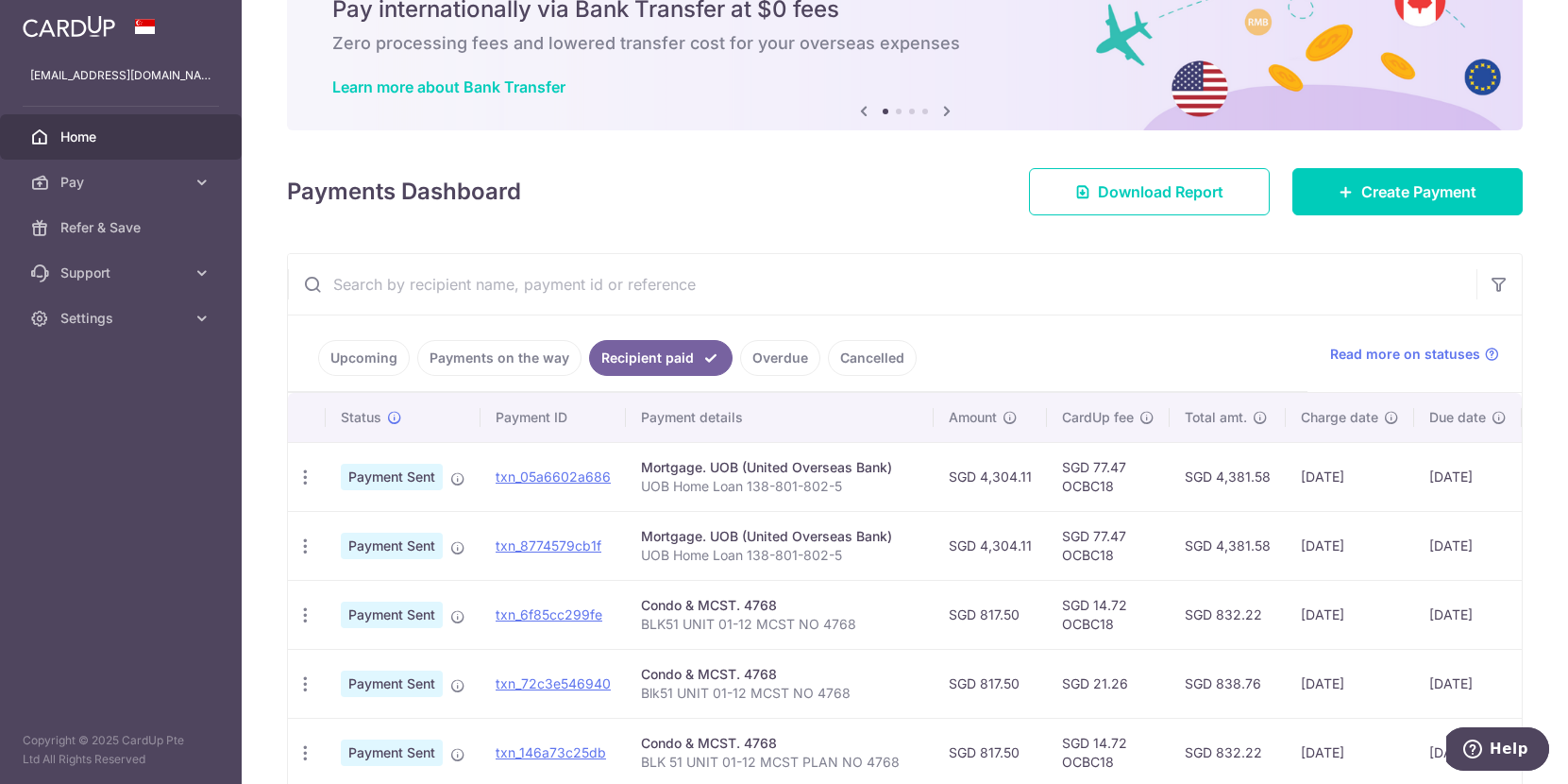
scroll to position [116, 0]
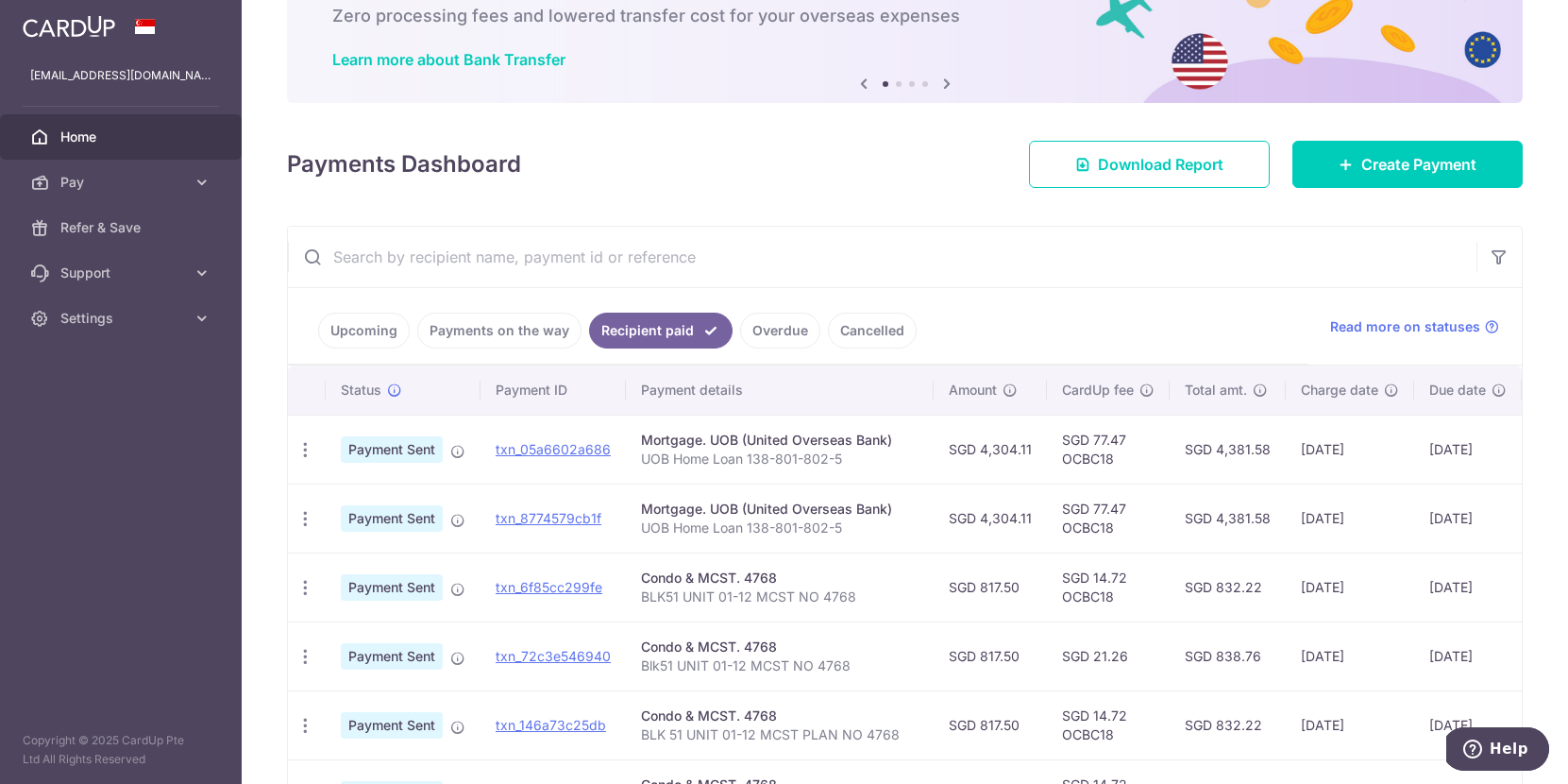
click at [793, 335] on link "Overdue" at bounding box center [780, 331] width 80 height 36
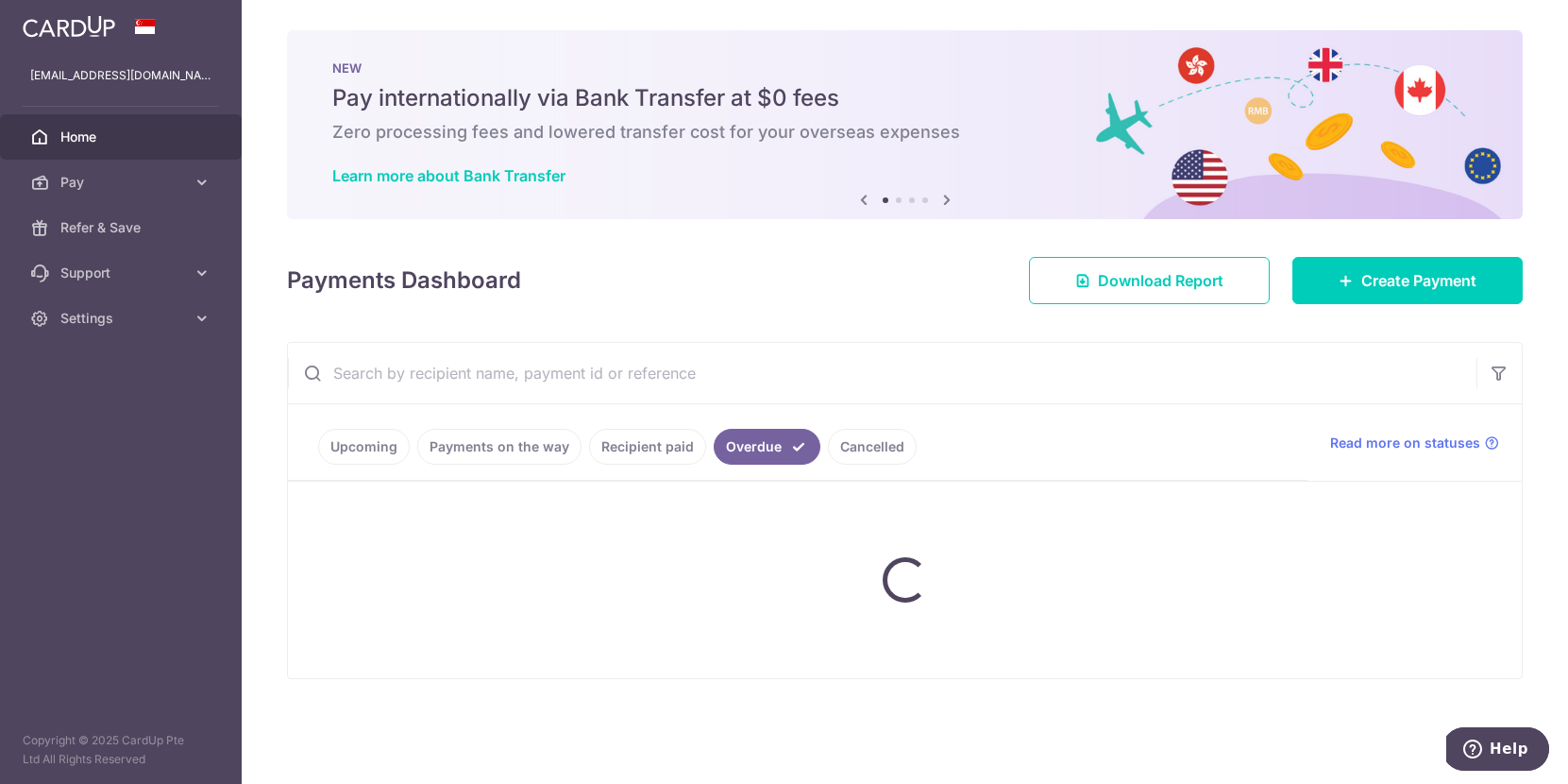
scroll to position [0, 0]
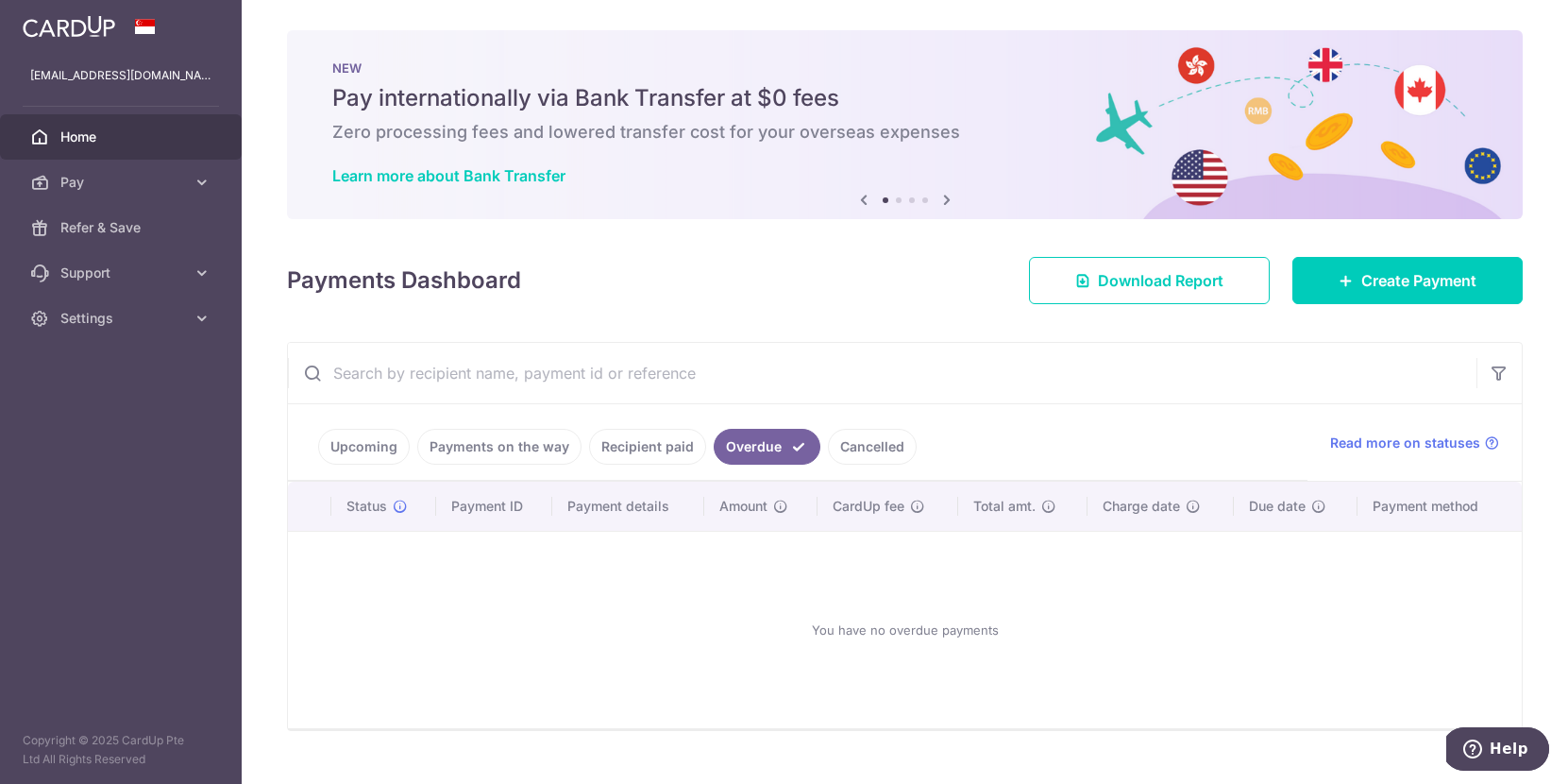
click at [651, 447] on link "Recipient paid" at bounding box center [648, 446] width 117 height 36
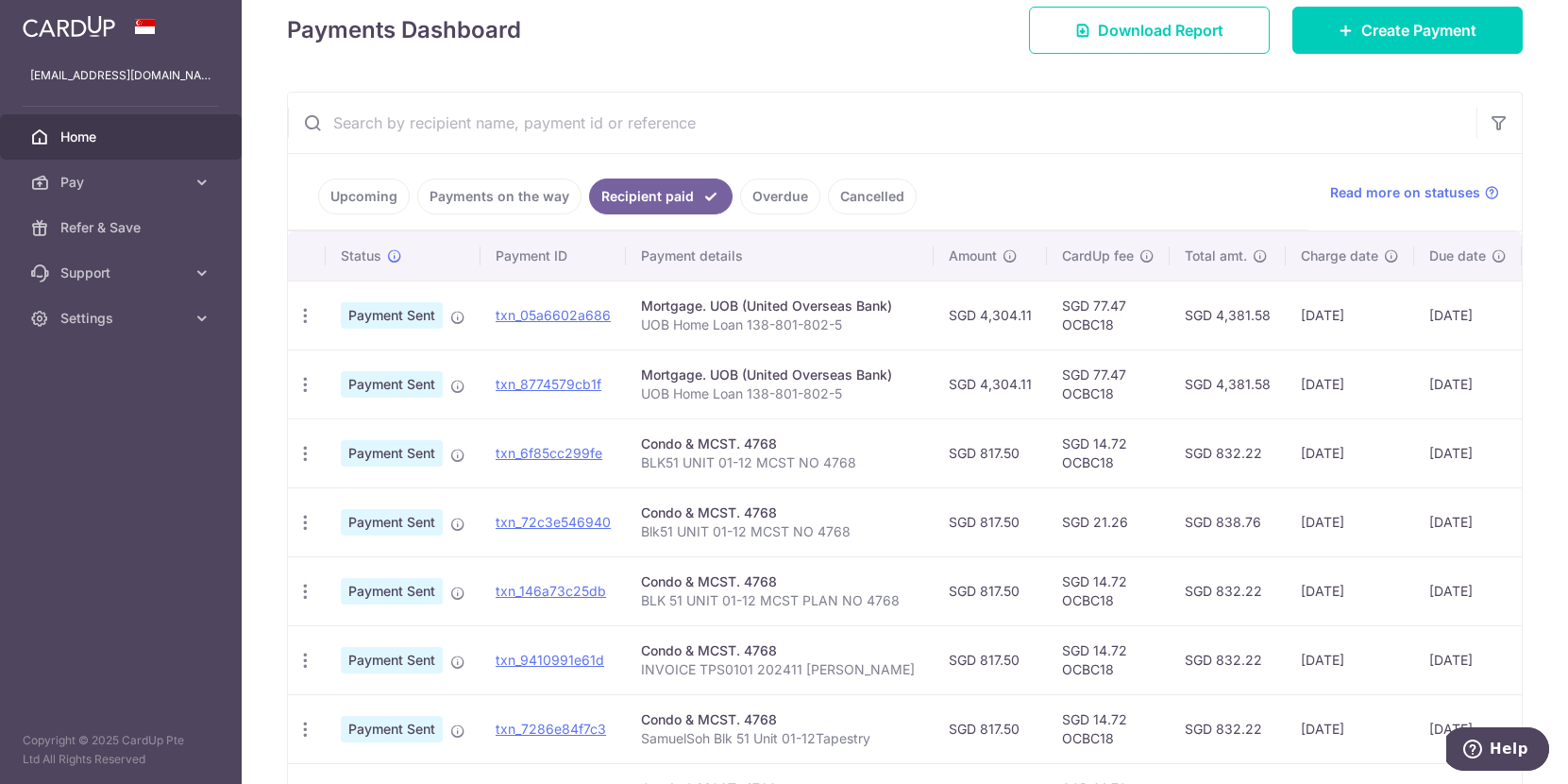
scroll to position [255, 0]
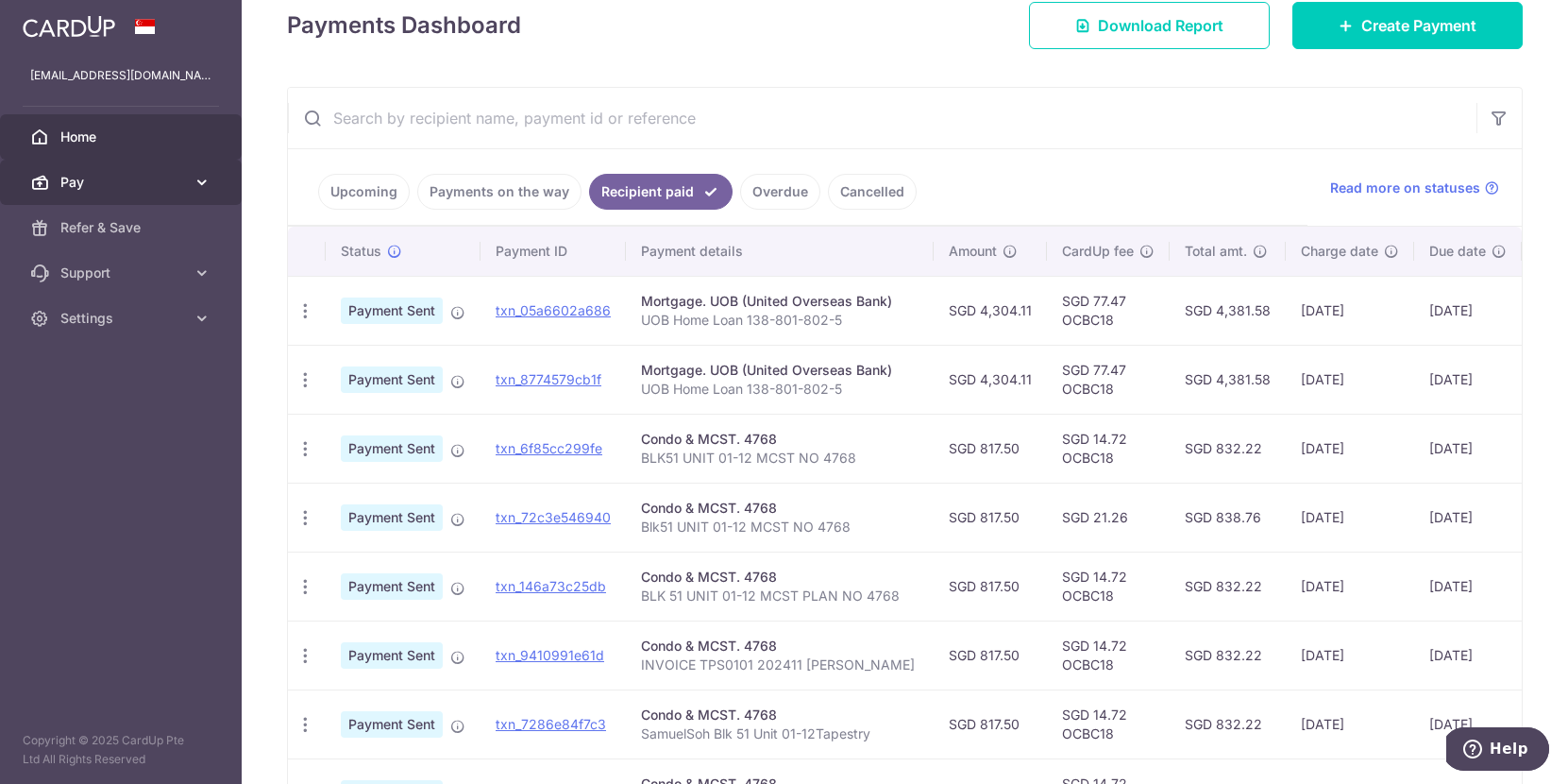
click at [87, 185] on span "Pay" at bounding box center [123, 182] width 125 height 19
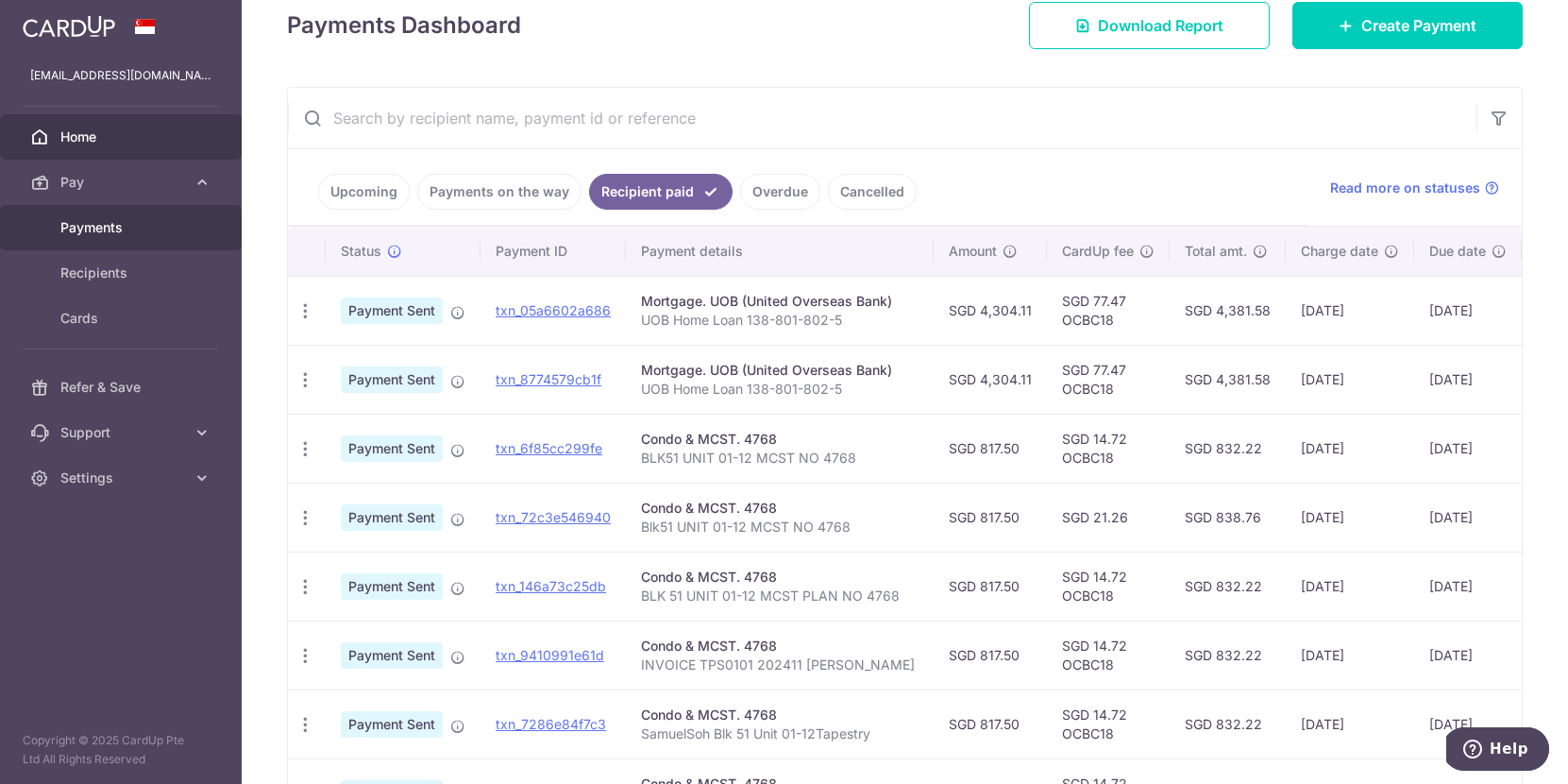
click at [91, 234] on span "Payments" at bounding box center [123, 227] width 125 height 19
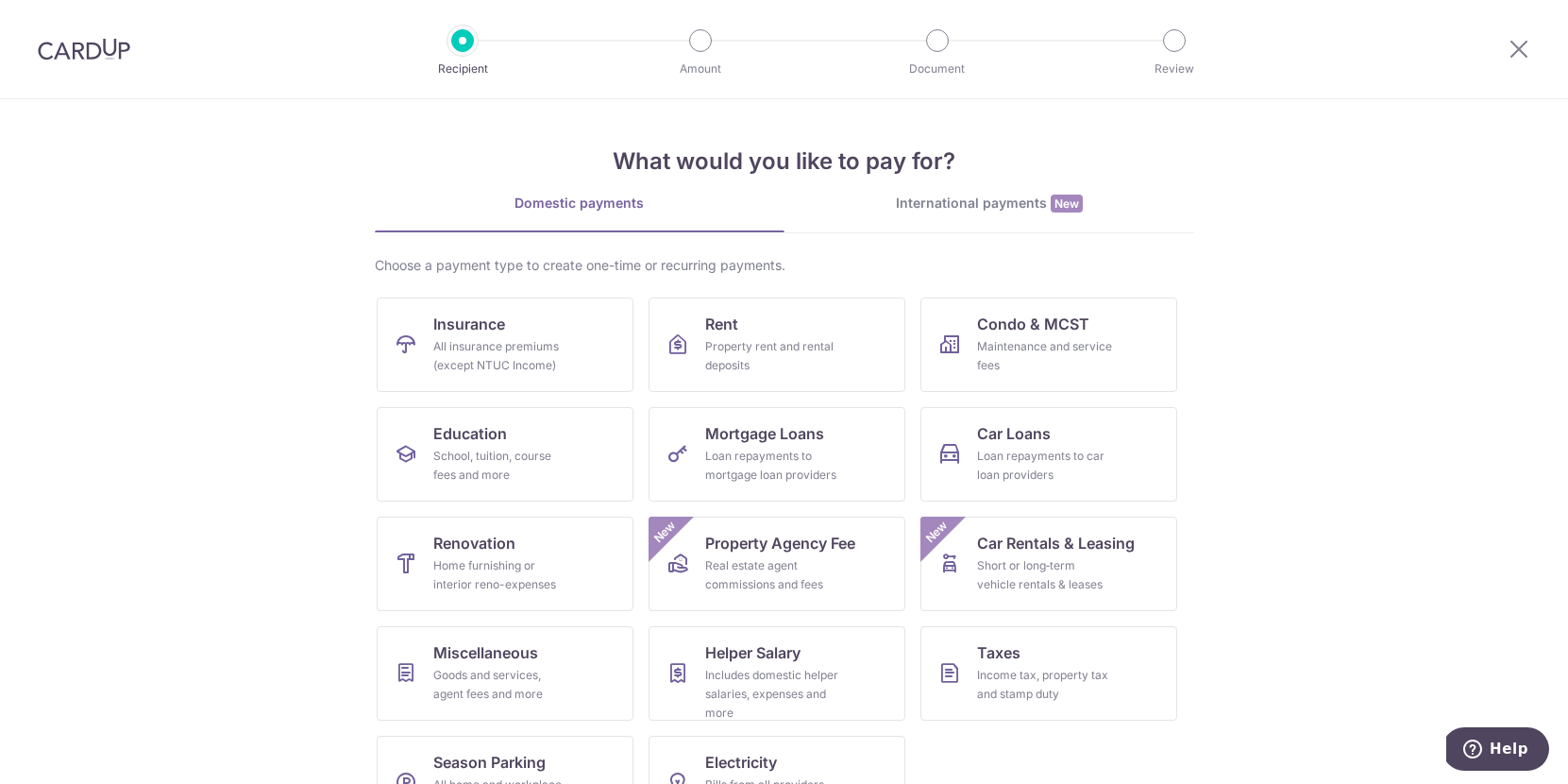
click at [174, 127] on section "What would you like to pay for? Domestic payments International payments New Ch…" at bounding box center [784, 441] width 1568 height 685
